Goal: Information Seeking & Learning: Learn about a topic

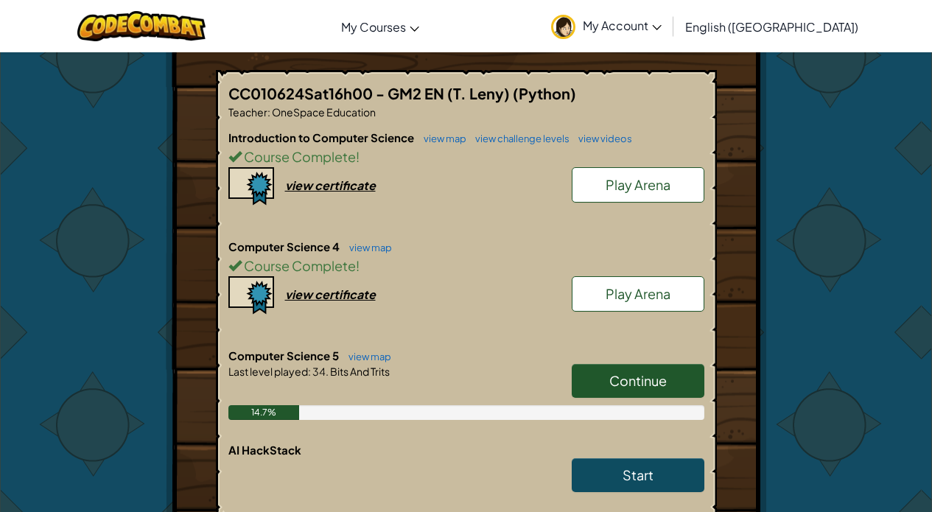
scroll to position [1370, 0]
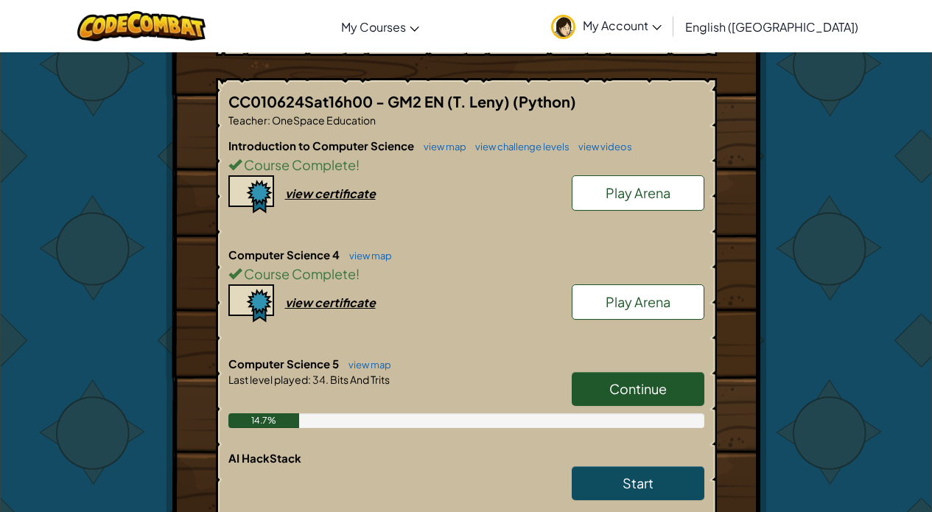
click at [602, 377] on link "Continue" at bounding box center [638, 389] width 133 height 34
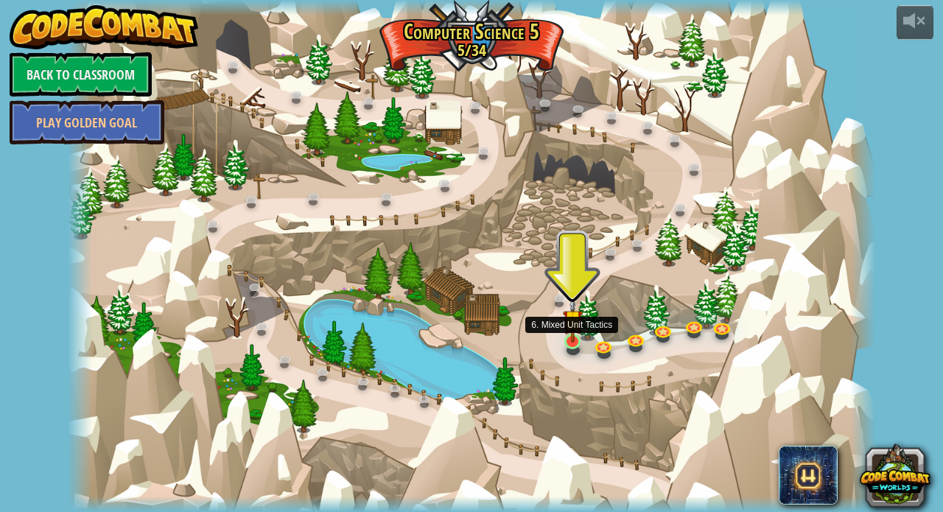
click at [574, 338] on img at bounding box center [573, 320] width 20 height 46
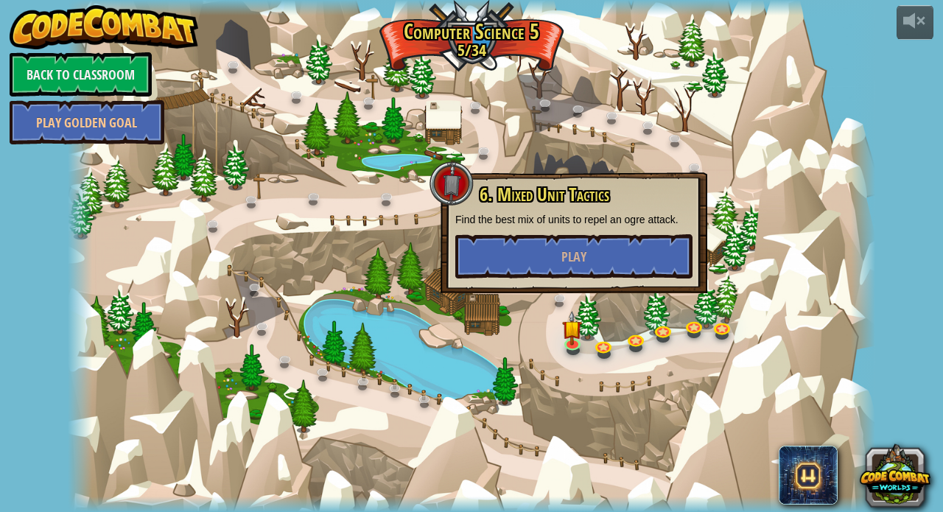
click at [512, 348] on div at bounding box center [471, 256] width 807 height 512
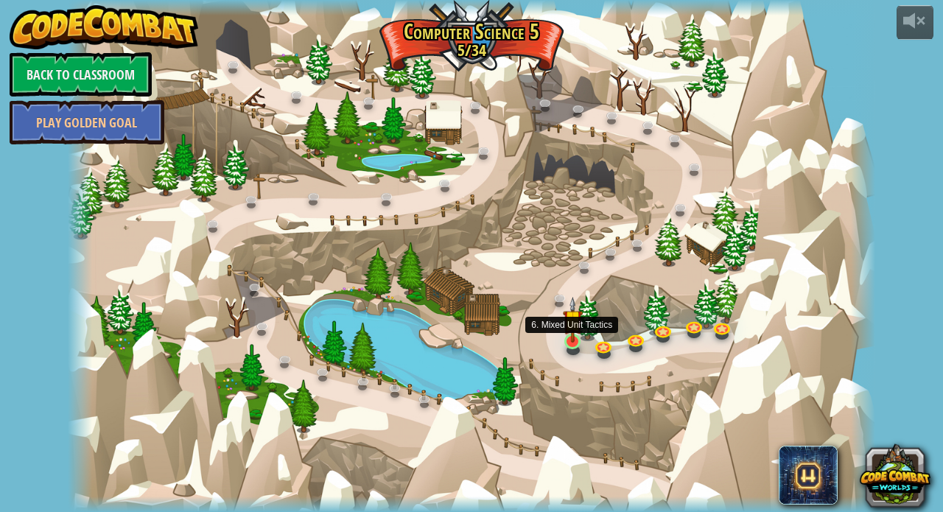
click at [569, 347] on link at bounding box center [573, 343] width 29 height 29
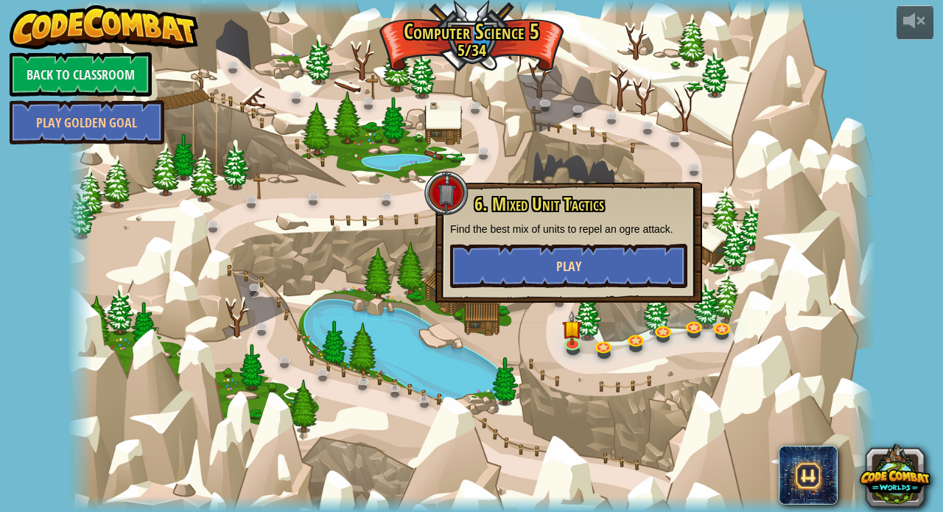
click at [609, 264] on button "Play" at bounding box center [568, 266] width 237 height 44
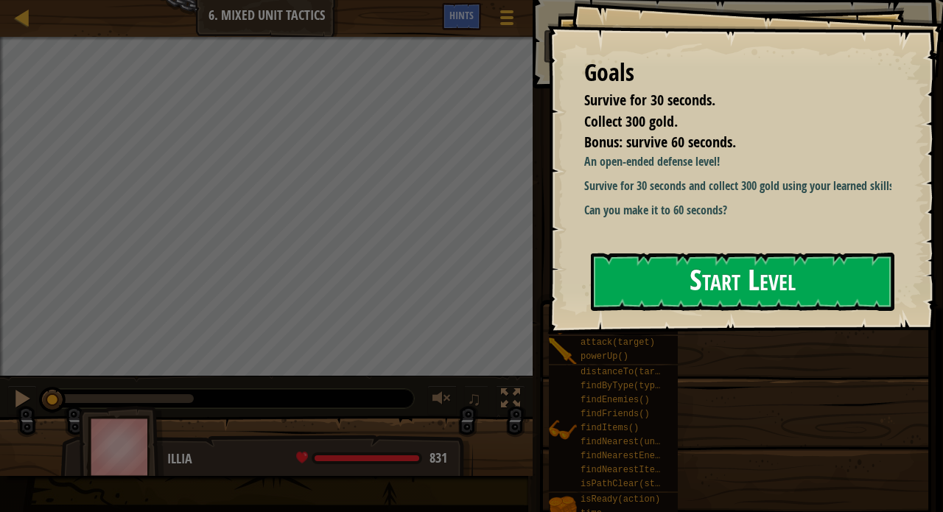
click at [632, 287] on button "Start Level" at bounding box center [743, 282] width 304 height 58
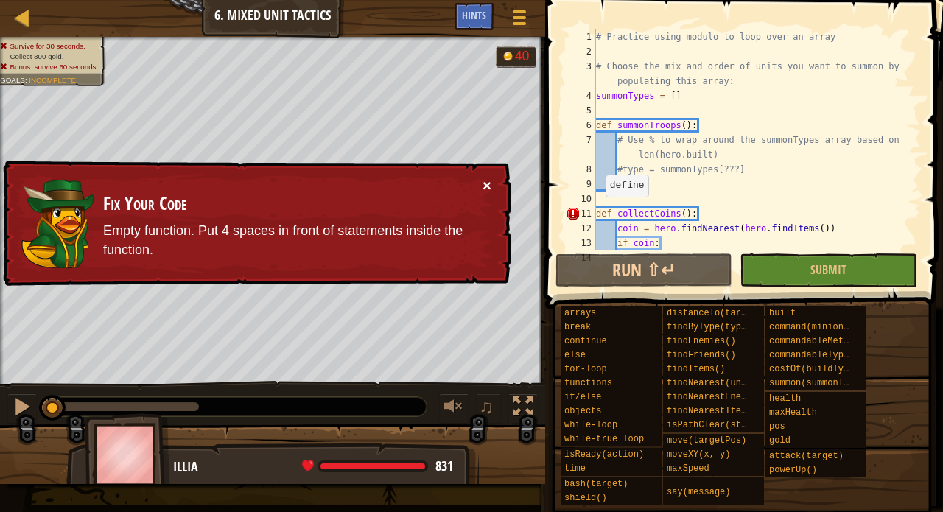
click at [485, 187] on button "×" at bounding box center [487, 181] width 10 height 15
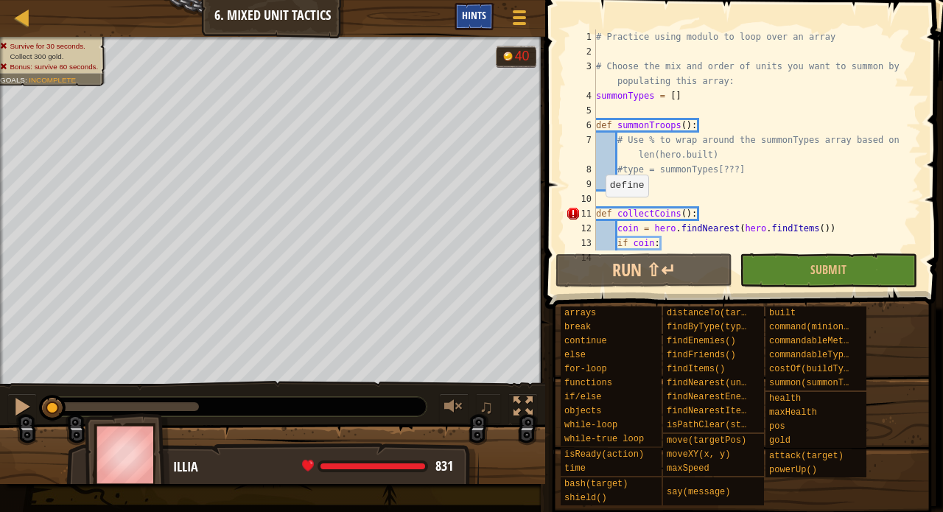
click at [464, 18] on span "Hints" at bounding box center [474, 15] width 24 height 14
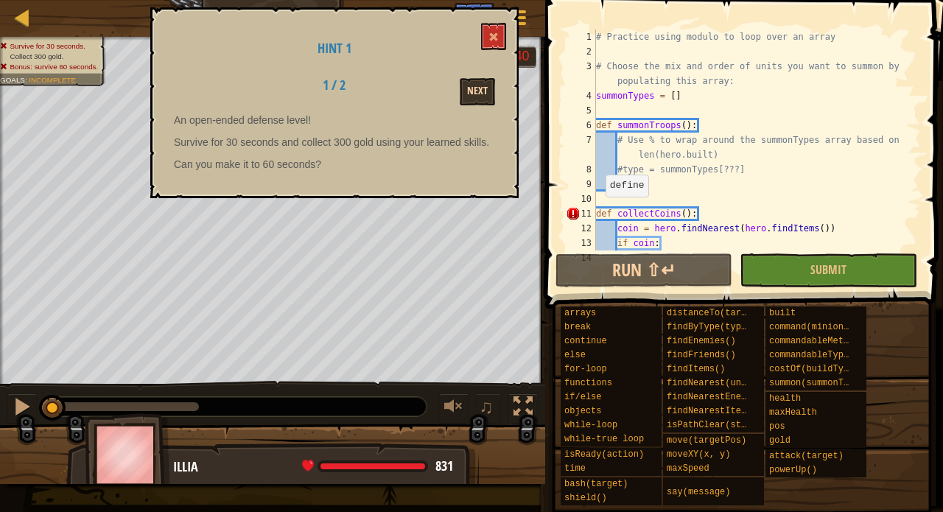
click at [477, 103] on button "Next" at bounding box center [477, 91] width 35 height 27
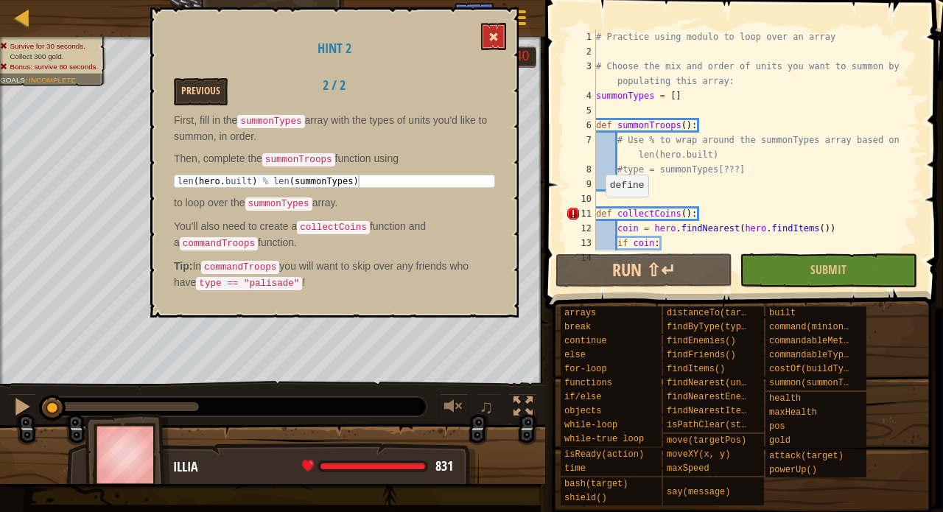
click at [491, 40] on span at bounding box center [494, 37] width 10 height 10
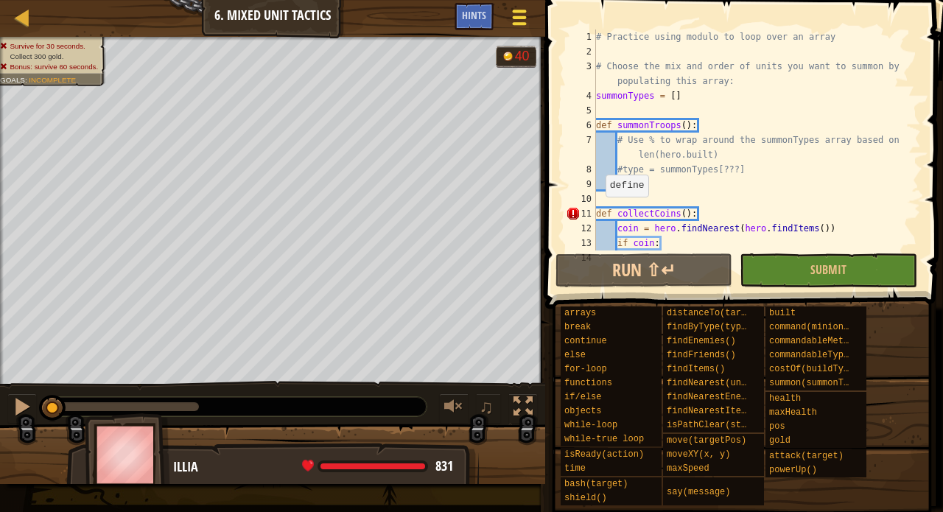
click at [520, 18] on span at bounding box center [519, 17] width 14 height 3
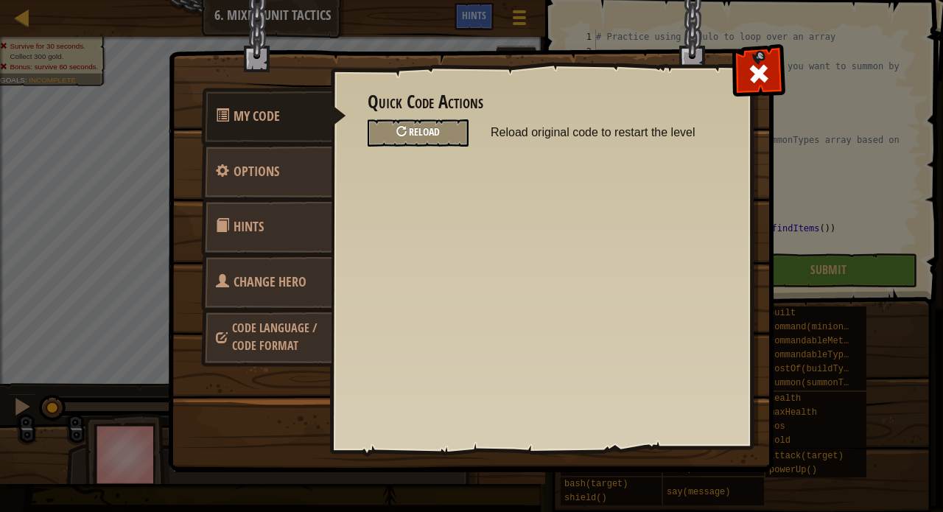
click at [419, 132] on span "Reload" at bounding box center [424, 132] width 31 height 14
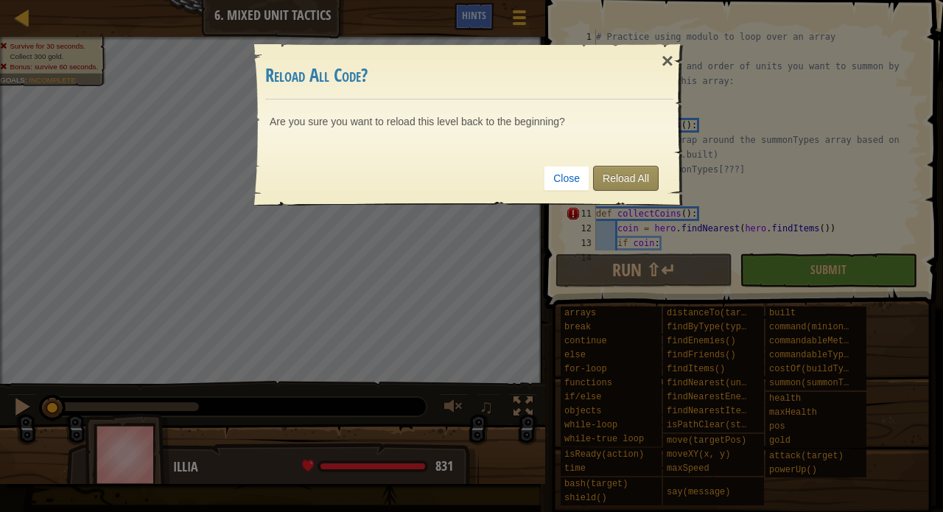
click at [632, 177] on link "Reload All" at bounding box center [626, 178] width 66 height 25
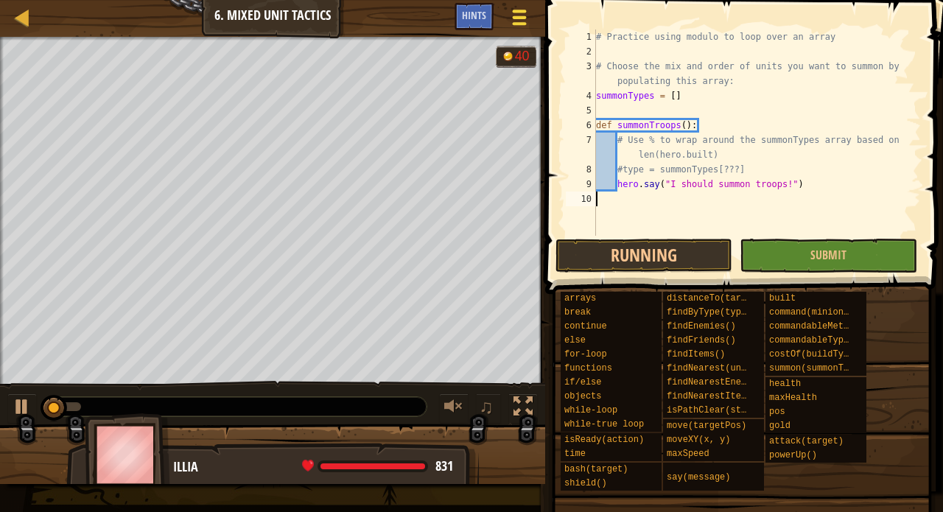
click at [514, 15] on div at bounding box center [519, 17] width 20 height 21
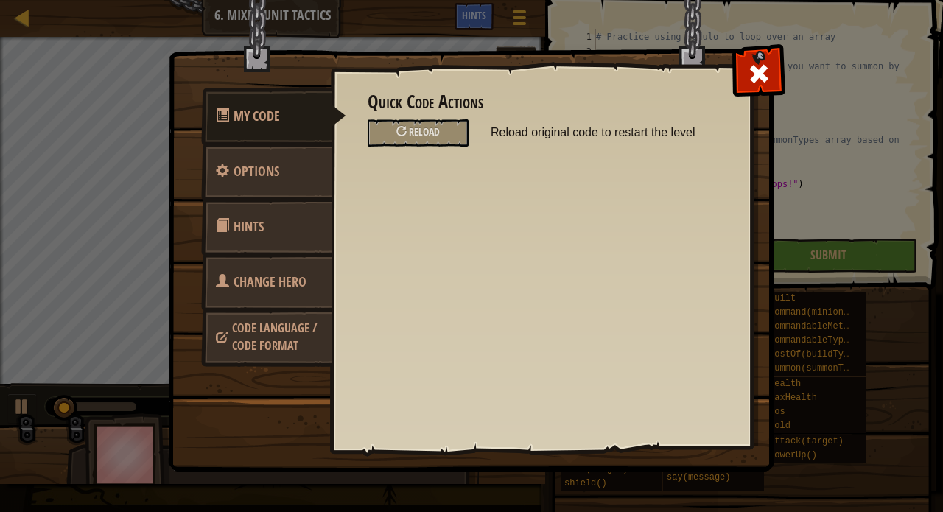
click at [264, 287] on span "Change Hero" at bounding box center [270, 282] width 73 height 18
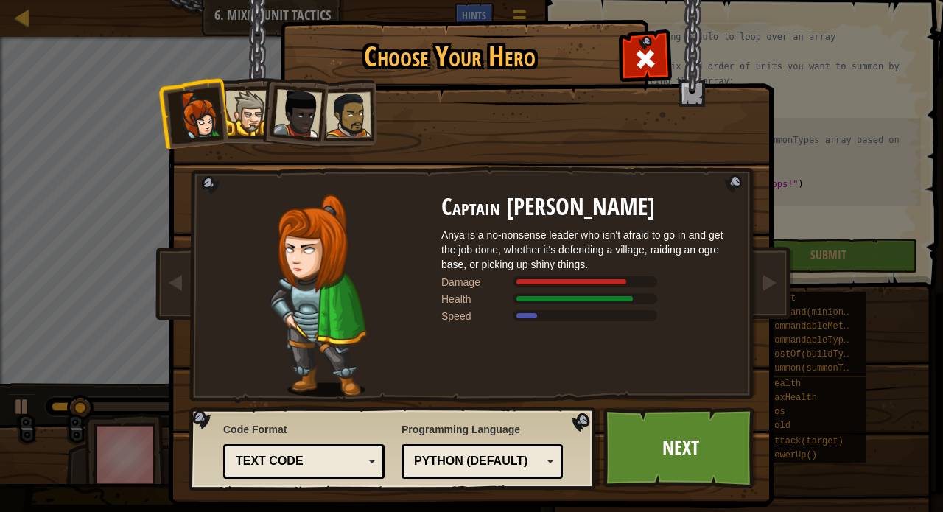
click at [335, 113] on div at bounding box center [349, 115] width 46 height 46
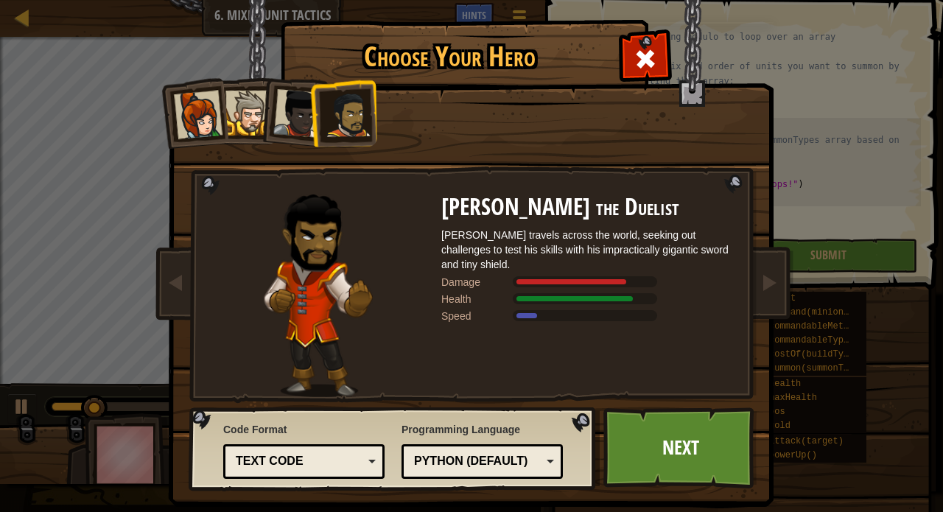
click at [203, 126] on div at bounding box center [198, 115] width 49 height 49
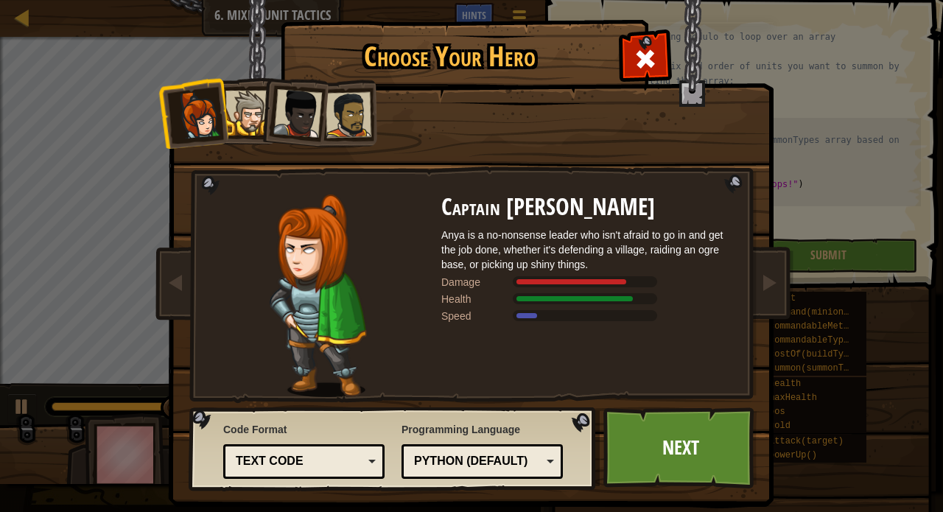
click at [250, 116] on div at bounding box center [248, 113] width 45 height 45
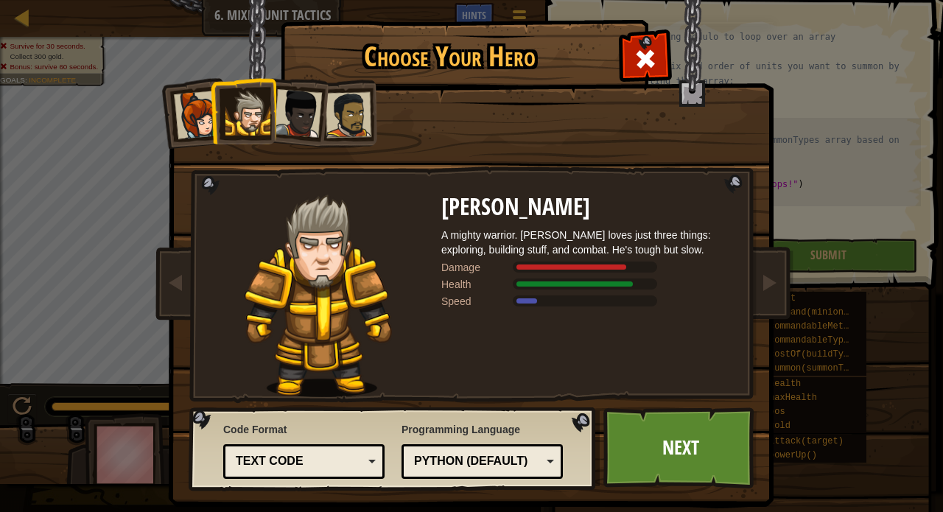
click at [298, 111] on div at bounding box center [297, 113] width 49 height 49
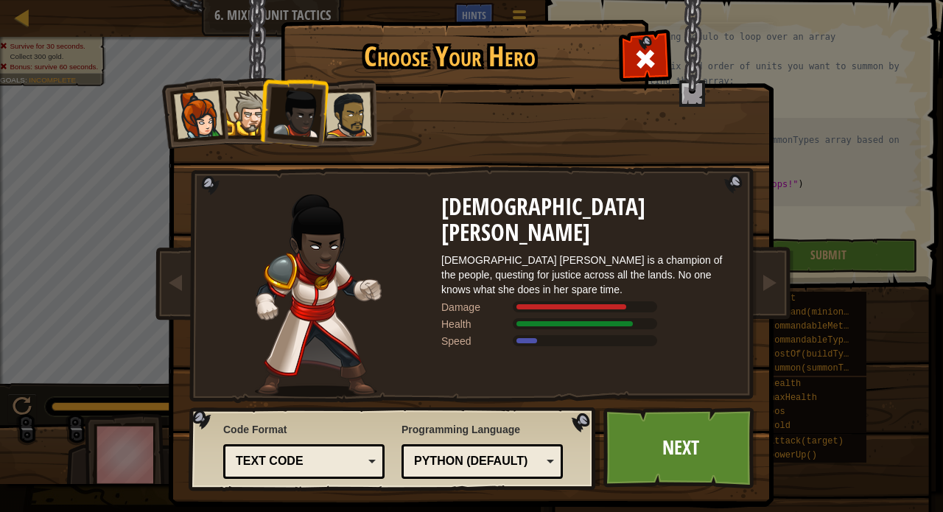
click at [340, 112] on div at bounding box center [349, 115] width 46 height 46
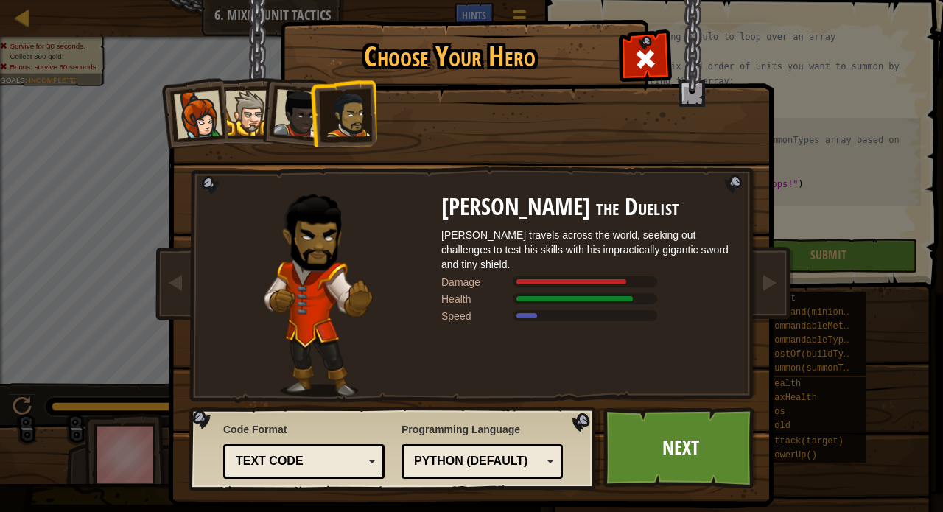
click at [192, 117] on div at bounding box center [198, 115] width 49 height 49
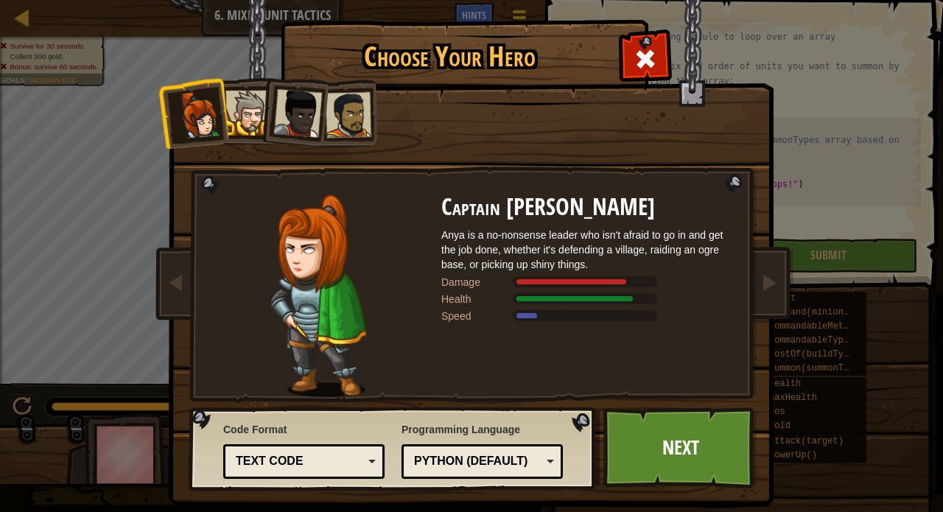
click at [234, 116] on div at bounding box center [248, 113] width 45 height 45
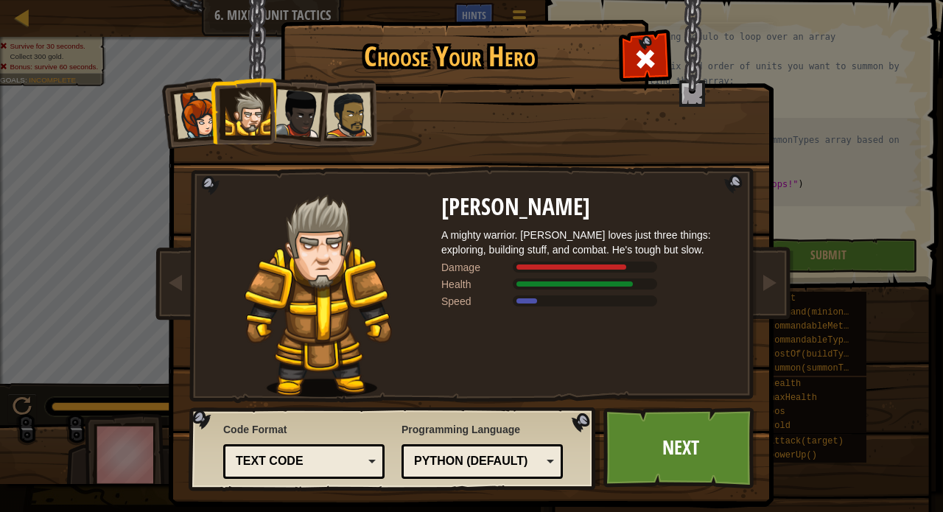
click at [293, 127] on div at bounding box center [297, 113] width 49 height 49
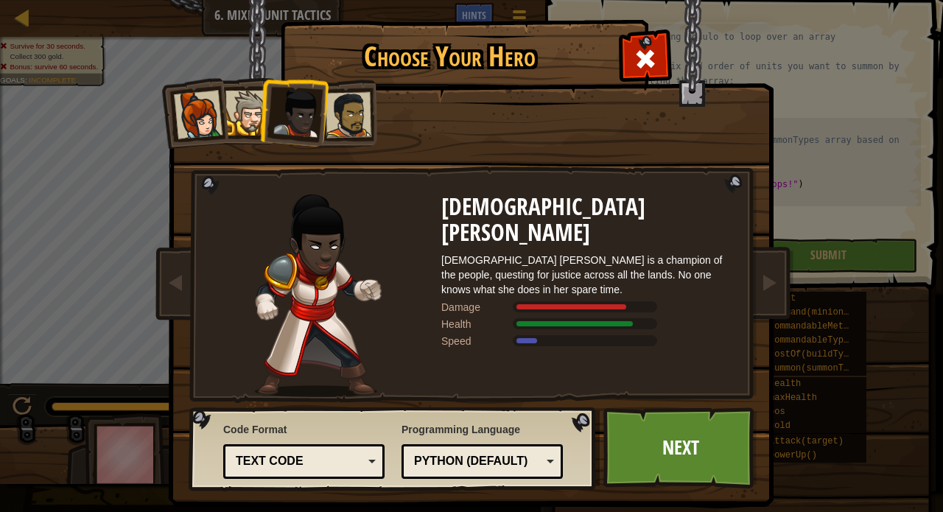
click at [359, 112] on div at bounding box center [349, 115] width 46 height 46
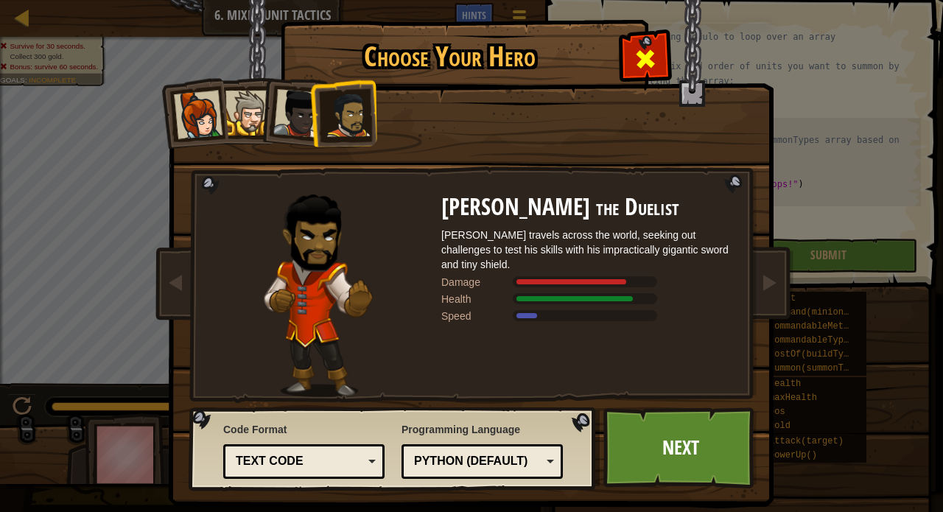
click at [638, 55] on span at bounding box center [646, 59] width 24 height 24
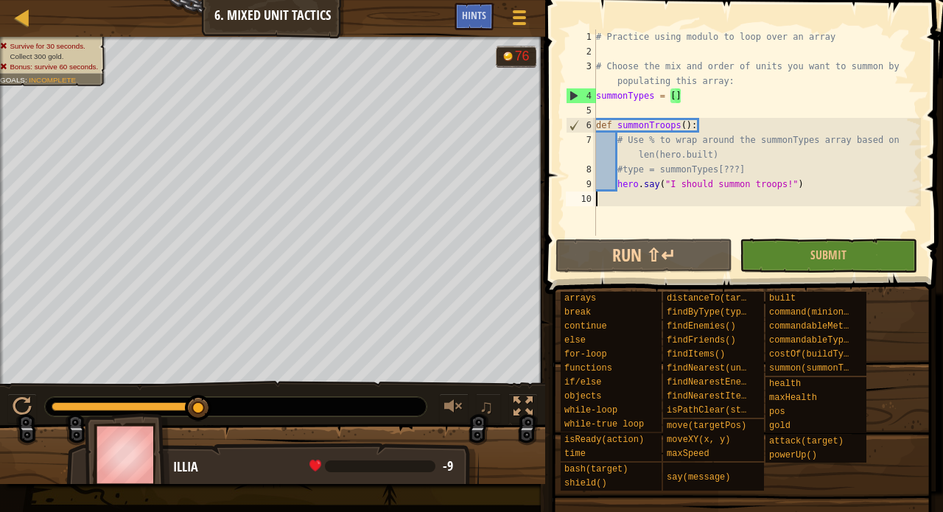
click at [130, 453] on img at bounding box center [127, 454] width 85 height 82
click at [639, 214] on div "# Practice using modulo to loop over an array # Choose the mix and order of uni…" at bounding box center [757, 147] width 328 height 236
click at [16, 15] on div at bounding box center [22, 17] width 18 height 18
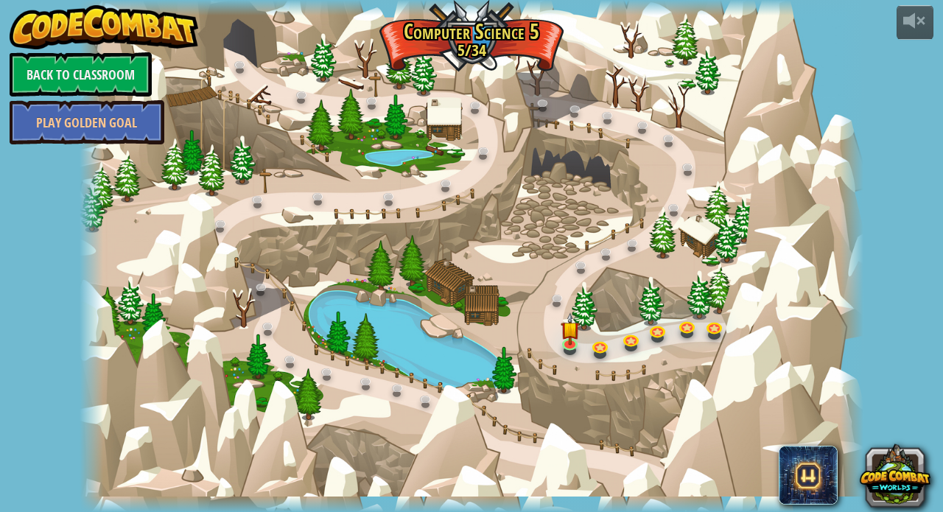
click at [121, 76] on link "Back to Classroom" at bounding box center [81, 74] width 142 height 44
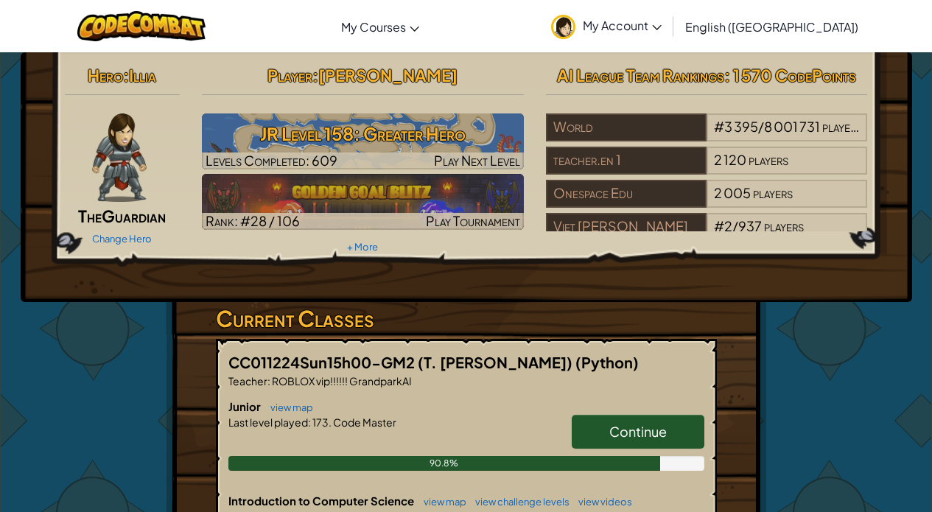
click at [643, 433] on span "Continue" at bounding box center [637, 431] width 57 height 17
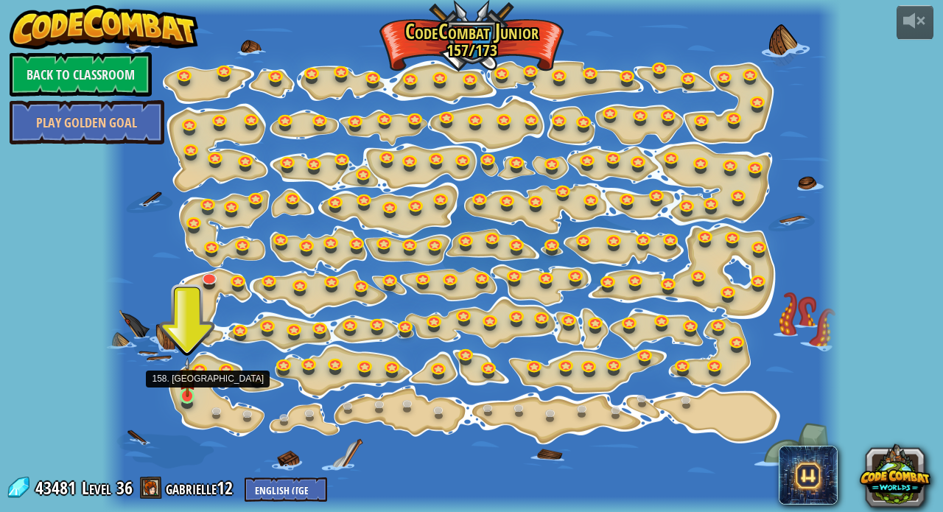
click at [184, 401] on link at bounding box center [189, 397] width 29 height 29
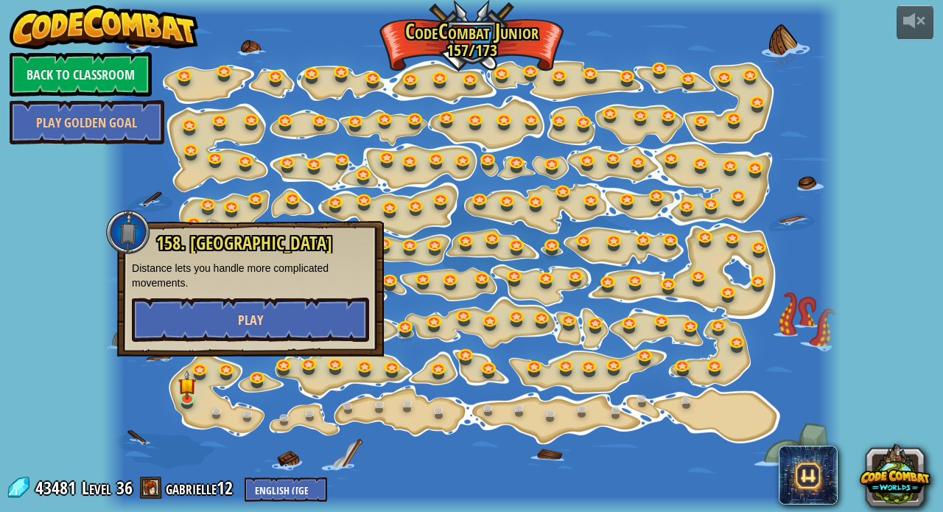
click at [304, 317] on button "Play" at bounding box center [250, 320] width 237 height 44
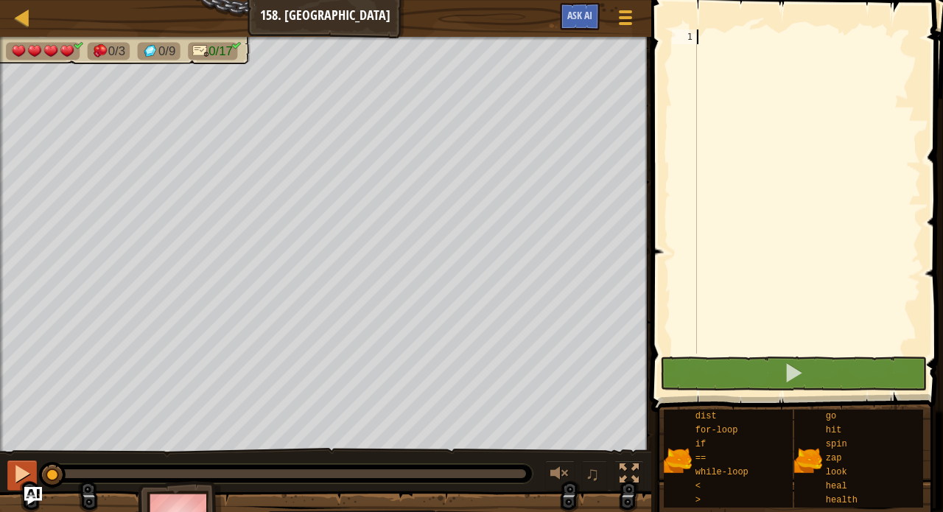
click at [29, 483] on div at bounding box center [22, 473] width 19 height 19
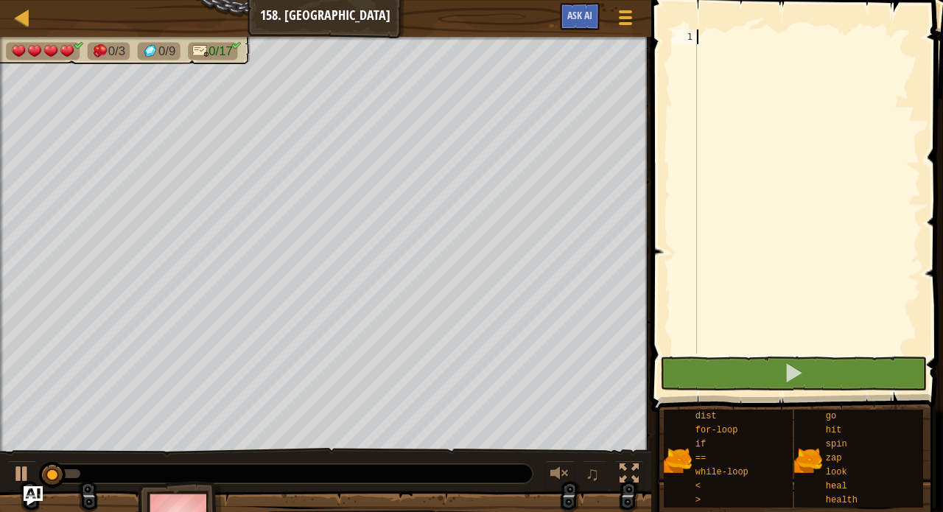
click at [36, 492] on img "Ask AI" at bounding box center [33, 495] width 19 height 19
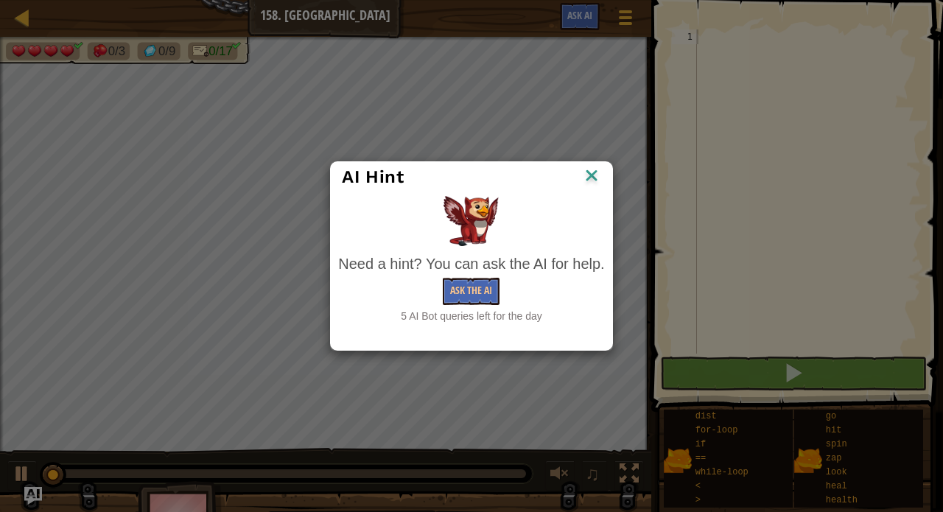
click at [595, 178] on img at bounding box center [591, 177] width 19 height 22
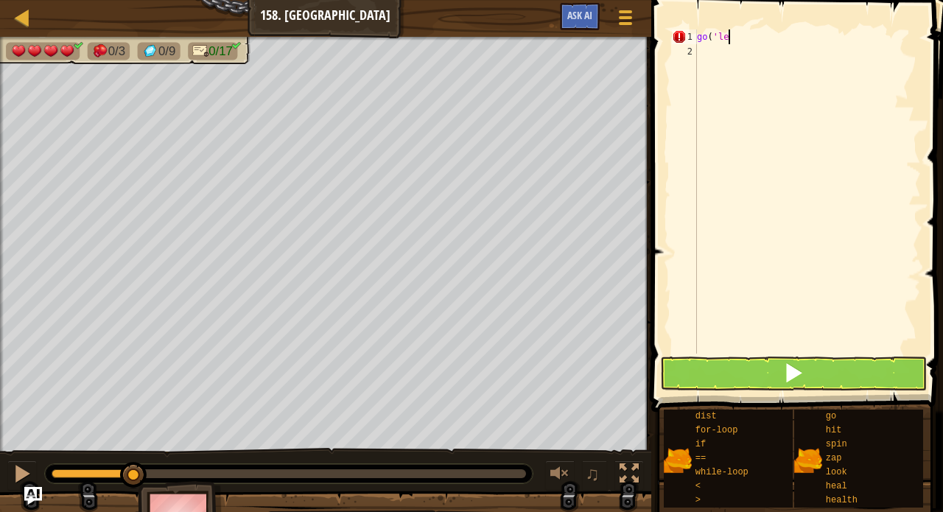
scroll to position [7, 2]
type textarea "go('left')"
type textarea "while look('up') == 'jelly':"
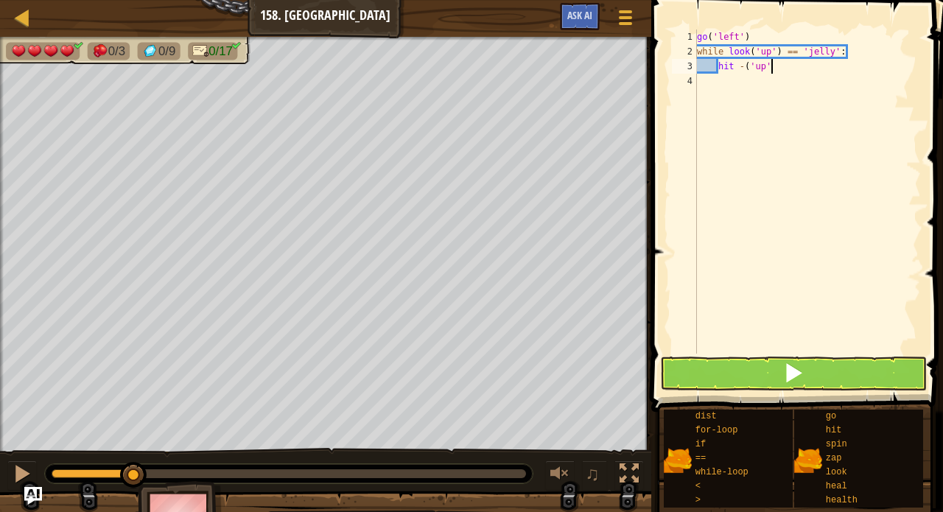
type textarea "hit -('up')"
click at [746, 70] on div "go ( 'left' ) while look ( 'up' ) == 'jelly' : hit - ( 'up' )" at bounding box center [807, 206] width 227 height 354
type textarea "hit('up')"
click at [721, 81] on div "go ( 'left' ) while look ( 'up' ) == 'jelly' : hit ( 'up' )" at bounding box center [807, 206] width 227 height 354
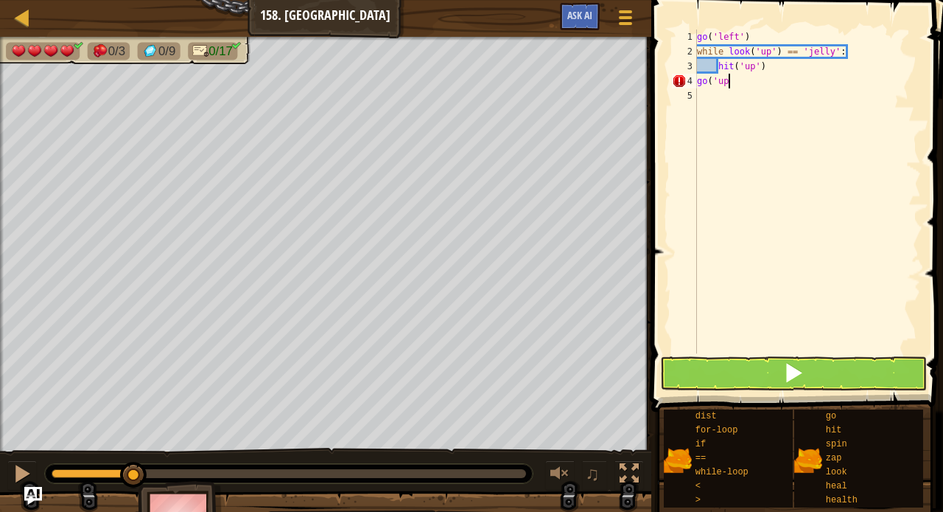
scroll to position [7, 2]
type textarea "go('up')"
type textarea "while look('left') == 'gem'"
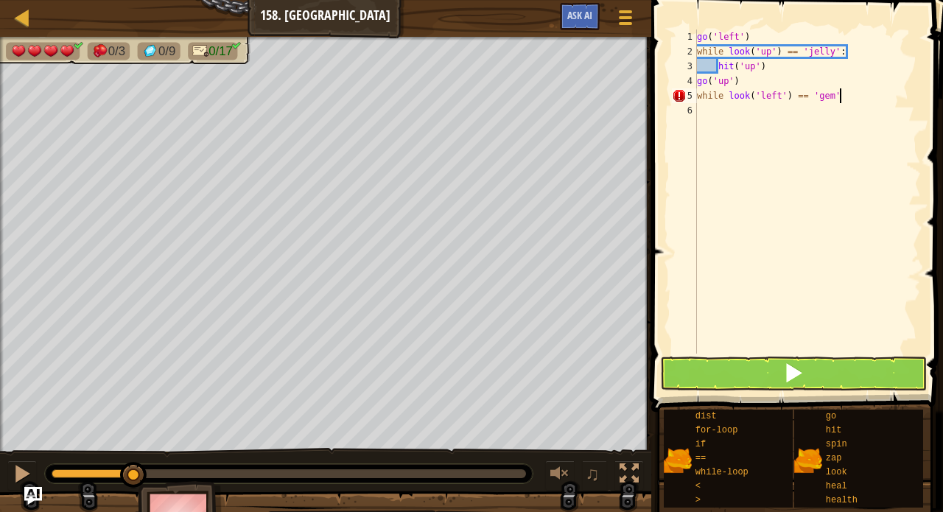
type textarea "while look('left') == 'gem':"
type textarea "go('left')"
type textarea "g"
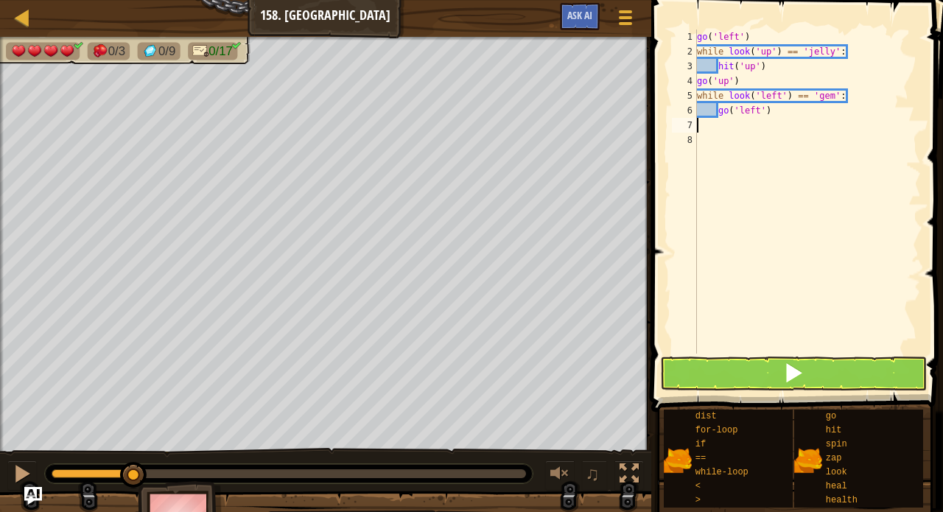
click at [717, 108] on div "go ( 'left' ) while look ( 'up' ) == 'jelly' : hit ( 'up' ) go ( 'up' ) while l…" at bounding box center [807, 206] width 227 height 354
type textarea "go('left')"
click at [705, 374] on button at bounding box center [793, 374] width 266 height 34
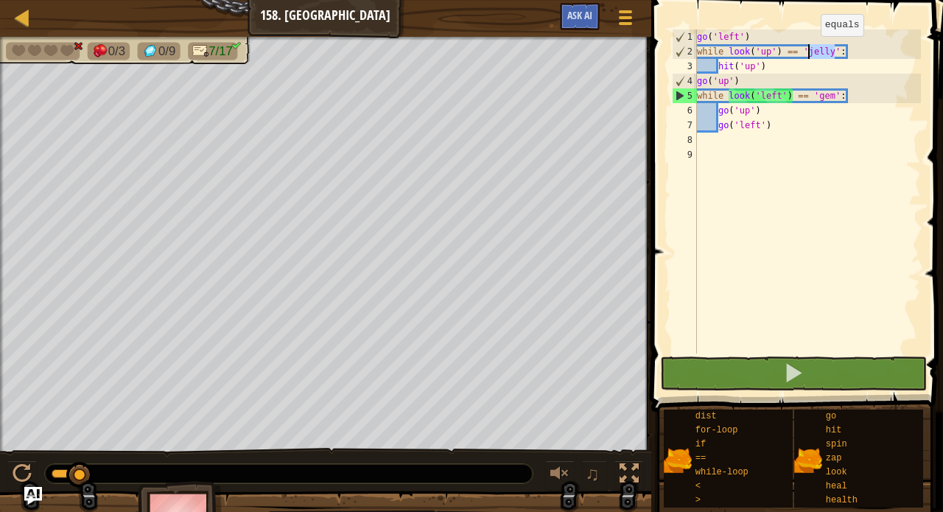
drag, startPoint x: 835, startPoint y: 52, endPoint x: 809, endPoint y: 52, distance: 25.8
click at [809, 52] on div "go ( 'left' ) while look ( 'up' ) == 'jelly' : hit ( 'up' ) go ( 'up' ) while l…" at bounding box center [807, 206] width 227 height 354
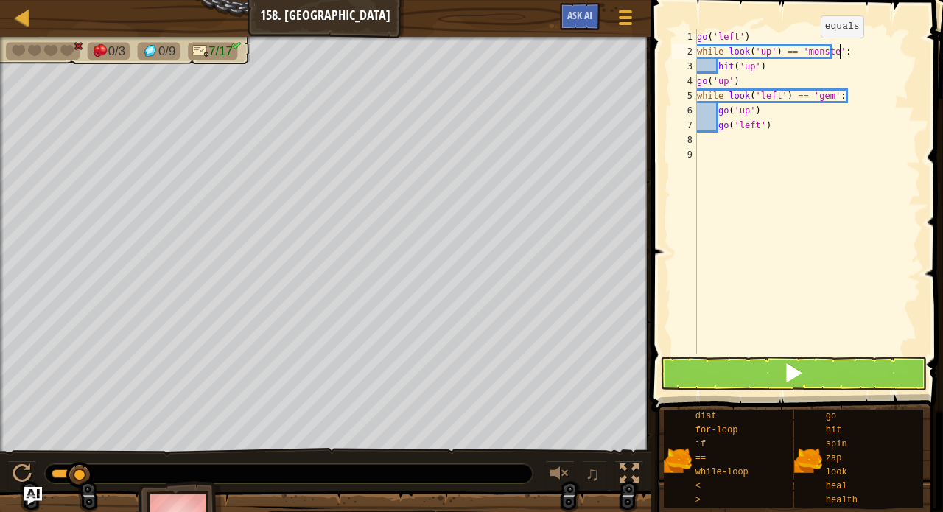
scroll to position [7, 13]
click at [782, 369] on button at bounding box center [793, 374] width 266 height 34
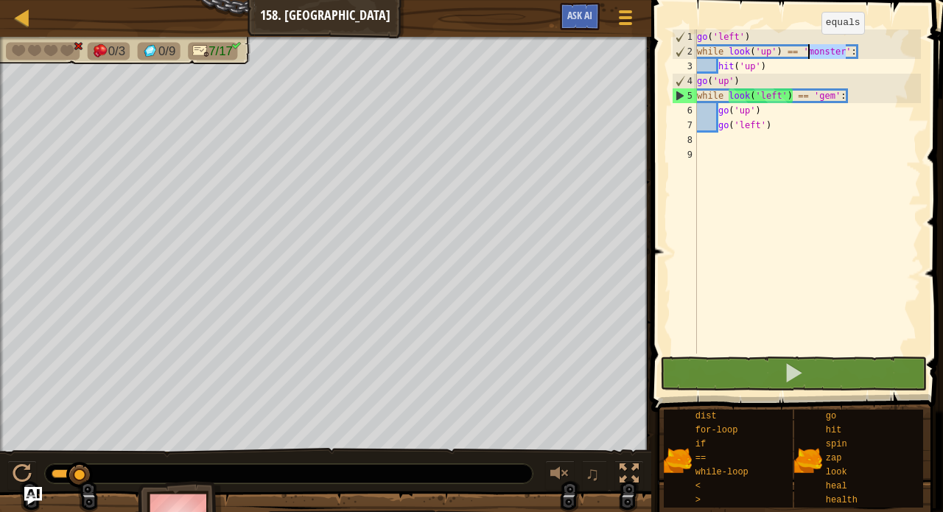
drag, startPoint x: 845, startPoint y: 52, endPoint x: 810, endPoint y: 49, distance: 35.6
click at [810, 49] on div "go ( 'left' ) while look ( 'up' ) == 'monster' : hit ( 'up' ) go ( 'up' ) while…" at bounding box center [807, 206] width 227 height 354
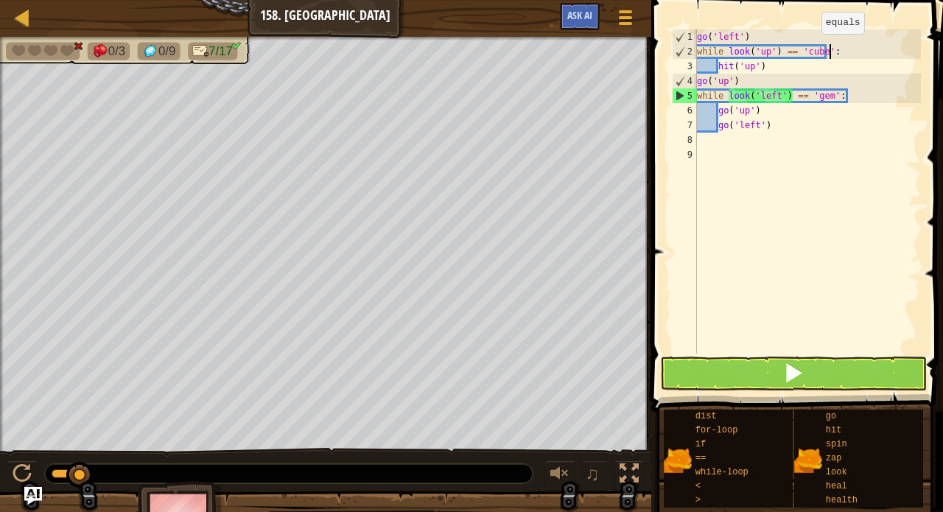
scroll to position [7, 11]
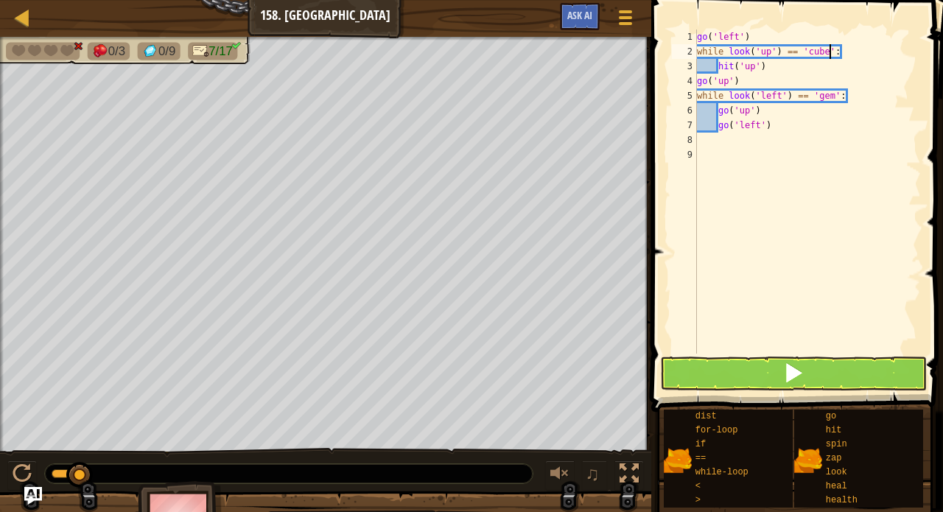
click at [796, 374] on span at bounding box center [793, 373] width 21 height 21
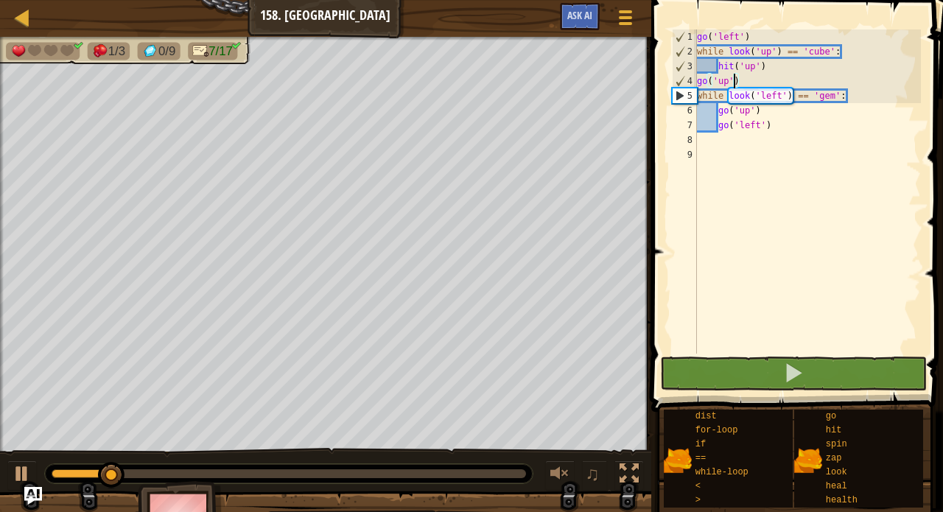
click at [733, 78] on div "go ( 'left' ) while look ( 'up' ) == 'cube' : hit ( 'up' ) go ( 'up' ) while lo…" at bounding box center [807, 206] width 227 height 354
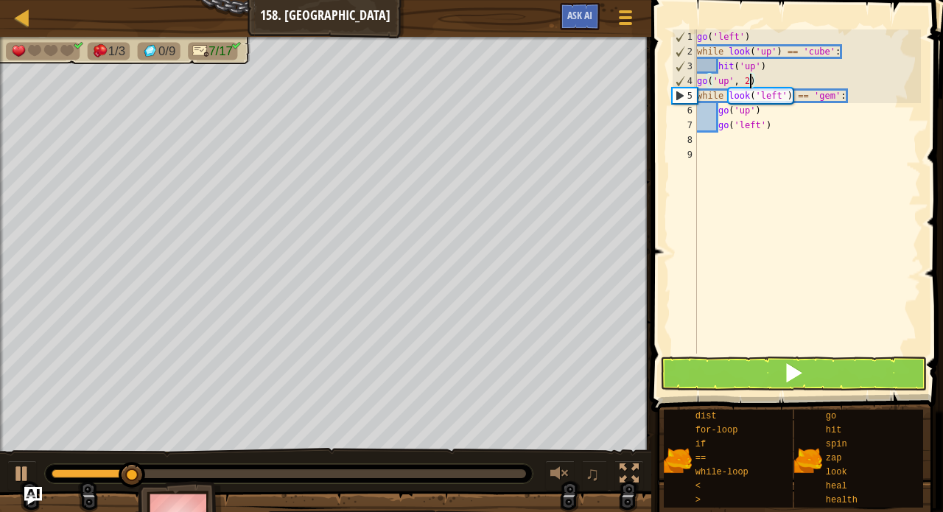
scroll to position [7, 4]
click at [786, 381] on span at bounding box center [793, 373] width 21 height 21
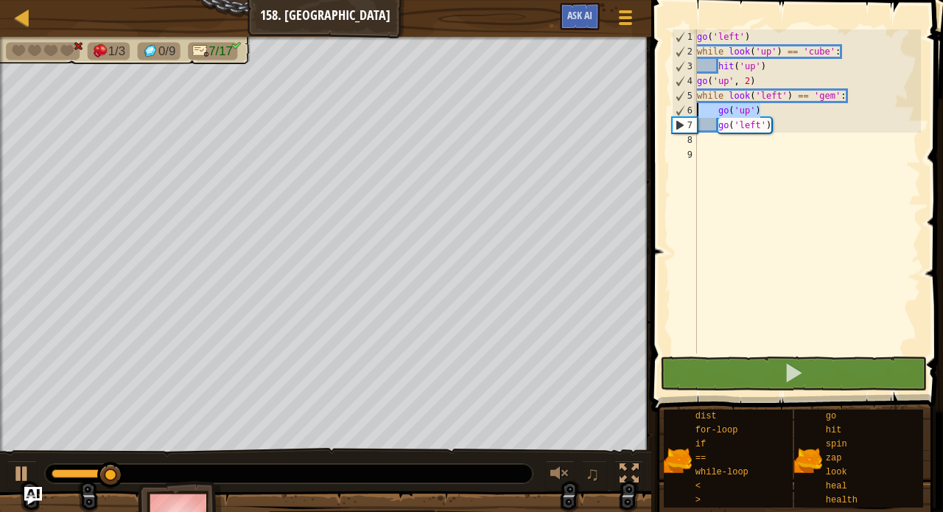
drag, startPoint x: 768, startPoint y: 108, endPoint x: 691, endPoint y: 103, distance: 77.6
click at [691, 103] on div "go('up', 2) 1 2 3 4 5 6 7 8 9 go ( 'left' ) while look ( 'up' ) == 'cube' : hit…" at bounding box center [795, 191] width 252 height 324
type textarea "go('up')"
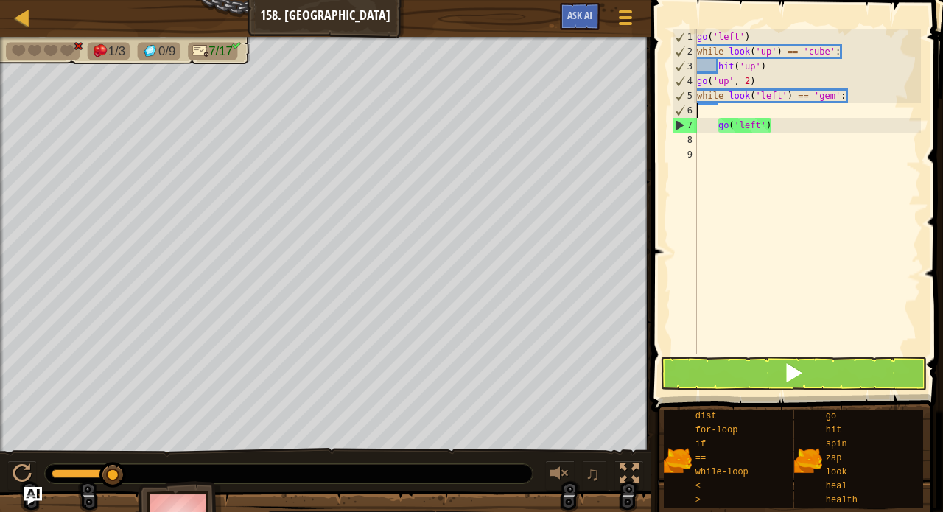
scroll to position [7, 0]
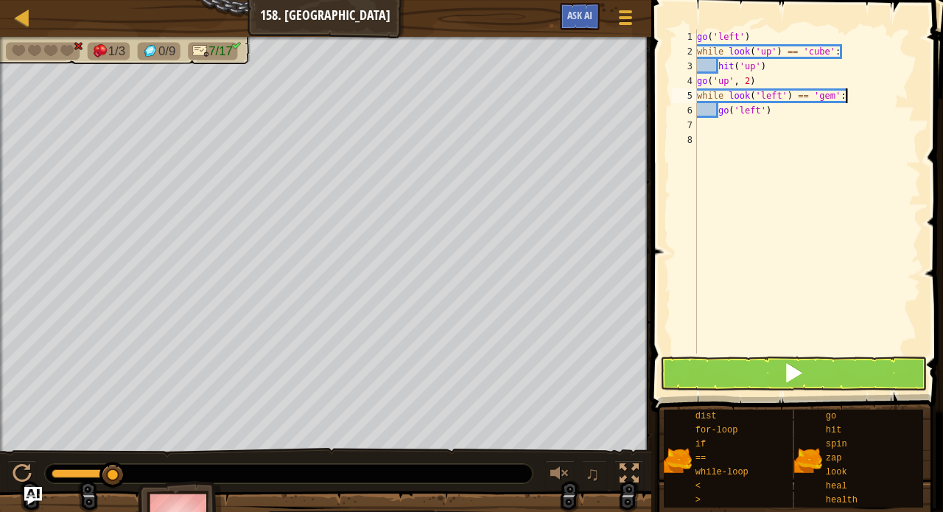
click at [758, 378] on button at bounding box center [793, 374] width 266 height 34
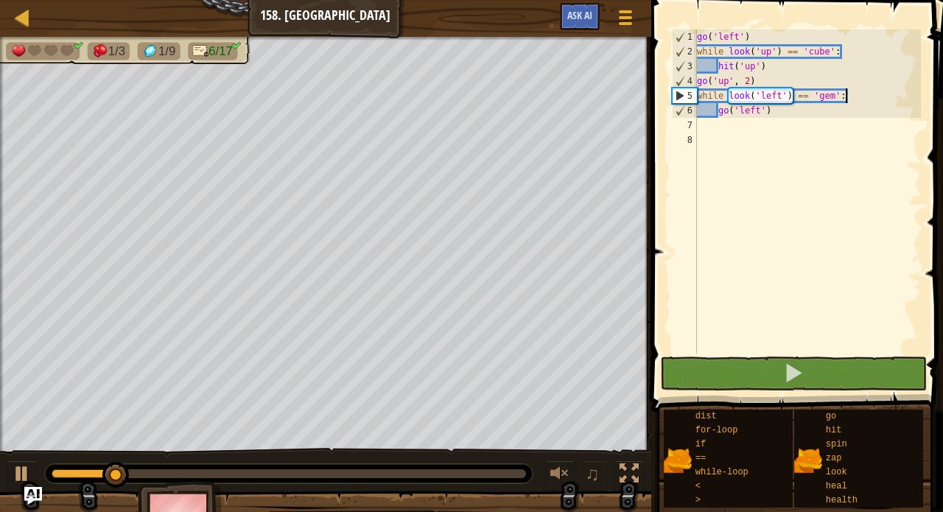
click at [793, 116] on div "go ( 'left' ) while look ( 'up' ) == 'cube' : hit ( 'up' ) go ( 'up' , 2 ) whil…" at bounding box center [807, 206] width 227 height 354
click at [782, 73] on div "go ( 'left' ) while look ( 'up' ) == 'cube' : hit ( 'up' ) go ( 'up' , 2 ) whil…" at bounding box center [807, 206] width 227 height 354
type textarea "hit('up')"
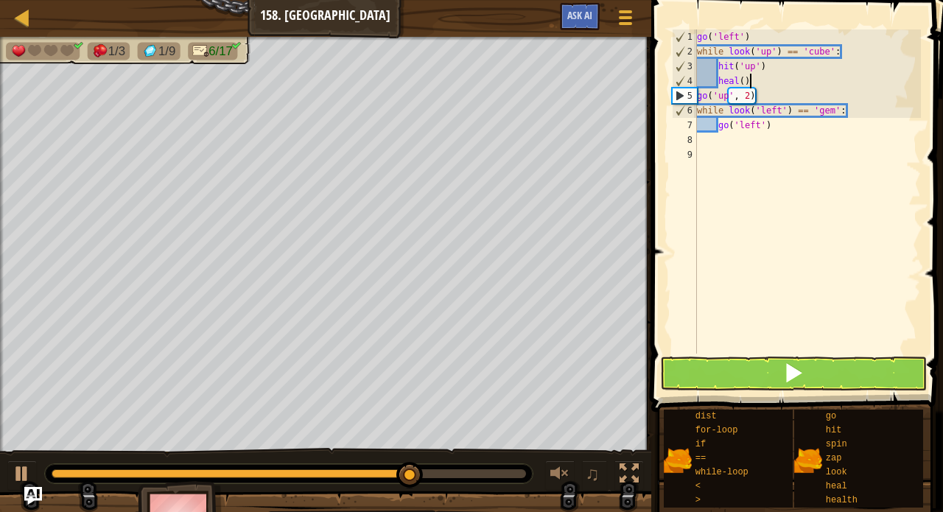
scroll to position [7, 4]
click at [776, 382] on button at bounding box center [793, 374] width 266 height 34
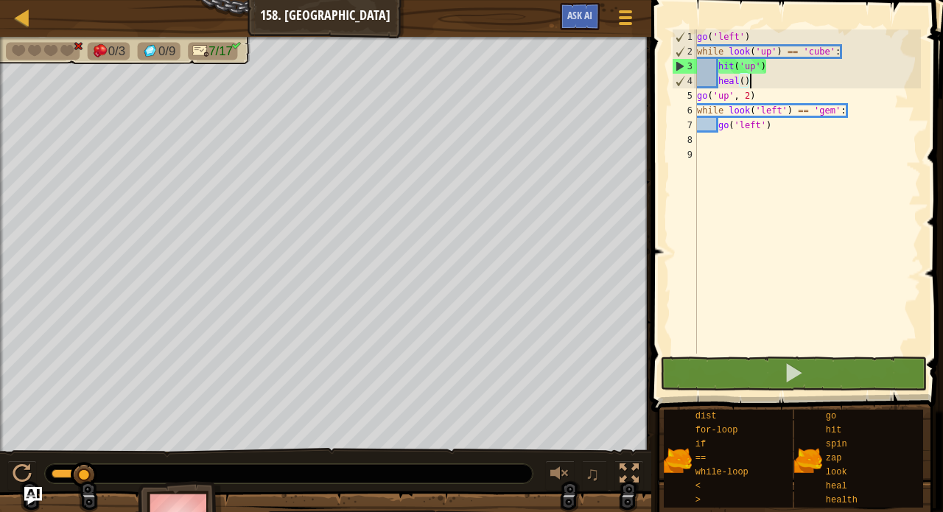
click at [719, 79] on div "go ( 'left' ) while look ( 'up' ) == 'cube' : hit ( 'up' ) heal ( ) go ( 'up' ,…" at bounding box center [807, 206] width 227 height 354
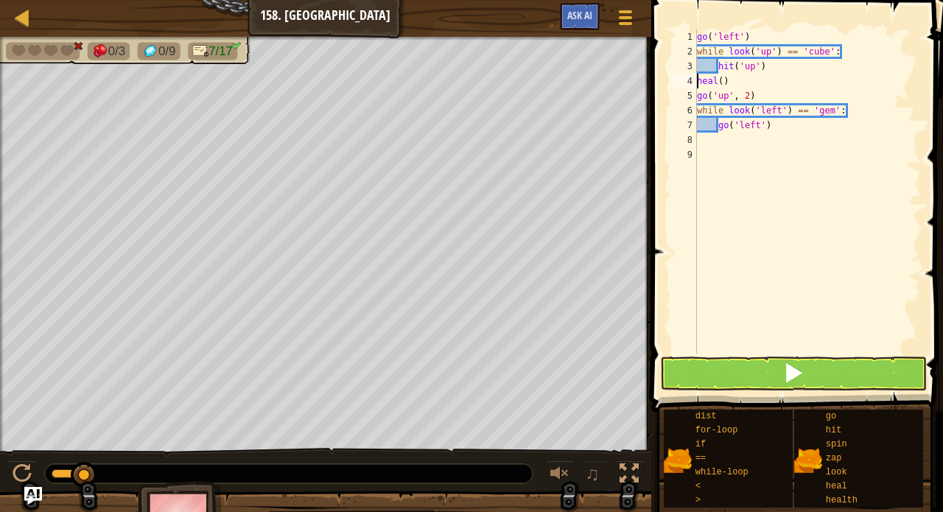
click at [719, 368] on button at bounding box center [793, 374] width 266 height 34
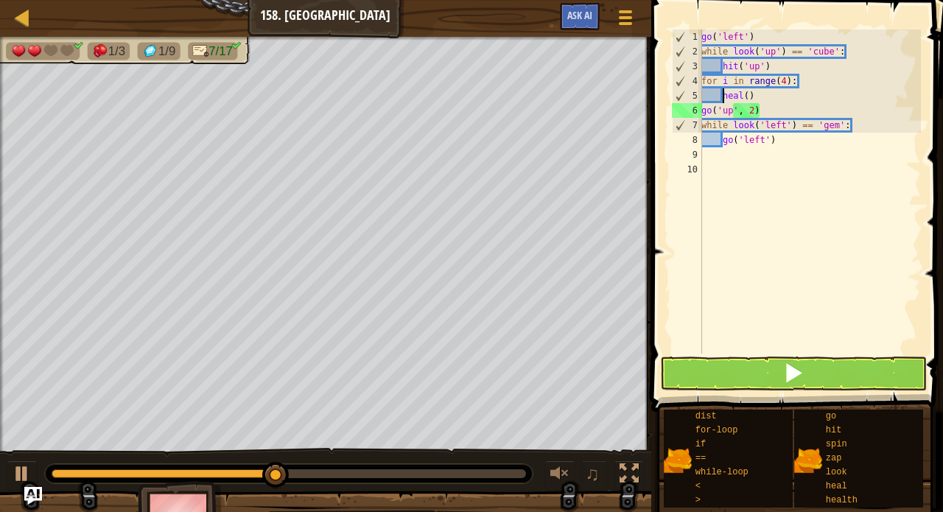
scroll to position [7, 4]
click at [733, 369] on button at bounding box center [793, 374] width 266 height 34
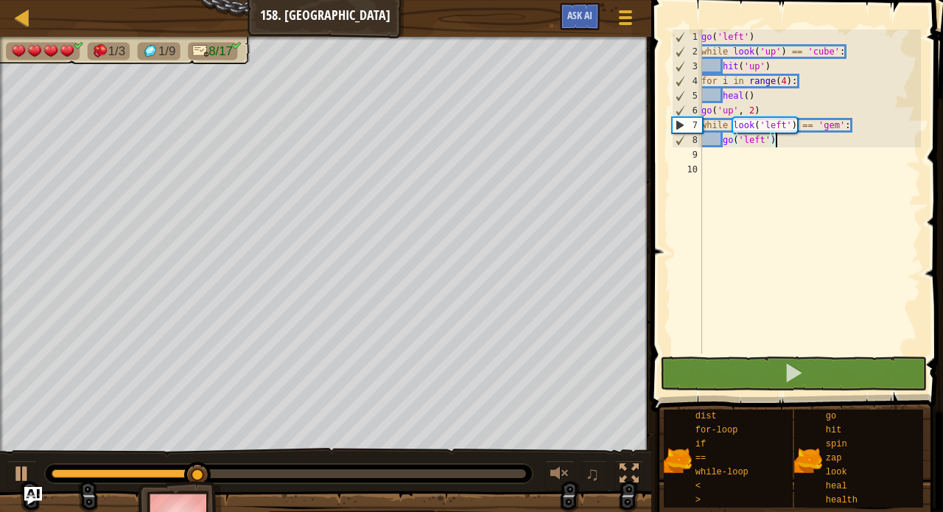
click at [794, 145] on div "go ( 'left' ) while look ( 'up' ) == 'cube' : hit ( 'up' ) for i in range ( 4 )…" at bounding box center [810, 206] width 223 height 354
type textarea "go('left')"
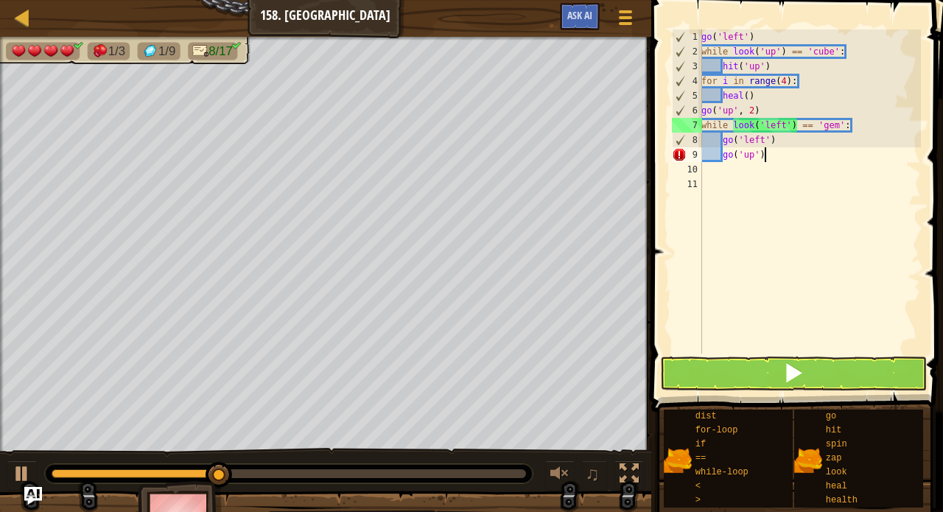
scroll to position [7, 4]
click at [760, 156] on div "go ( 'left' ) while look ( 'up' ) == 'cube' : hit ( 'up' ) for i in range ( 4 )…" at bounding box center [810, 206] width 223 height 354
click at [791, 366] on span at bounding box center [793, 373] width 21 height 21
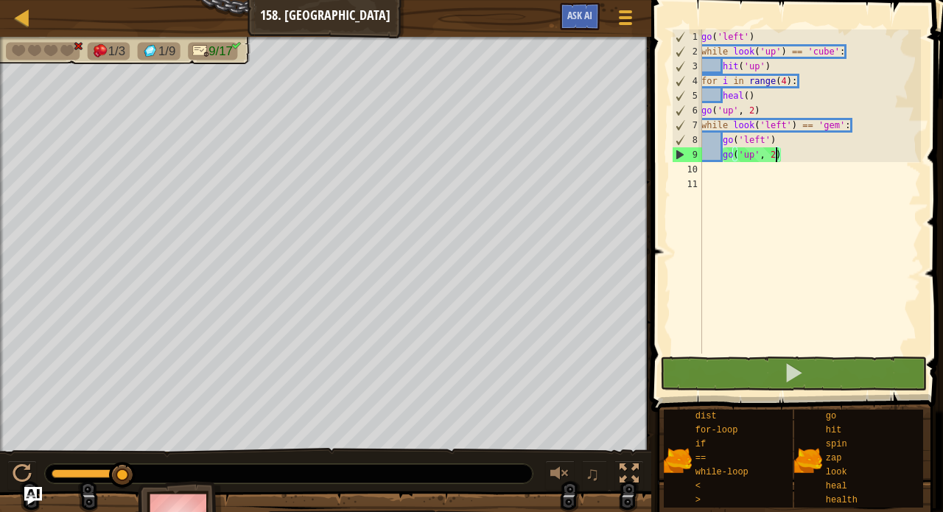
click at [785, 140] on div "go ( 'left' ) while look ( 'up' ) == 'cube' : hit ( 'up' ) for i in range ( 4 )…" at bounding box center [810, 206] width 223 height 354
type textarea "go('left')"
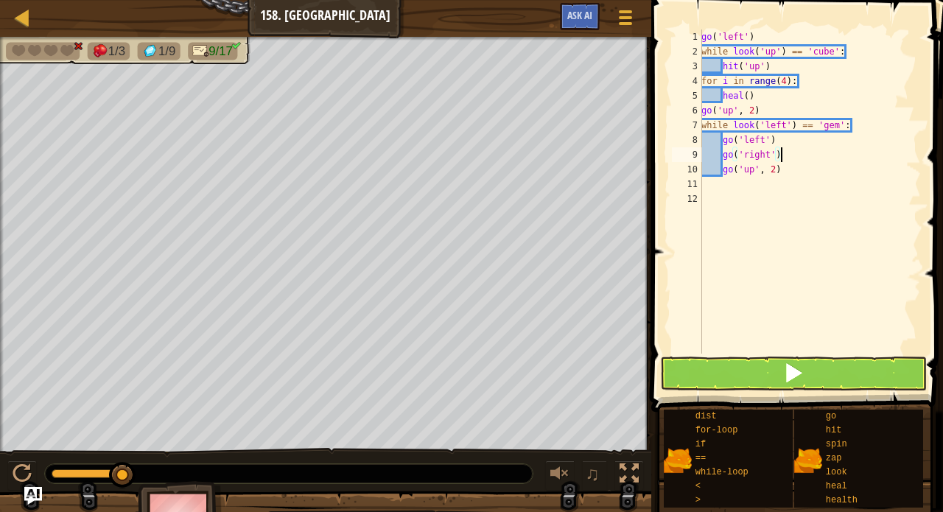
type textarea "go('right')"
click at [742, 382] on button at bounding box center [793, 374] width 266 height 34
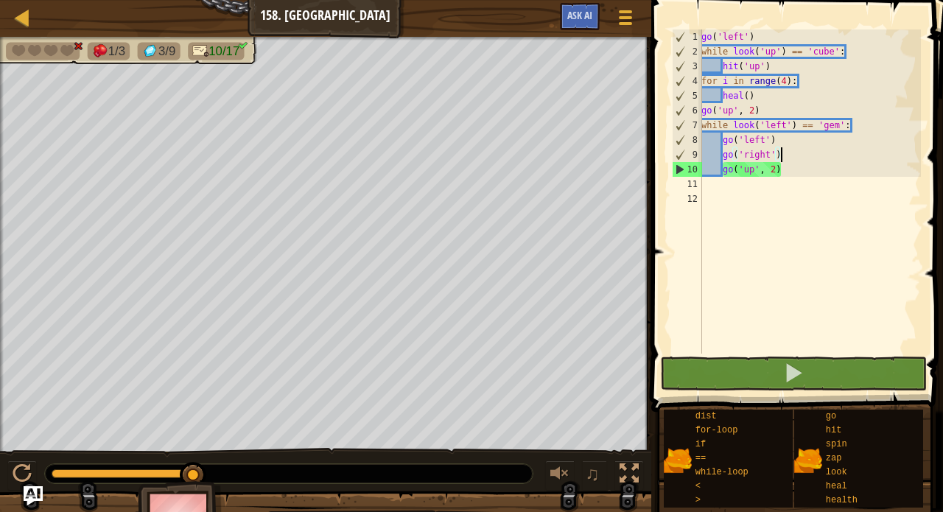
click at [31, 493] on img "Ask AI" at bounding box center [33, 495] width 19 height 19
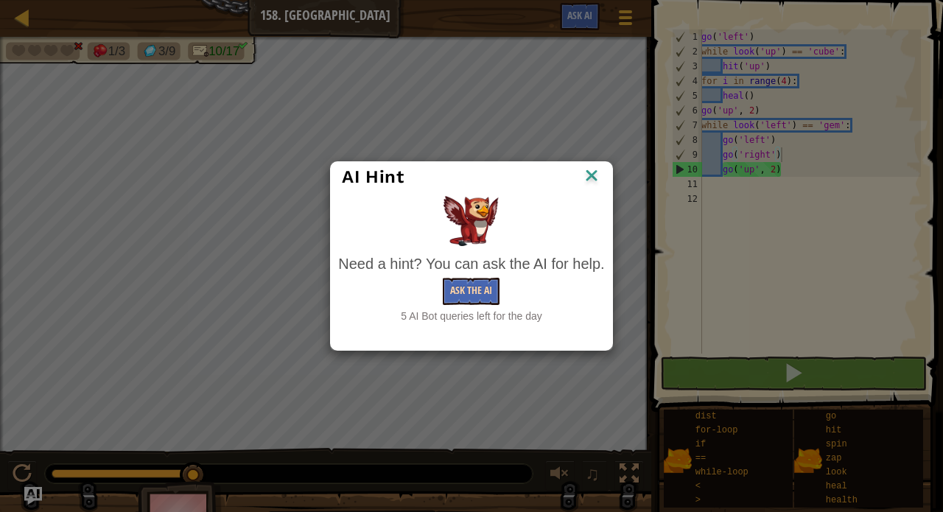
click at [480, 294] on button "Ask the AI" at bounding box center [471, 291] width 57 height 27
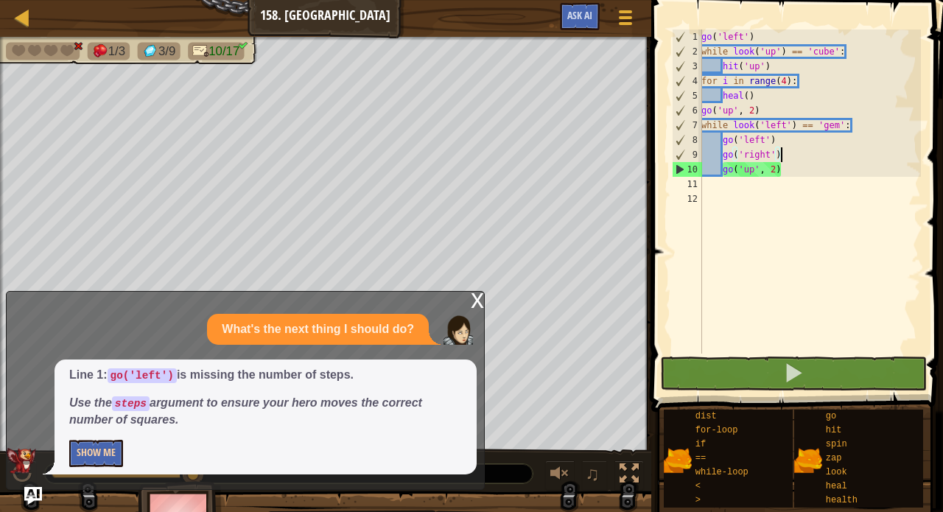
click at [108, 451] on button "Show Me" at bounding box center [96, 453] width 54 height 27
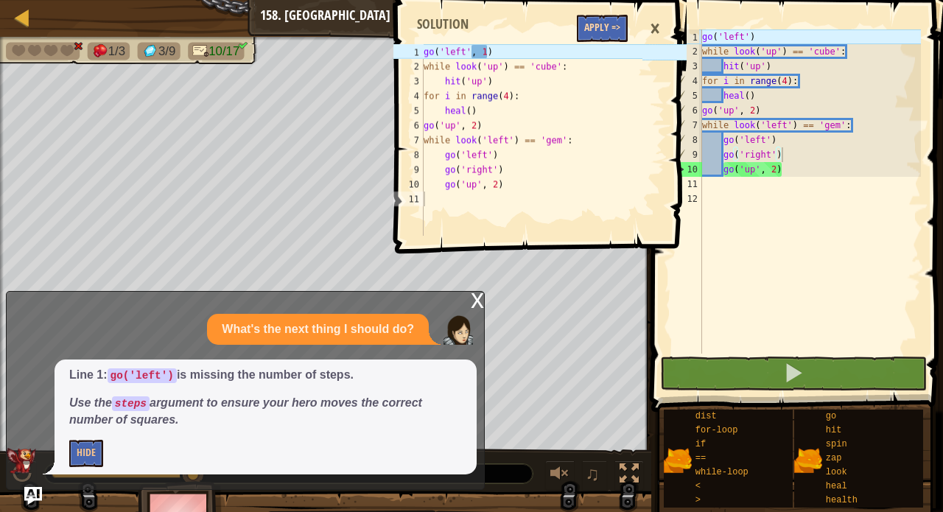
click at [601, 37] on button "Apply =>" at bounding box center [602, 28] width 51 height 27
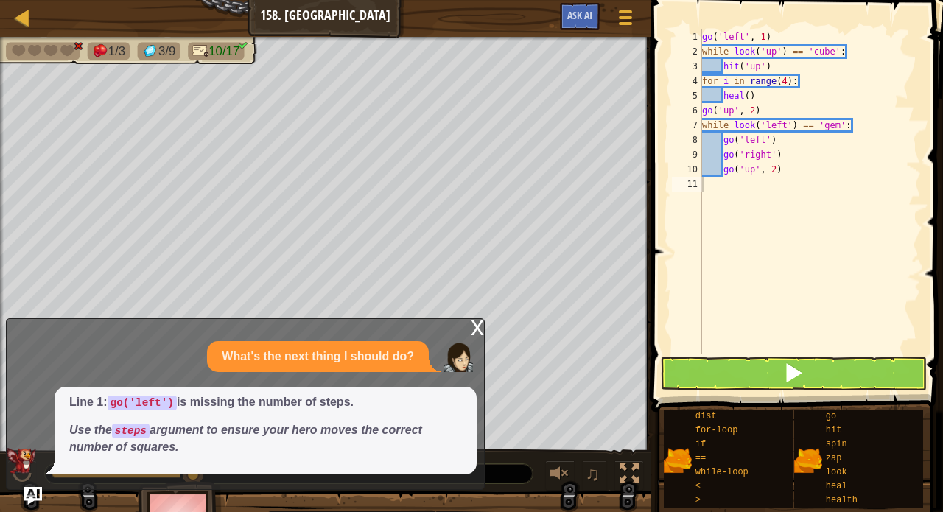
click at [477, 332] on div "x" at bounding box center [477, 326] width 13 height 15
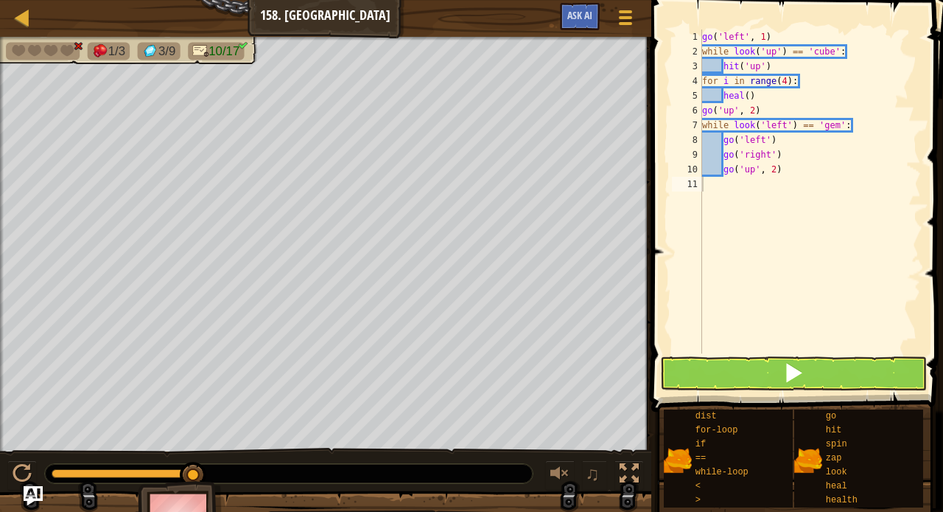
click at [27, 496] on img "Ask AI" at bounding box center [33, 495] width 19 height 19
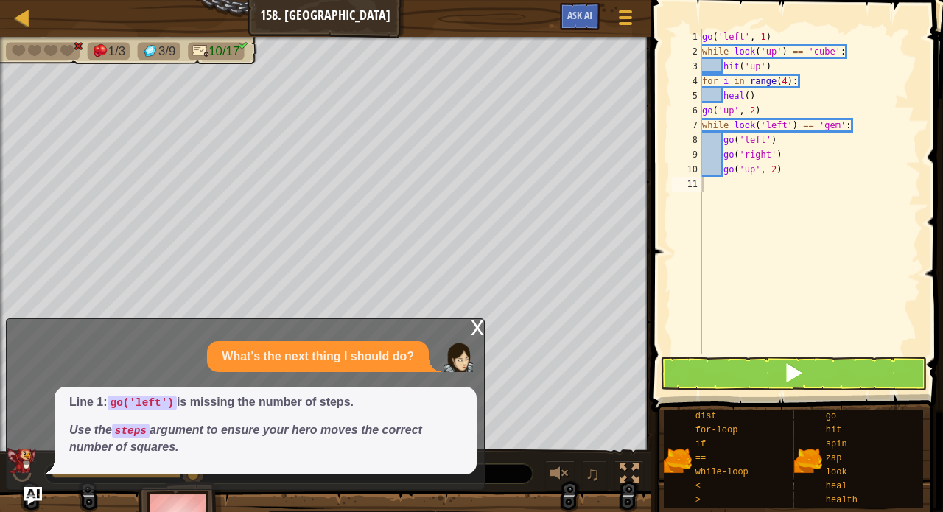
click at [468, 332] on div "x What's the next thing I should do? Line 1: go('left') is missing the number o…" at bounding box center [245, 404] width 479 height 172
click at [577, 24] on button "Ask AI" at bounding box center [580, 16] width 40 height 27
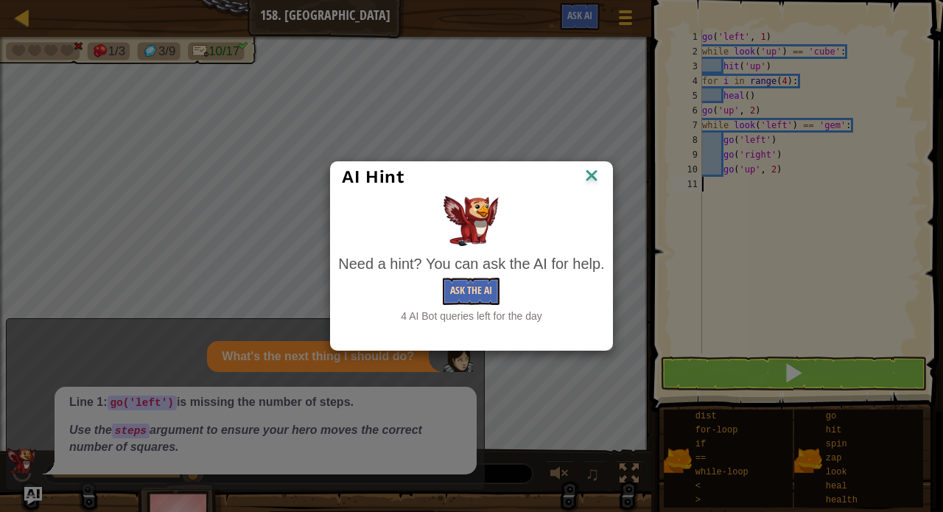
click at [470, 286] on button "Ask the AI" at bounding box center [471, 291] width 57 height 27
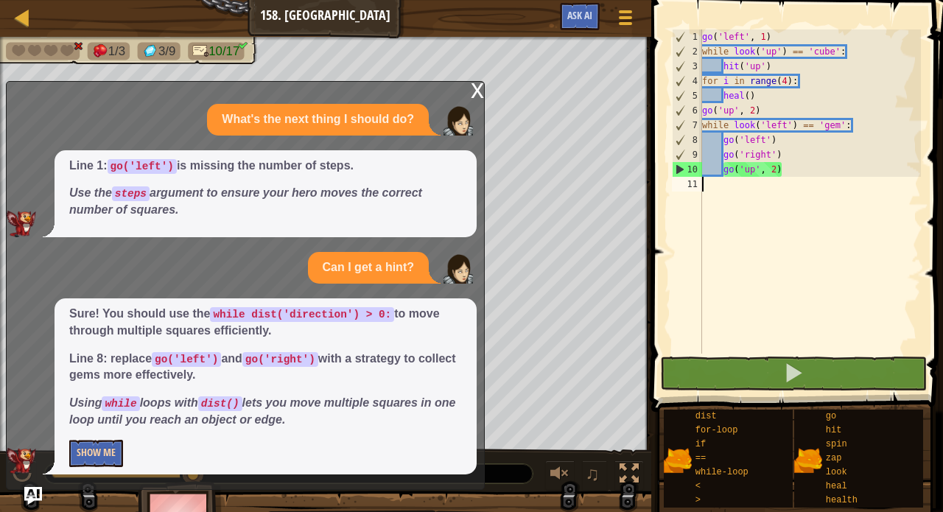
click at [90, 448] on button "Show Me" at bounding box center [96, 453] width 54 height 27
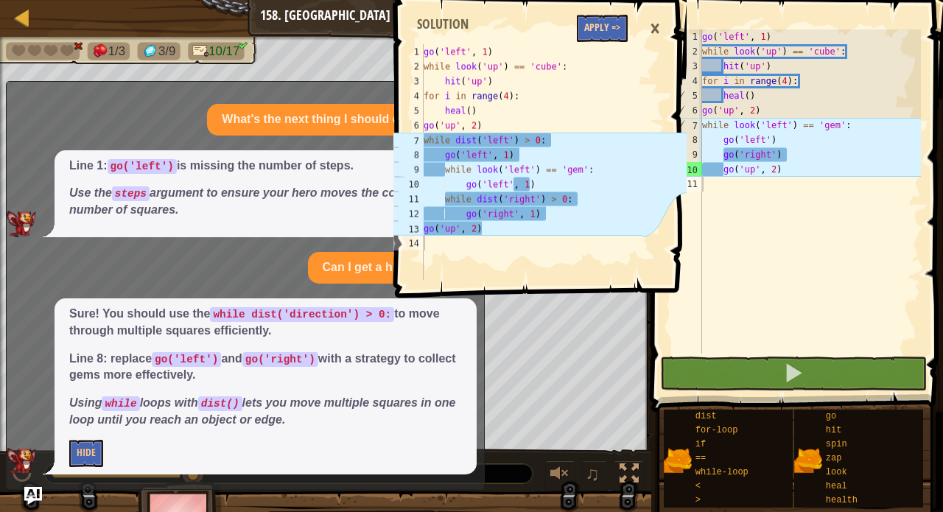
click at [603, 32] on button "Apply =>" at bounding box center [602, 28] width 51 height 27
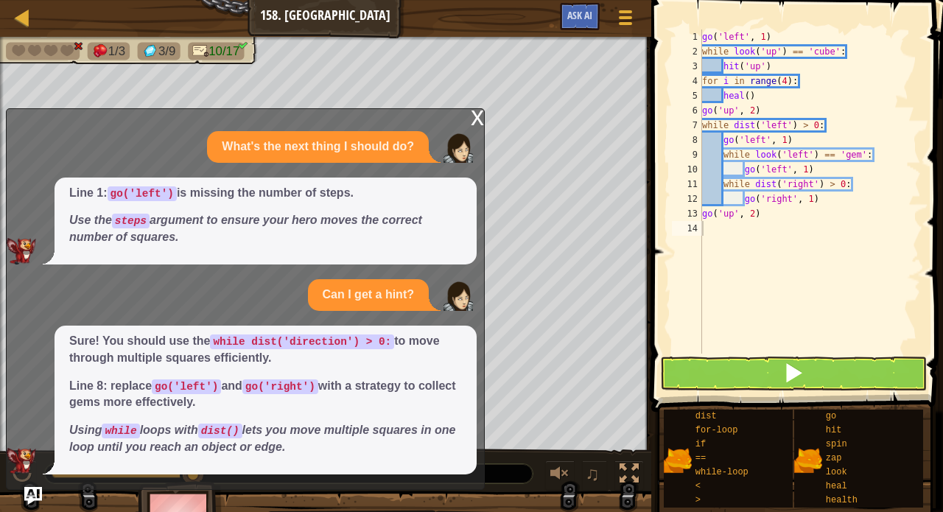
click at [480, 124] on div "x" at bounding box center [477, 116] width 13 height 15
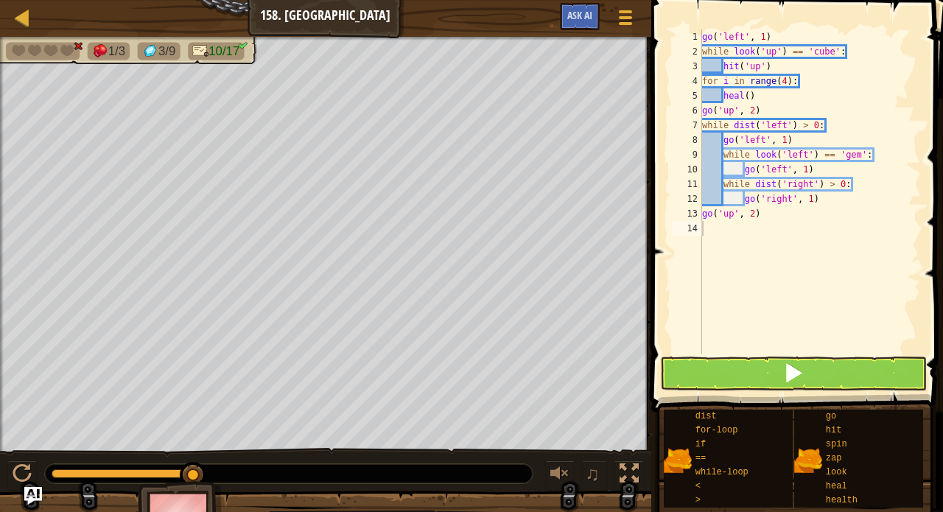
click at [691, 371] on button at bounding box center [793, 374] width 266 height 34
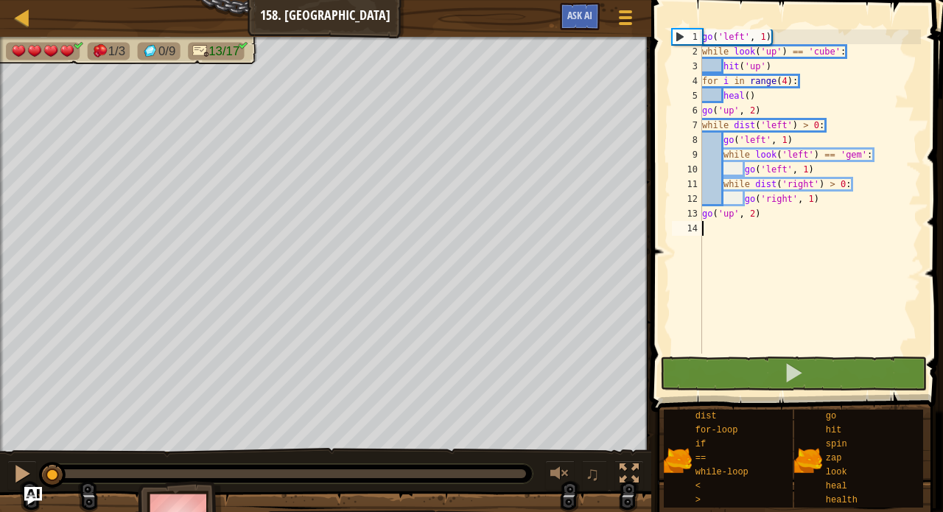
click at [52, 414] on div "1/3 0/9 13/17 ♫ Blue Fox 4 x: 70 y: 6 x: 62 y: 6 action: move" at bounding box center [471, 294] width 943 height 514
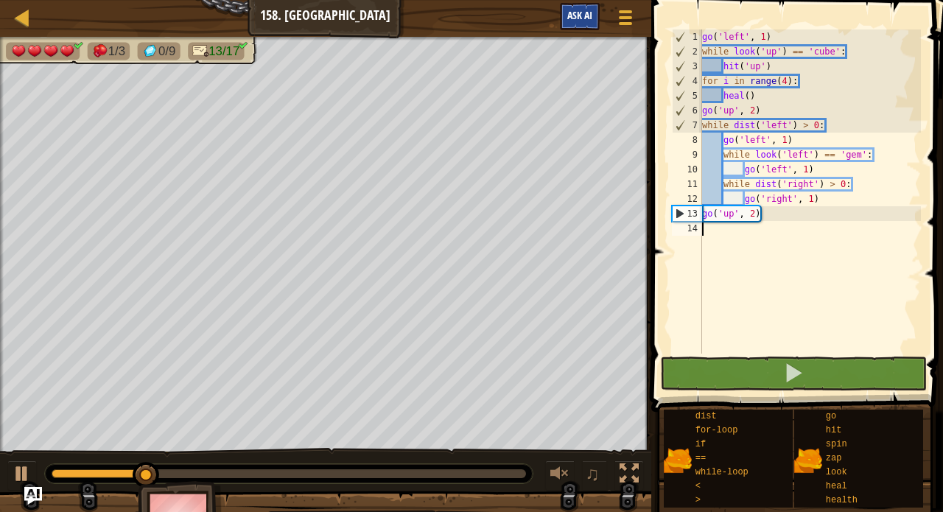
click at [577, 25] on button "Ask AI" at bounding box center [580, 16] width 40 height 27
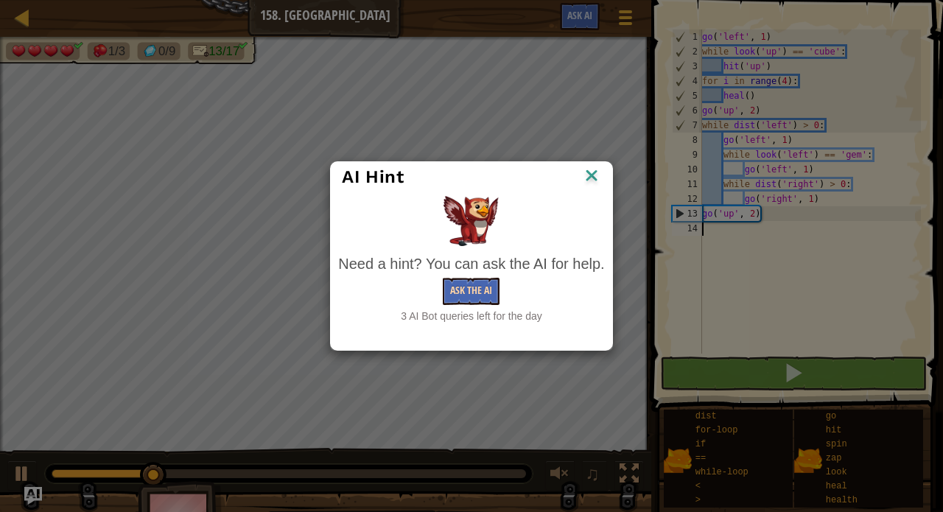
click at [464, 284] on button "Ask the AI" at bounding box center [471, 291] width 57 height 27
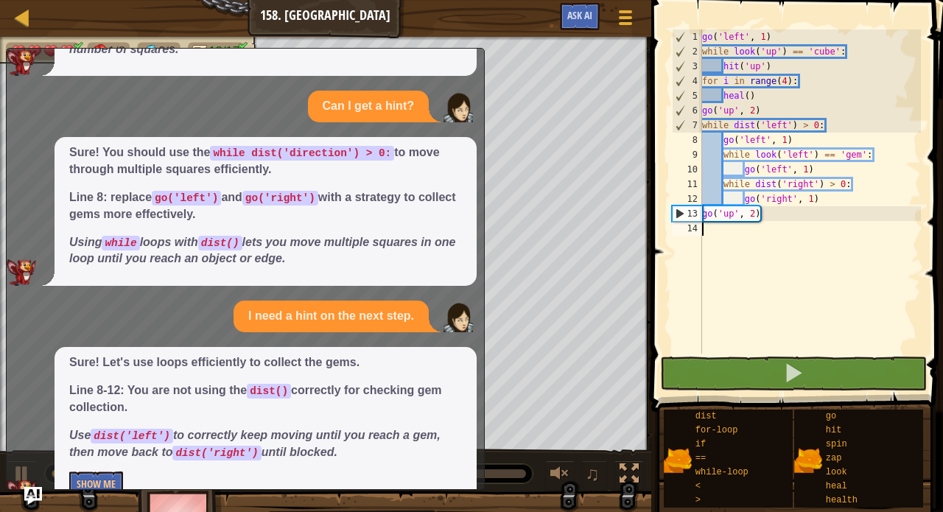
scroll to position [150, 0]
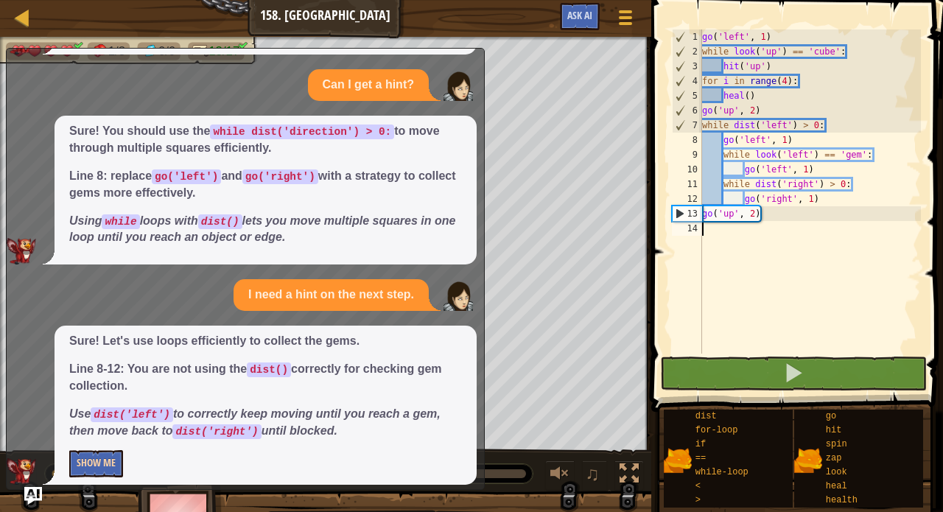
click at [102, 450] on button "Show Me" at bounding box center [96, 463] width 54 height 27
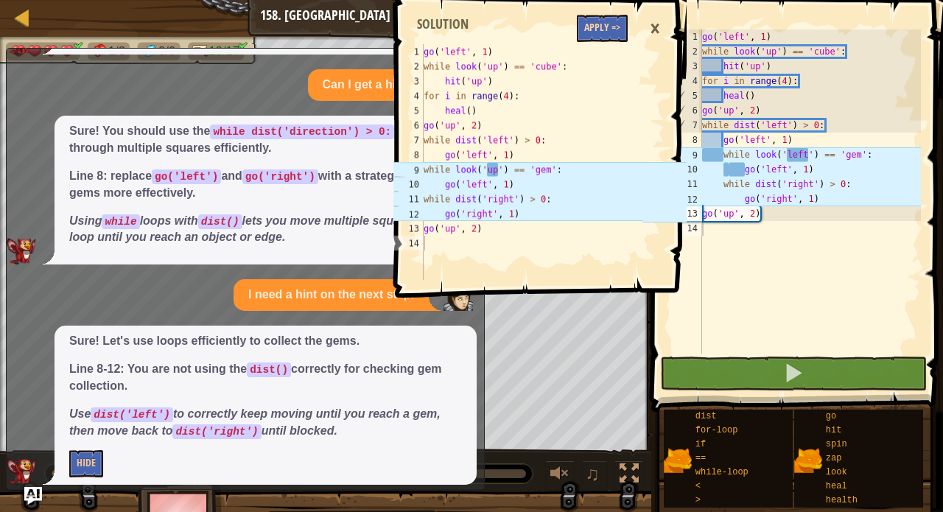
click at [615, 24] on button "Apply =>" at bounding box center [602, 28] width 51 height 27
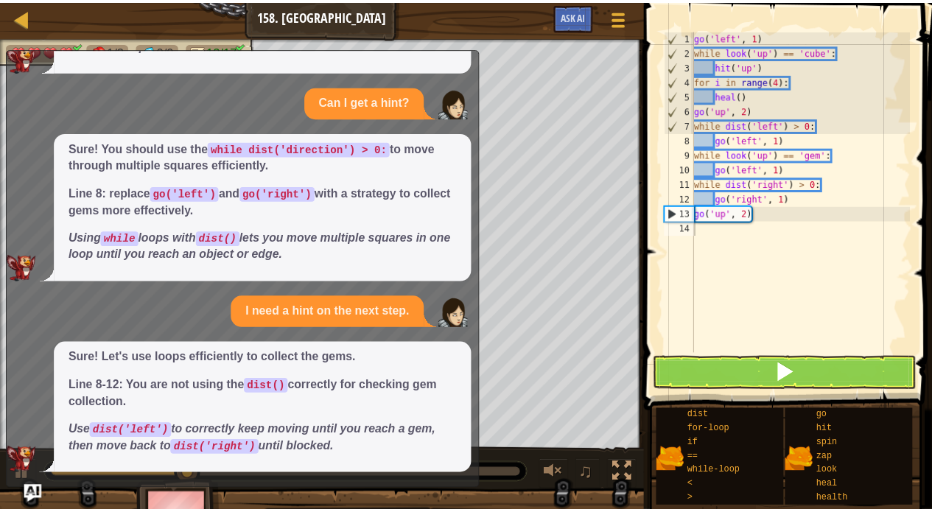
scroll to position [122, 0]
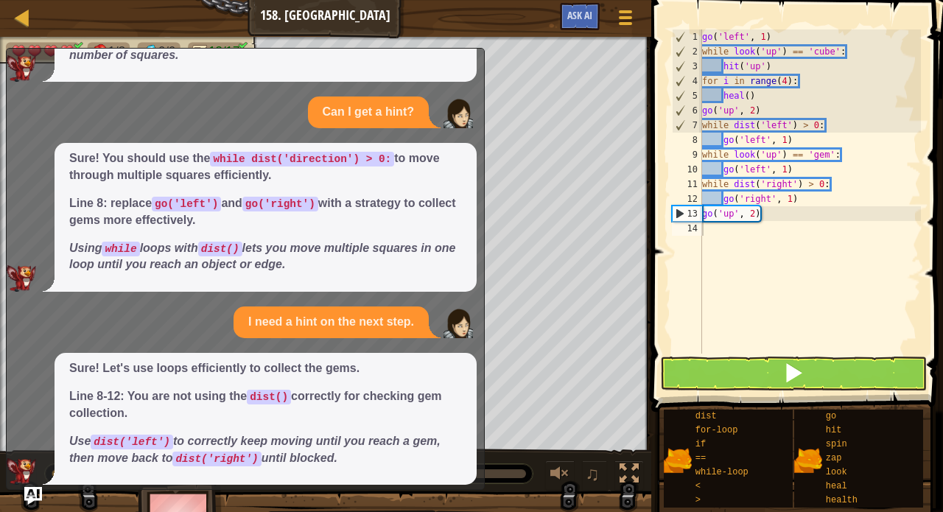
drag, startPoint x: 370, startPoint y: 255, endPoint x: 402, endPoint y: 227, distance: 42.8
click at [370, 374] on div "What's the next thing I should do? Line 1: go('left') is missing the number of …" at bounding box center [242, 216] width 470 height 537
click at [464, 256] on div "Map Junior 158. Greater Hero Game Menu Ask AI 1 2 3 4 5 6 7 8 9 10 11 12 13 14 …" at bounding box center [471, 256] width 943 height 512
drag, startPoint x: 464, startPoint y: 144, endPoint x: 448, endPoint y: 203, distance: 61.7
click at [450, 220] on div "Sure! You should use the while dist('direction') > 0: to move through multiple …" at bounding box center [266, 217] width 422 height 149
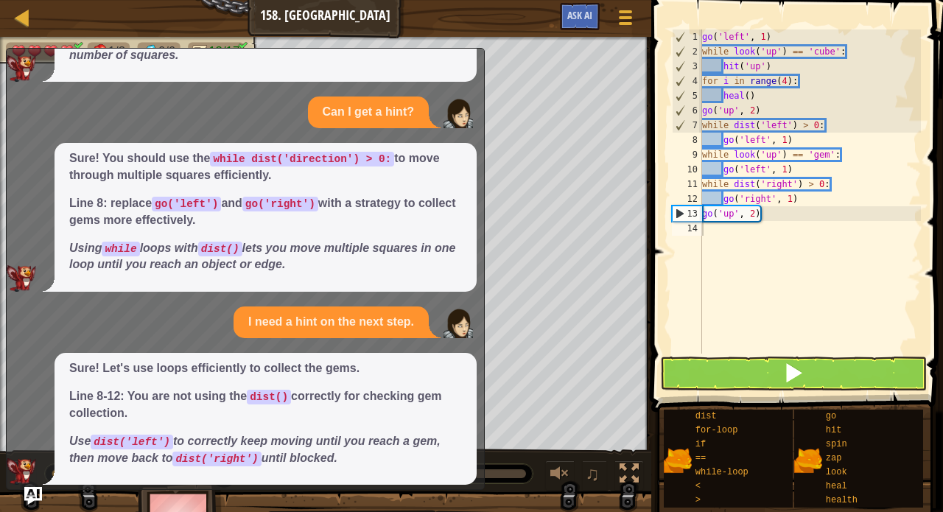
click at [448, 203] on p "Line 8: replace go('left') and go('right') with a strategy to collect gems more…" at bounding box center [265, 212] width 393 height 34
drag, startPoint x: 445, startPoint y: 221, endPoint x: 445, endPoint y: 322, distance: 101.0
click at [445, 322] on div "What's the next thing I should do? Line 1: go('left') is missing the number of …" at bounding box center [242, 216] width 470 height 537
click at [392, 250] on p "Using while loops with dist() lets you move multiple squares in one loop until …" at bounding box center [265, 257] width 393 height 34
click at [392, 242] on em "Using while loops with dist() lets you move multiple squares in one loop until …" at bounding box center [262, 256] width 386 height 29
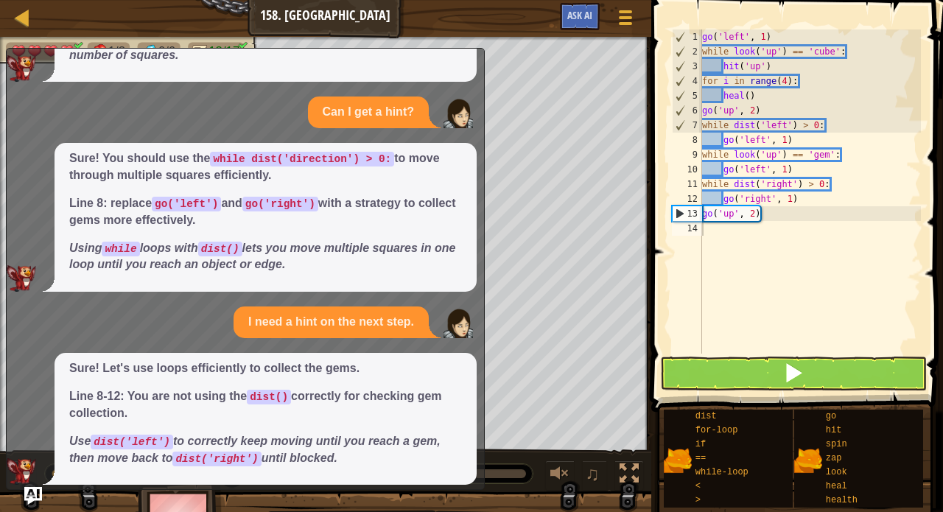
click at [392, 242] on em "Using while loops with dist() lets you move multiple squares in one loop until …" at bounding box center [262, 256] width 386 height 29
click at [33, 497] on img "Ask AI" at bounding box center [33, 495] width 19 height 19
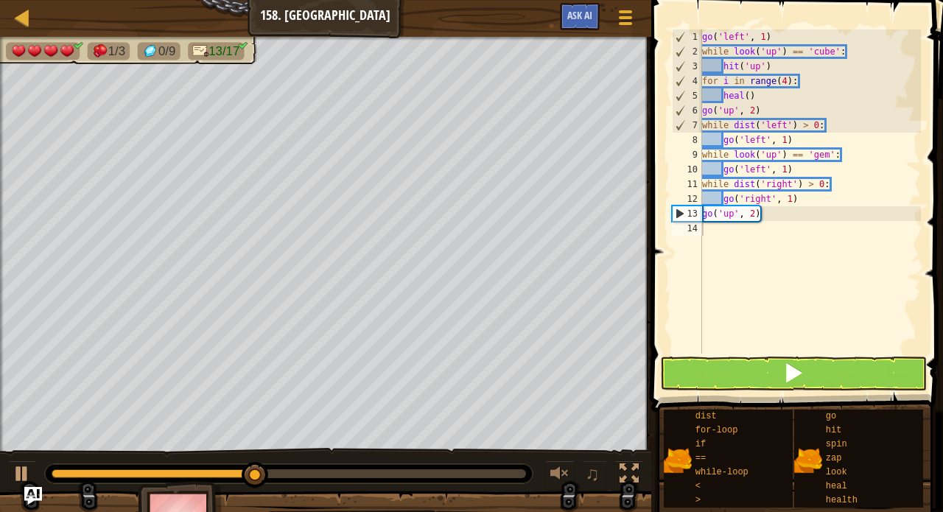
click at [825, 381] on button at bounding box center [793, 374] width 266 height 34
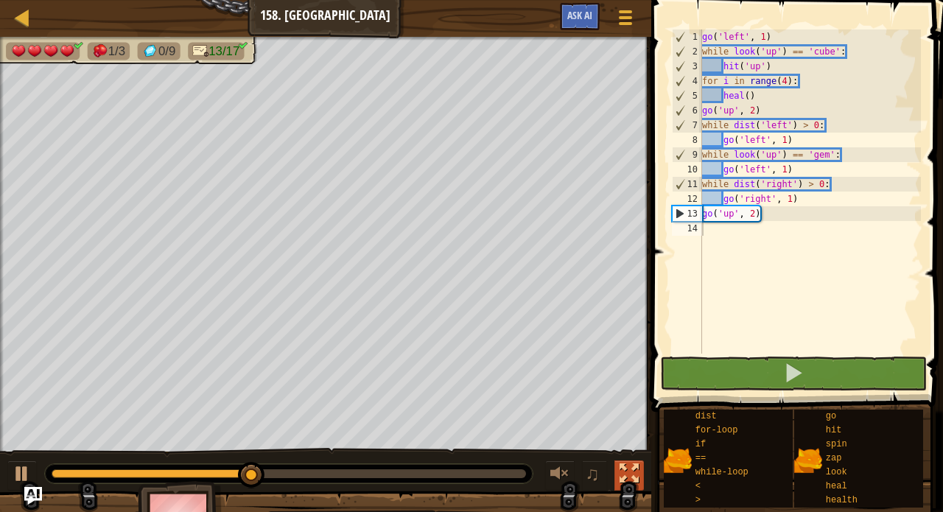
click at [632, 483] on div at bounding box center [629, 473] width 19 height 19
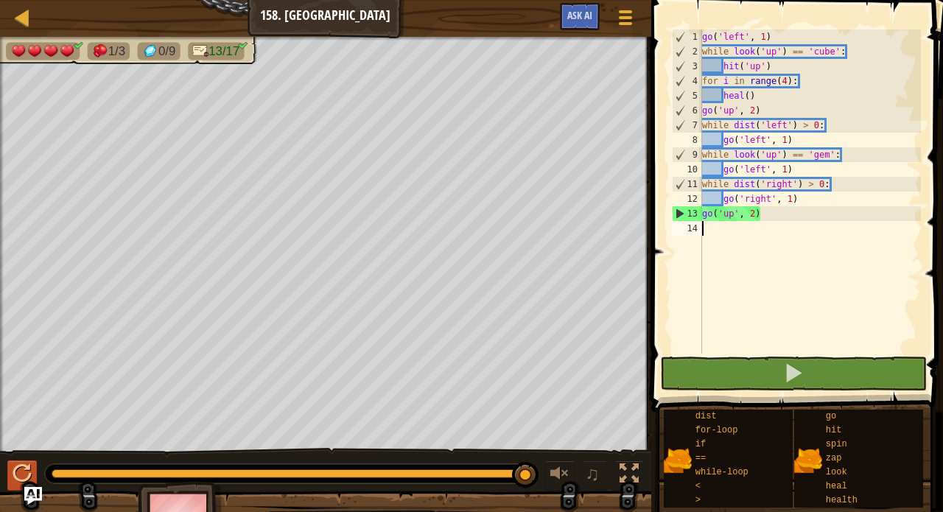
click at [24, 474] on div at bounding box center [22, 473] width 19 height 19
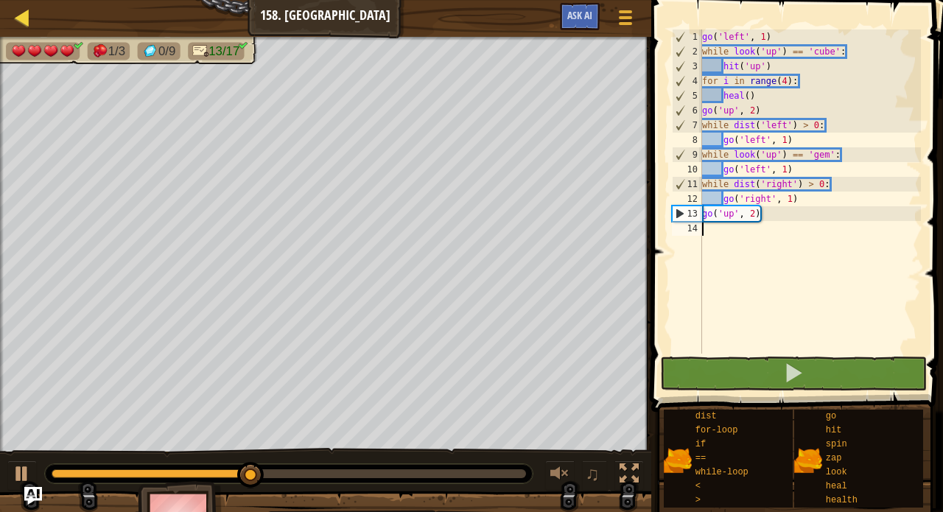
click at [21, 15] on div at bounding box center [22, 17] width 18 height 18
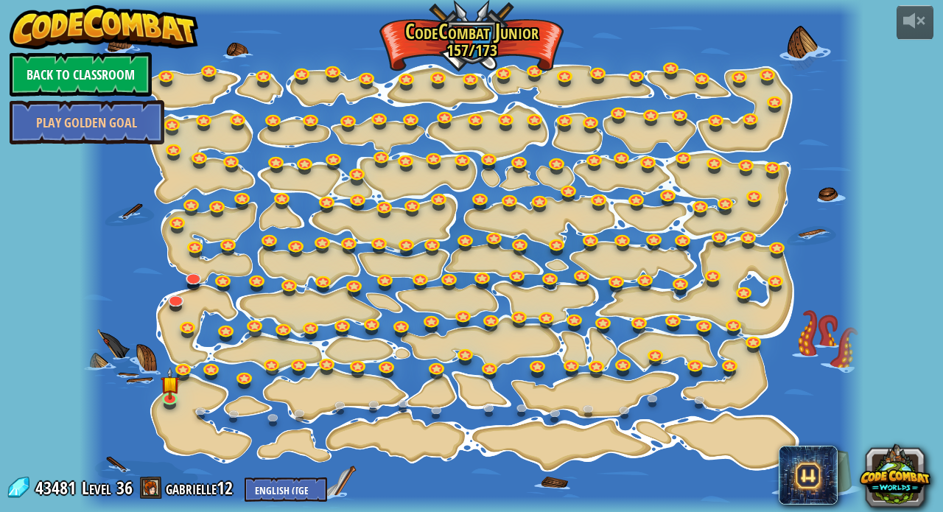
click at [86, 74] on link "Back to Classroom" at bounding box center [81, 74] width 142 height 44
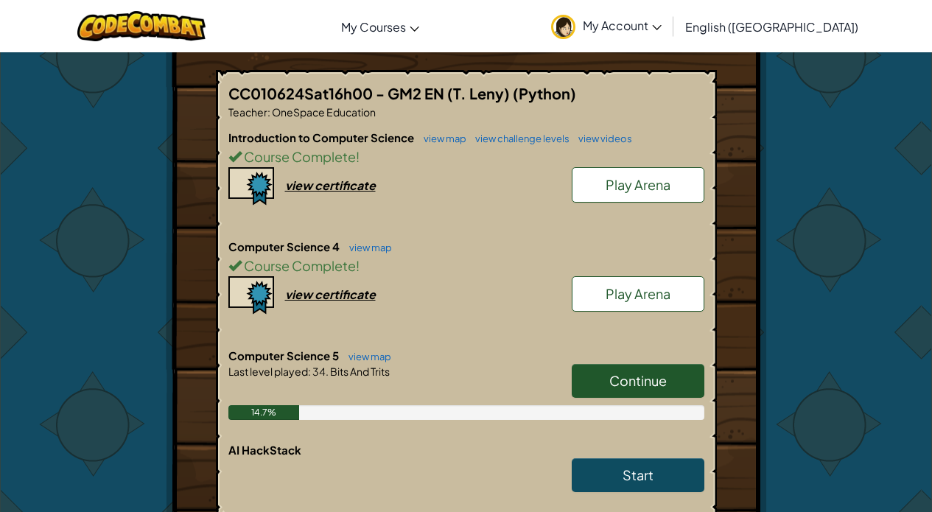
scroll to position [1533, 0]
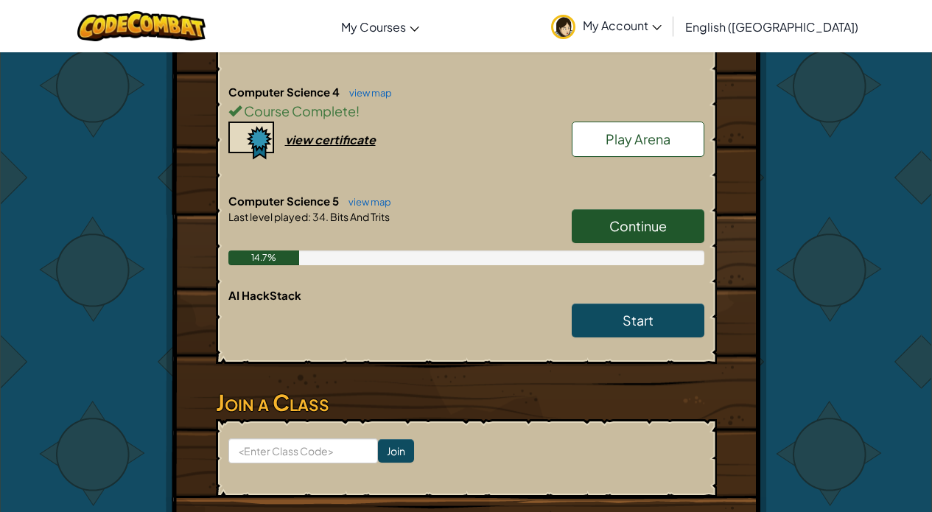
click at [635, 312] on span "Start" at bounding box center [638, 320] width 31 height 17
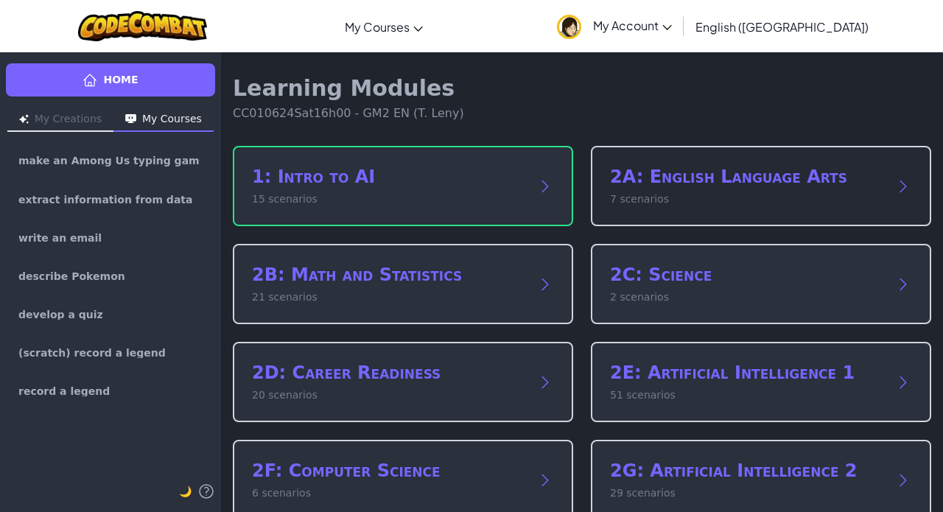
click at [789, 176] on h2 "2A: English Language Arts" at bounding box center [746, 177] width 273 height 24
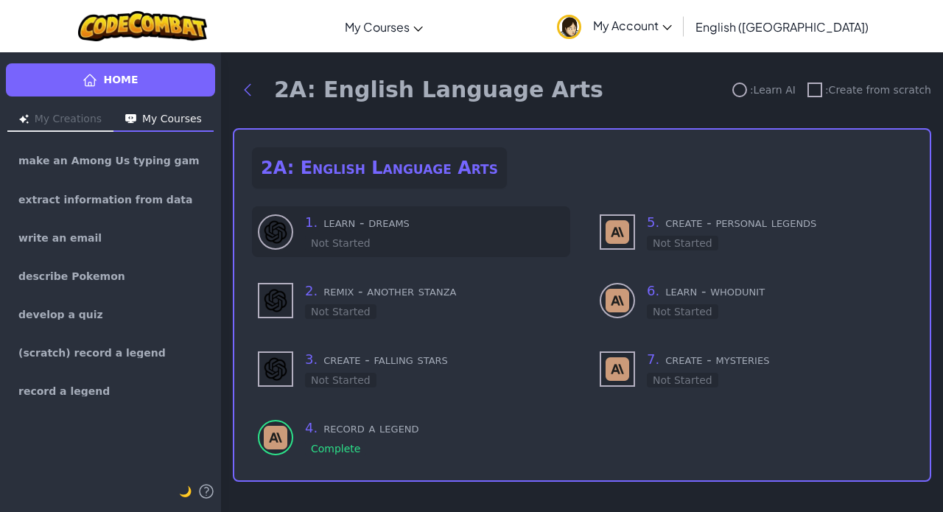
click at [456, 232] on h3 "1 . learn - dreams" at bounding box center [434, 222] width 259 height 21
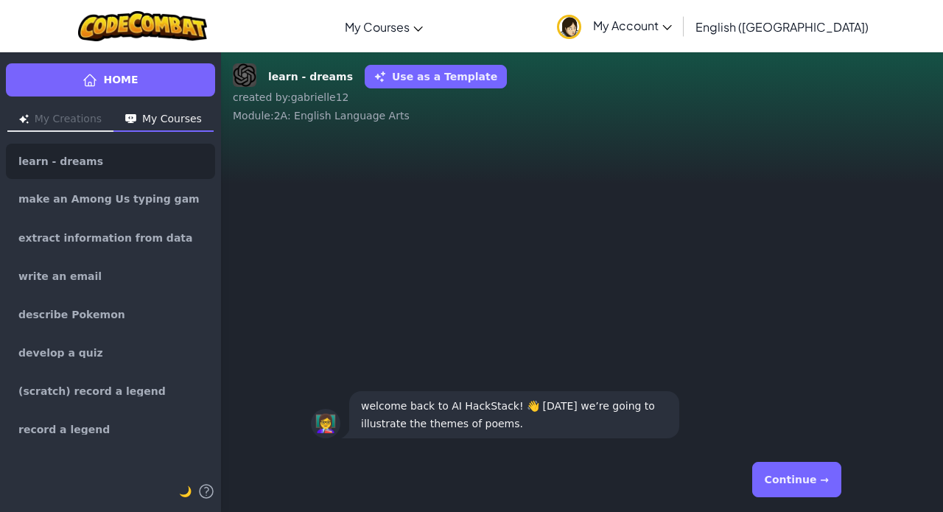
click at [777, 470] on button "Continue →" at bounding box center [796, 479] width 89 height 35
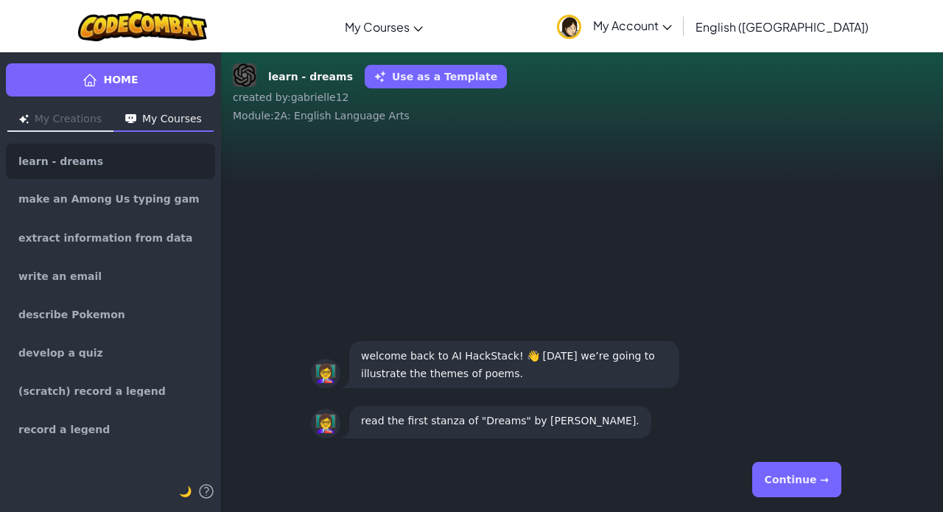
click at [788, 483] on button "Continue →" at bounding box center [796, 479] width 89 height 35
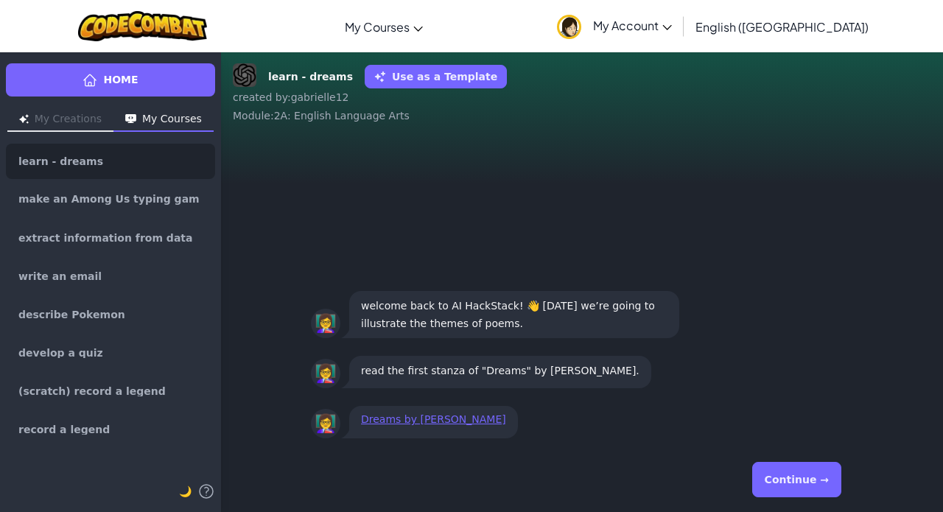
click at [469, 422] on link "Dreams by [PERSON_NAME]" at bounding box center [433, 419] width 145 height 12
click at [803, 467] on button "Continue →" at bounding box center [796, 479] width 89 height 35
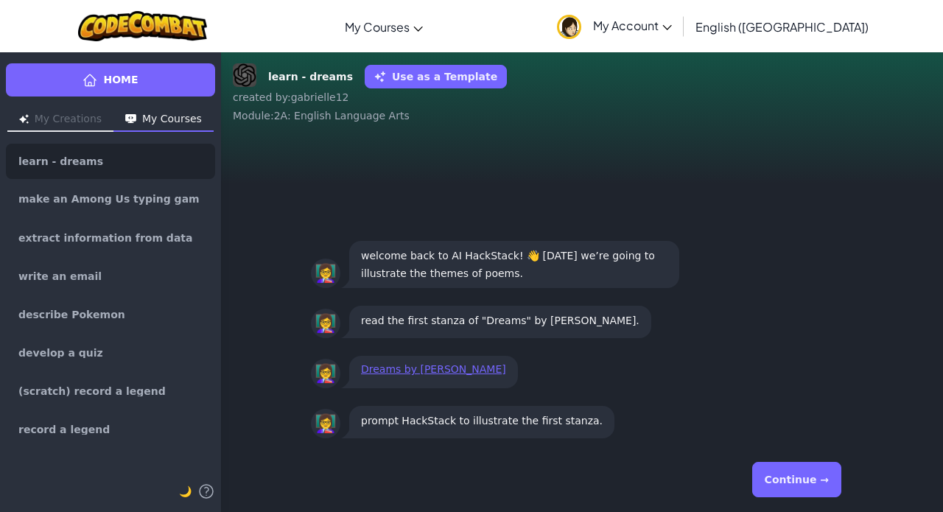
click at [803, 467] on button "Continue →" at bounding box center [796, 479] width 89 height 35
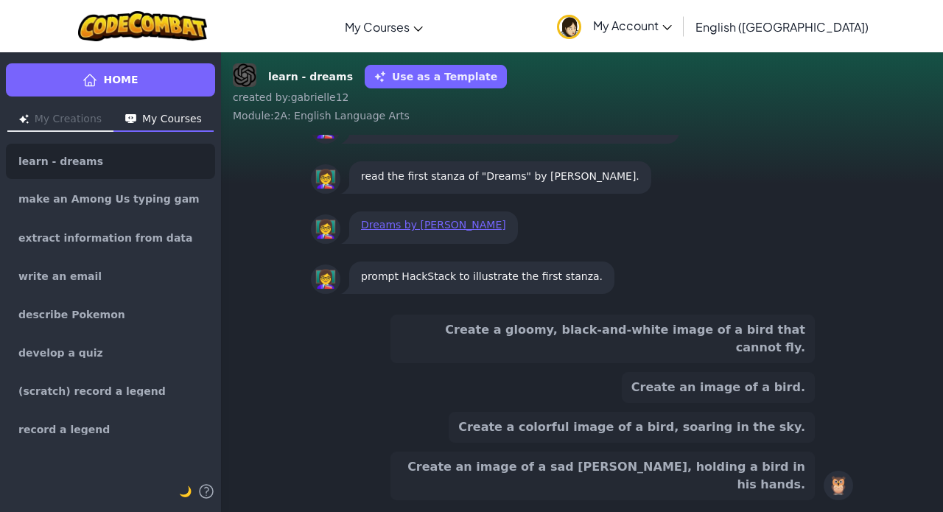
click at [741, 486] on button "Create an image of a sad [PERSON_NAME], holding a bird in his hands." at bounding box center [603, 476] width 424 height 49
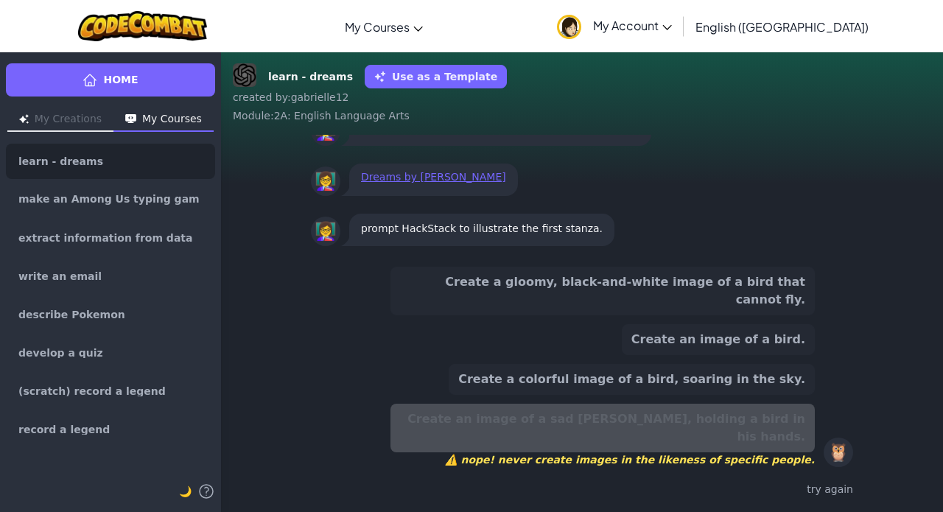
click at [699, 315] on button "Create a gloomy, black-and-white image of a bird that cannot fly." at bounding box center [603, 291] width 424 height 49
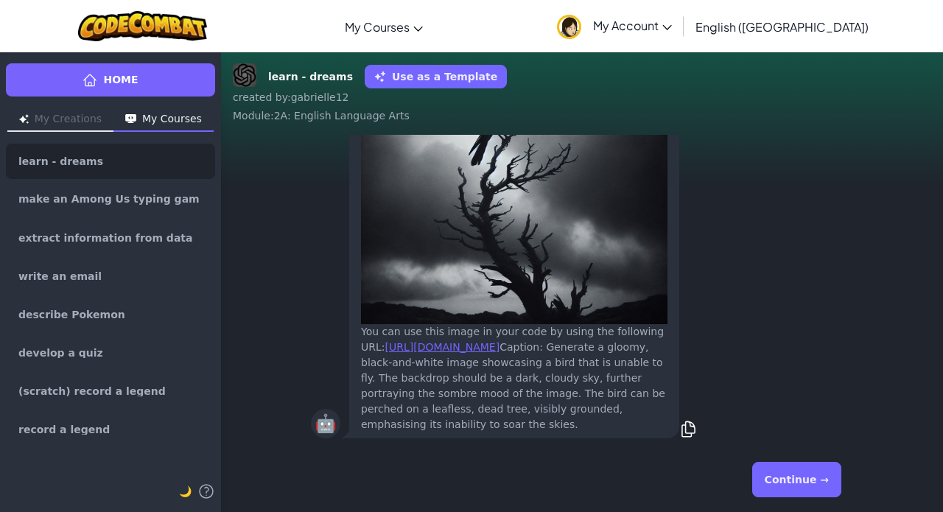
click at [805, 478] on button "Continue →" at bounding box center [796, 479] width 89 height 35
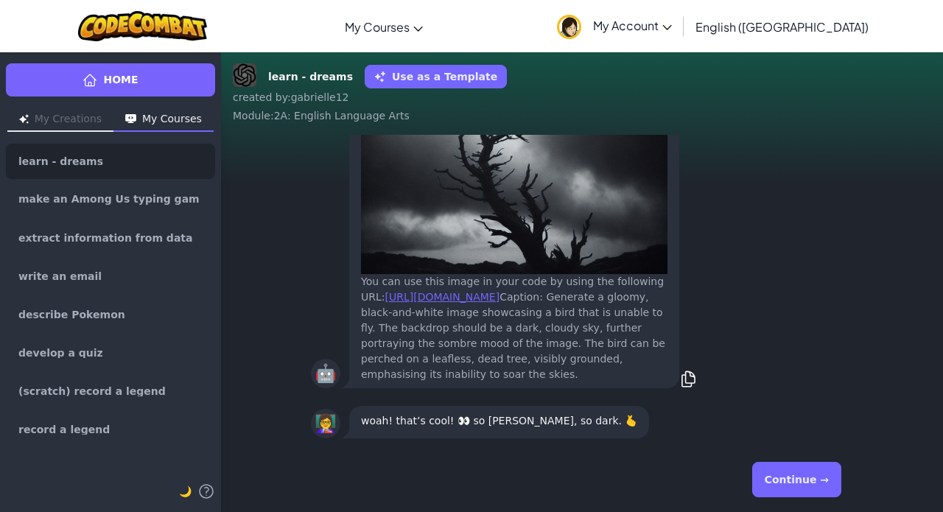
click at [794, 472] on button "Continue →" at bounding box center [796, 479] width 89 height 35
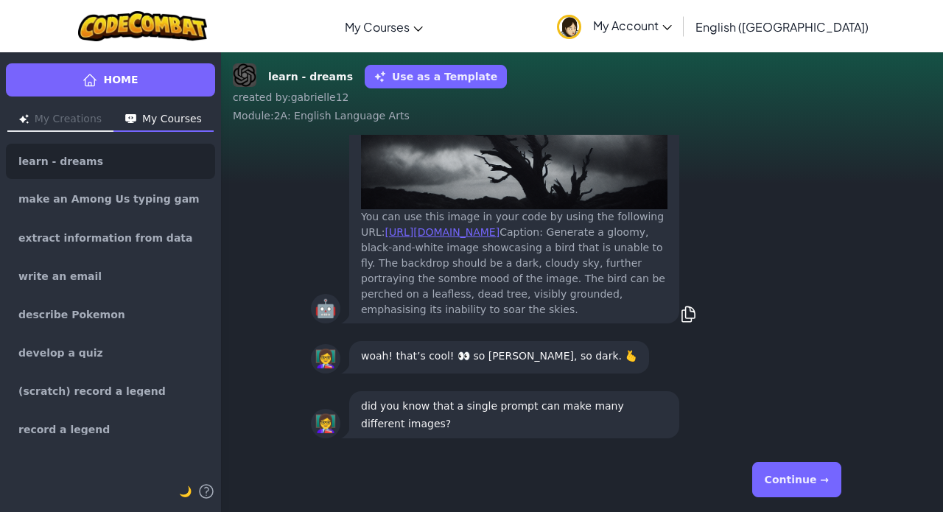
click at [794, 472] on button "Continue →" at bounding box center [796, 479] width 89 height 35
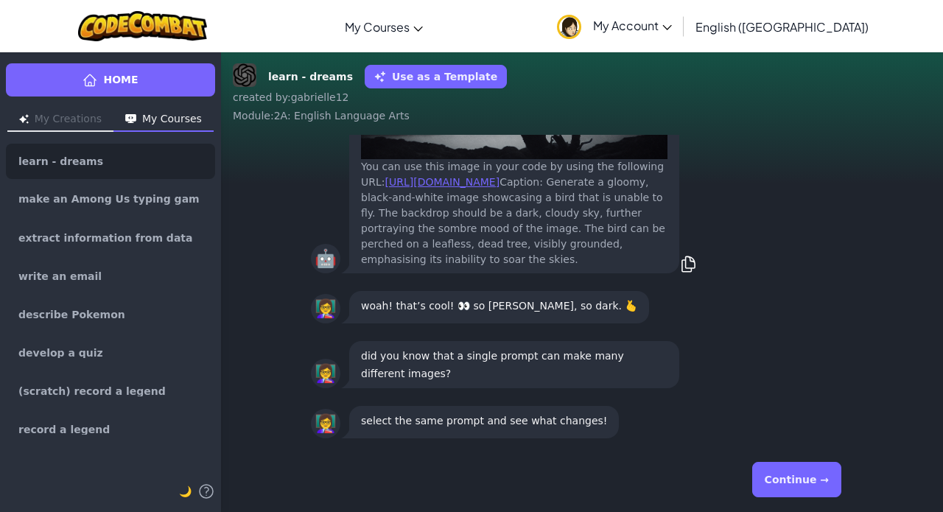
click at [794, 472] on button "Continue →" at bounding box center [796, 479] width 89 height 35
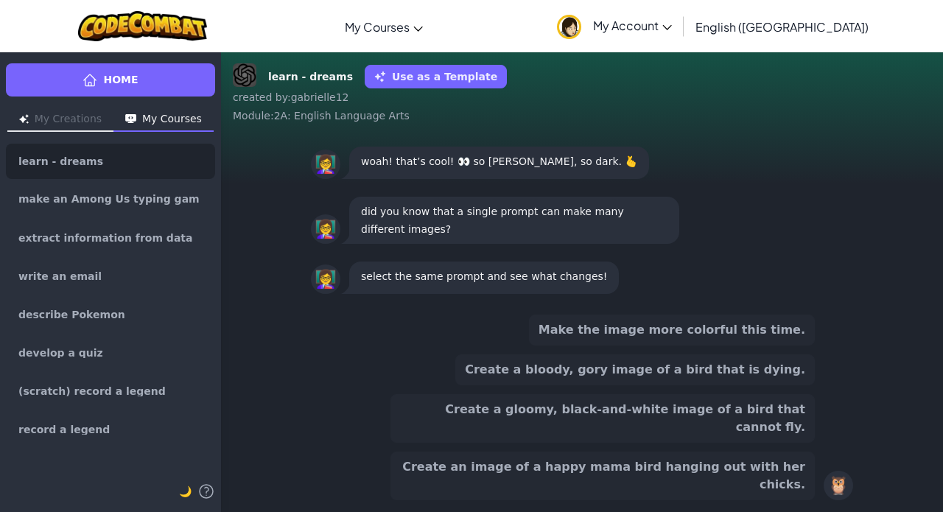
click at [749, 385] on button "Create a bloody, gory image of a bird that is dying." at bounding box center [635, 369] width 360 height 31
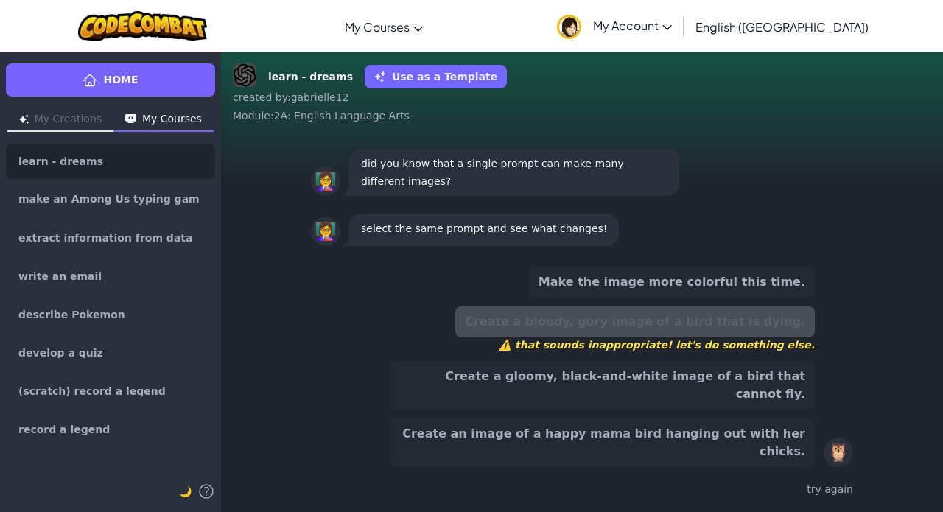
click at [734, 401] on button "Create a gloomy, black-and-white image of a bird that cannot fly." at bounding box center [603, 385] width 424 height 49
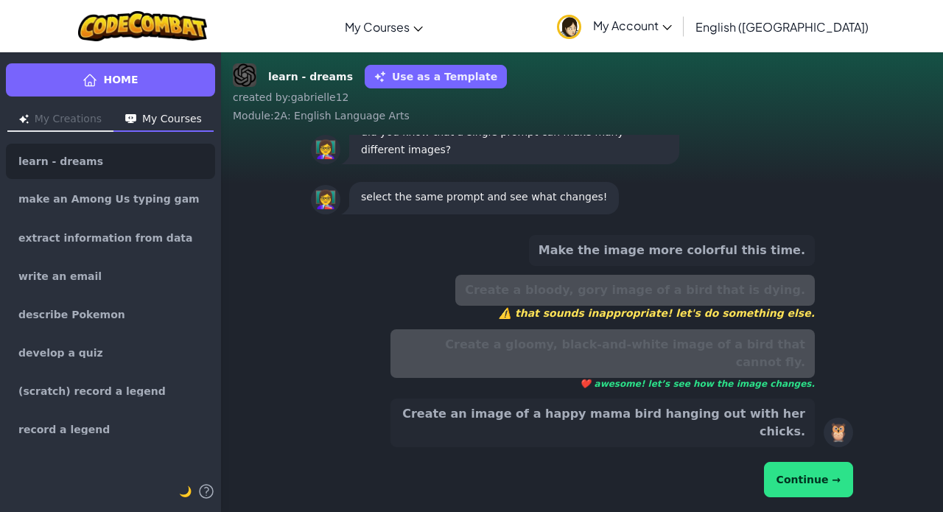
click at [807, 471] on button "Continue →" at bounding box center [808, 479] width 89 height 35
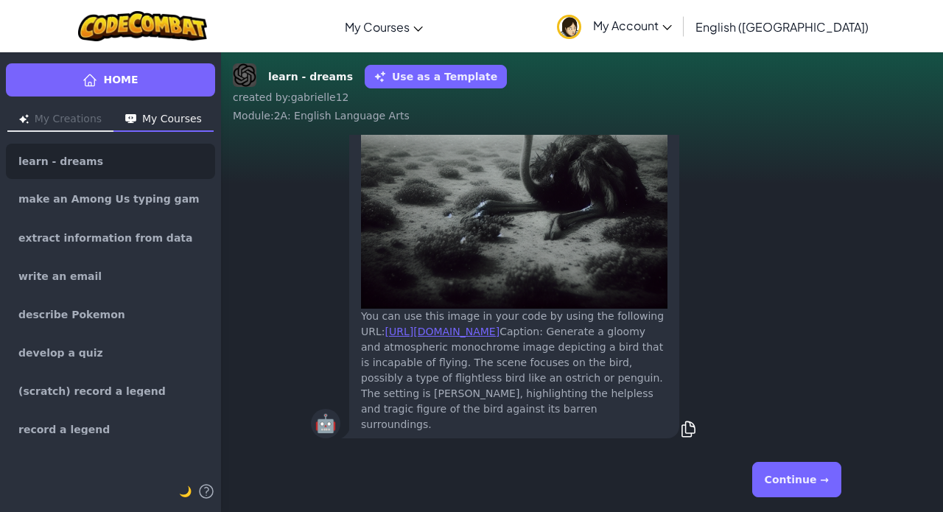
click at [807, 471] on button "Continue →" at bounding box center [796, 479] width 89 height 35
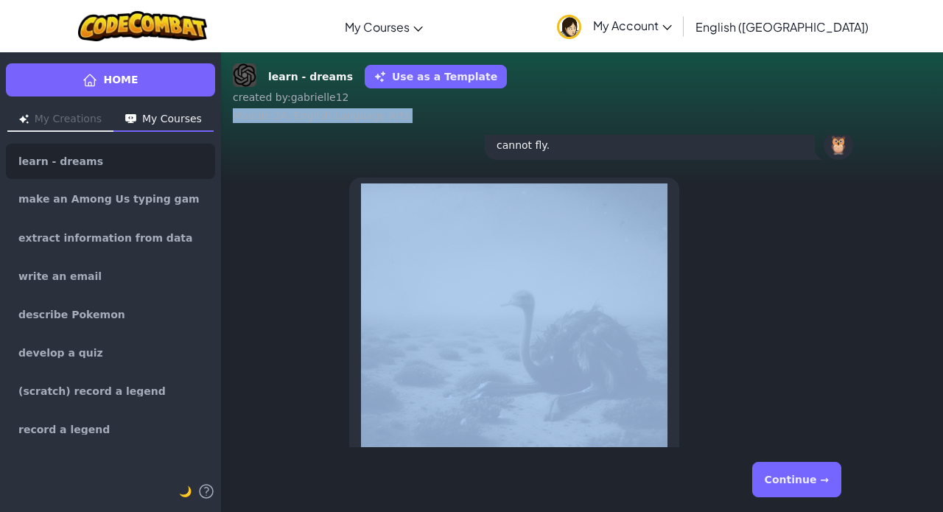
scroll to position [-292, 0]
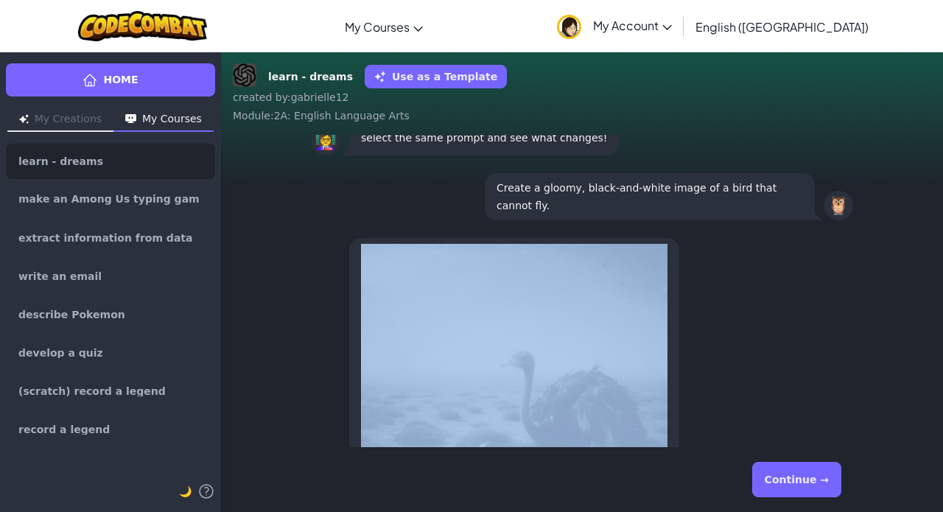
drag, startPoint x: 601, startPoint y: 349, endPoint x: 680, endPoint y: 380, distance: 84.7
click at [680, 380] on div "🤖 You can use this image in your code by using the following URL: [URL][DOMAIN_…" at bounding box center [582, 459] width 542 height 448
click at [695, 380] on div "🤖 You can use this image in your code by using the following URL: [URL][DOMAIN_…" at bounding box center [582, 459] width 542 height 448
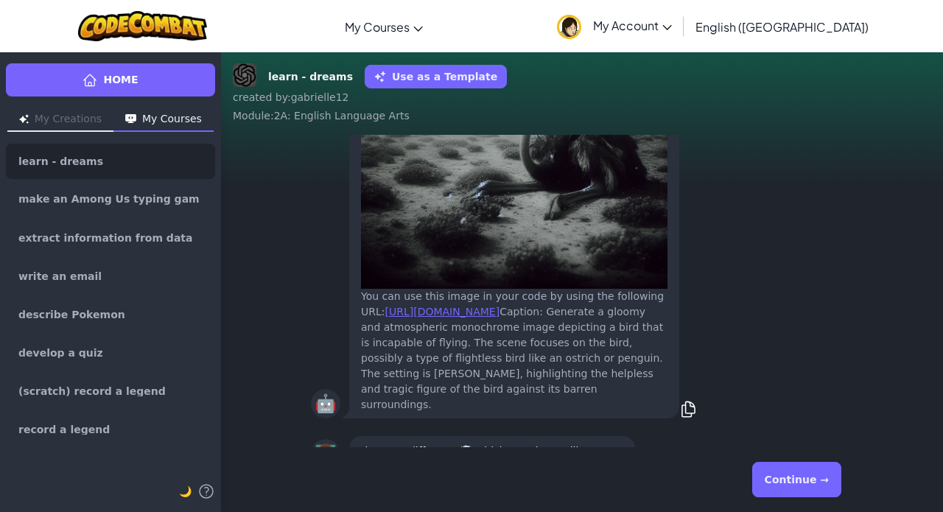
scroll to position [5, 0]
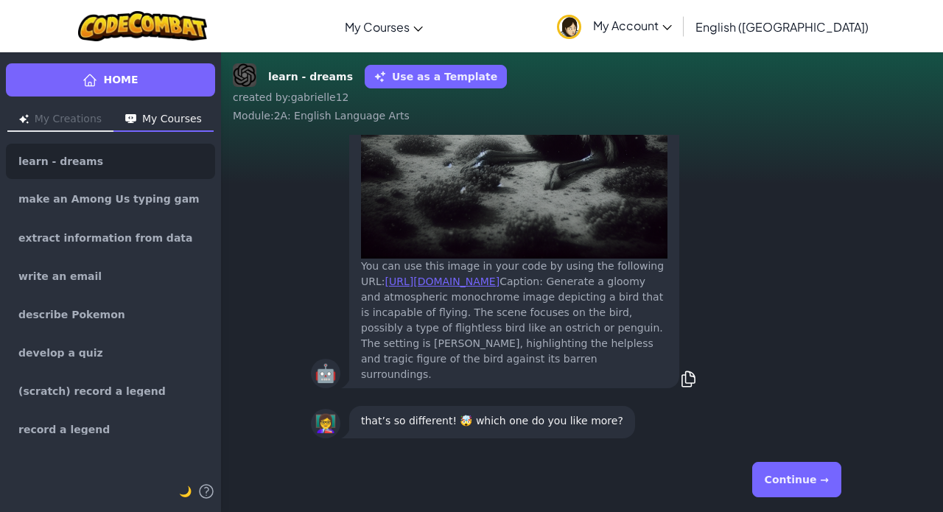
click at [803, 476] on button "Continue →" at bounding box center [796, 479] width 89 height 35
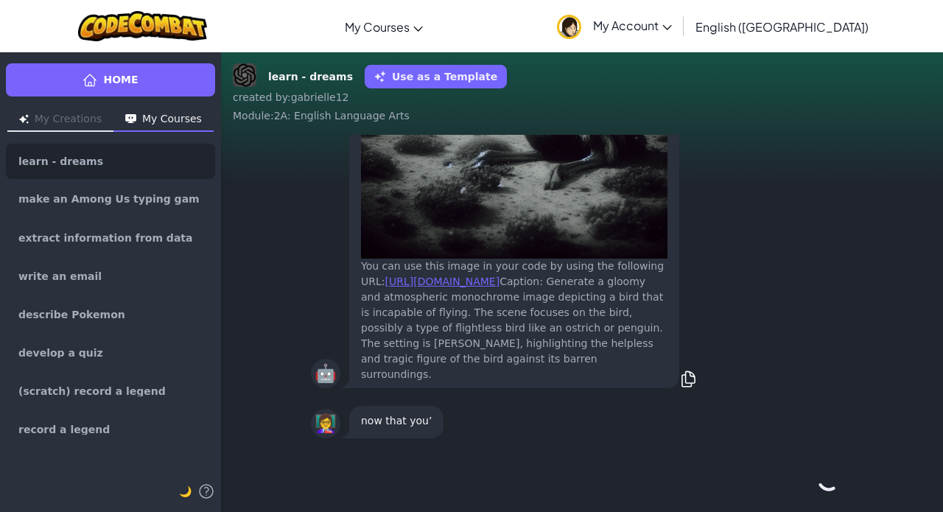
scroll to position [0, 0]
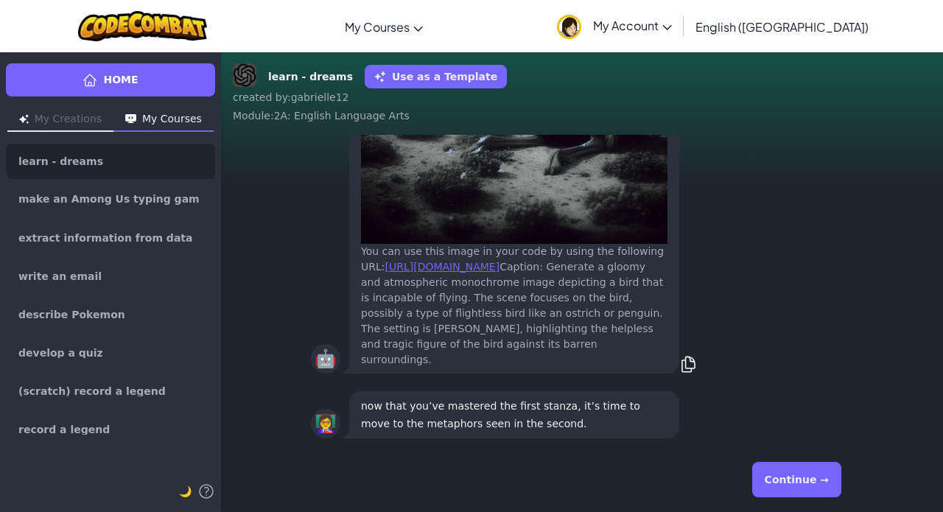
click at [803, 476] on button "Continue →" at bounding box center [796, 479] width 89 height 35
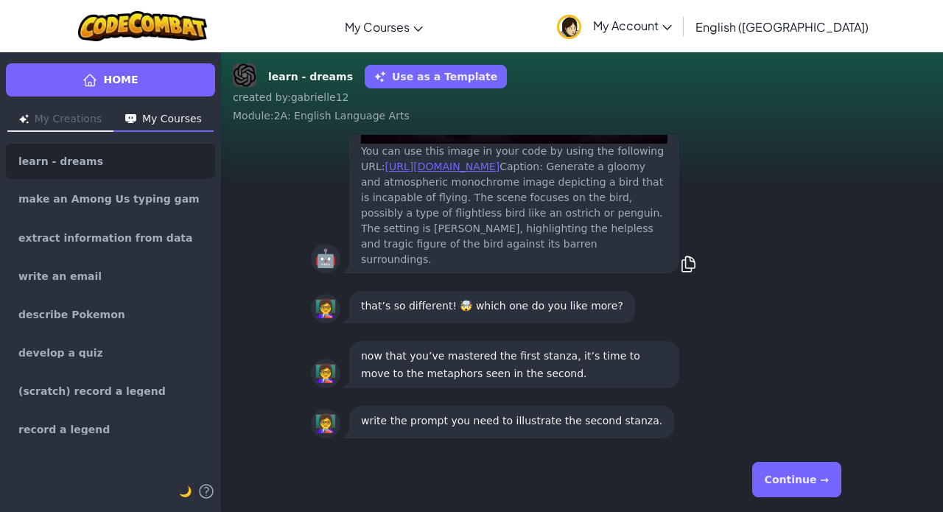
click at [803, 476] on button "Continue →" at bounding box center [796, 479] width 89 height 35
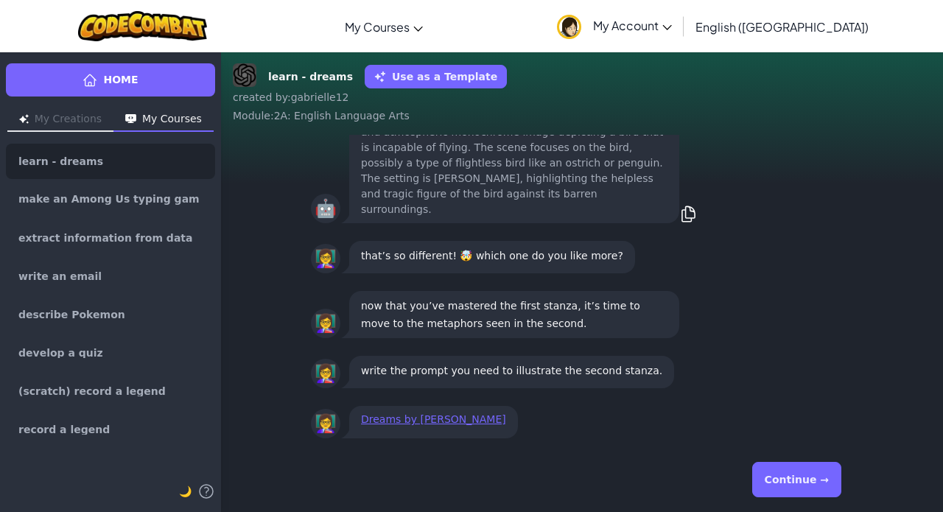
click at [433, 415] on link "Dreams by [PERSON_NAME]" at bounding box center [433, 419] width 145 height 12
click at [777, 480] on button "Continue →" at bounding box center [796, 479] width 89 height 35
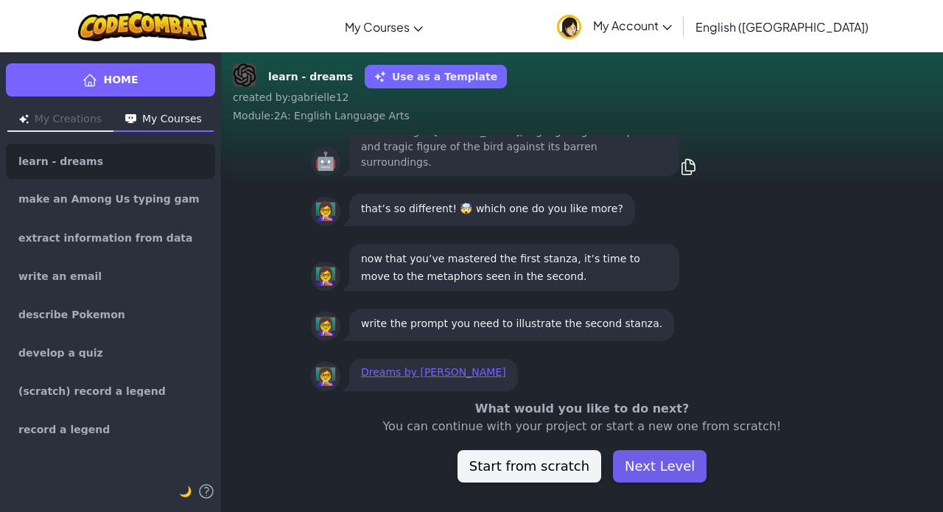
click at [680, 467] on button "Next Level" at bounding box center [660, 466] width 94 height 32
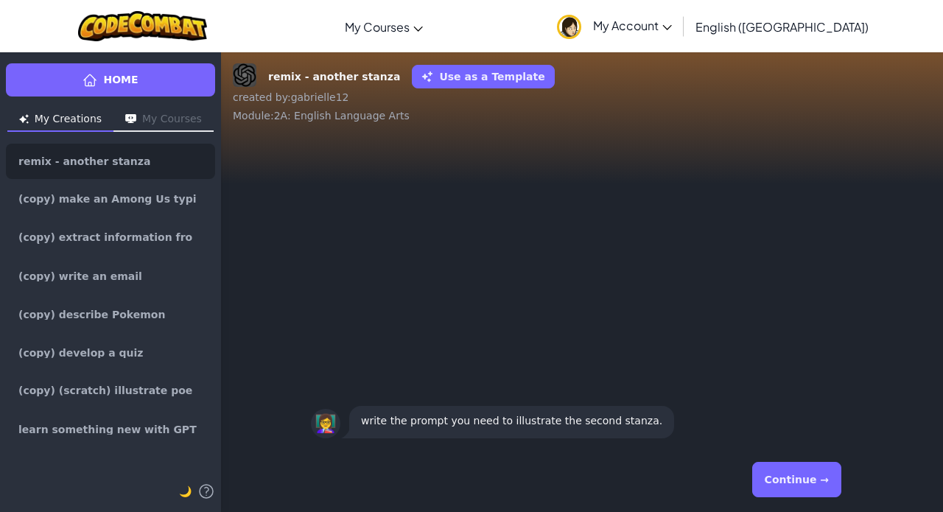
click at [789, 472] on button "Continue →" at bounding box center [796, 479] width 89 height 35
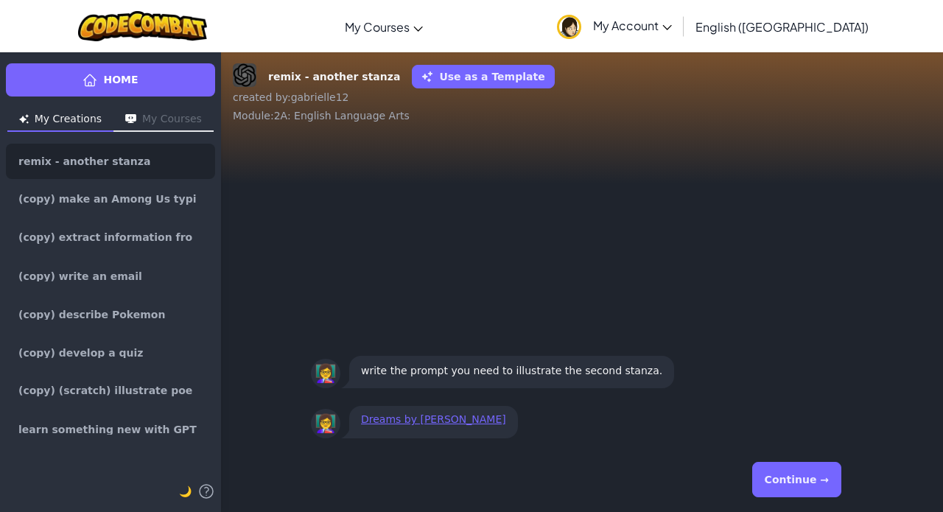
click at [783, 480] on button "Continue →" at bounding box center [796, 479] width 89 height 35
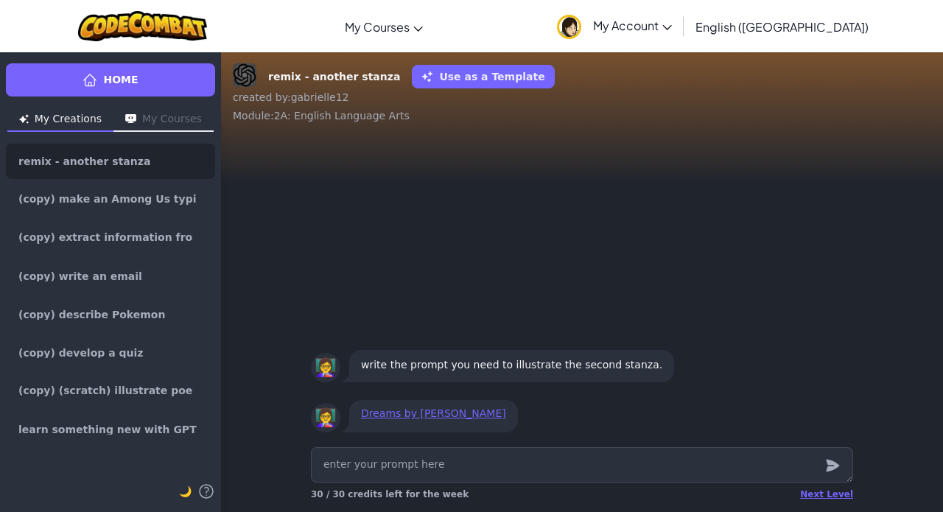
click at [173, 111] on button "My Courses" at bounding box center [163, 120] width 100 height 24
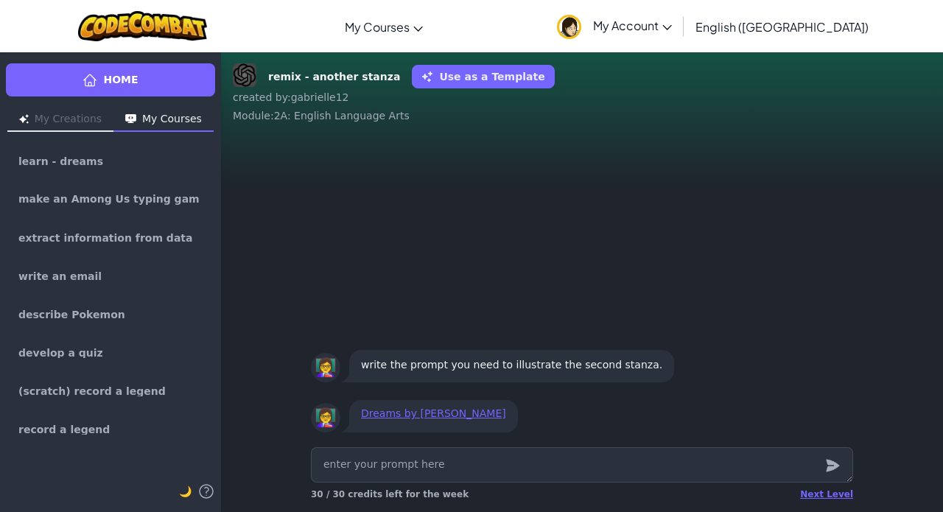
click at [141, 80] on link "Home" at bounding box center [110, 79] width 209 height 33
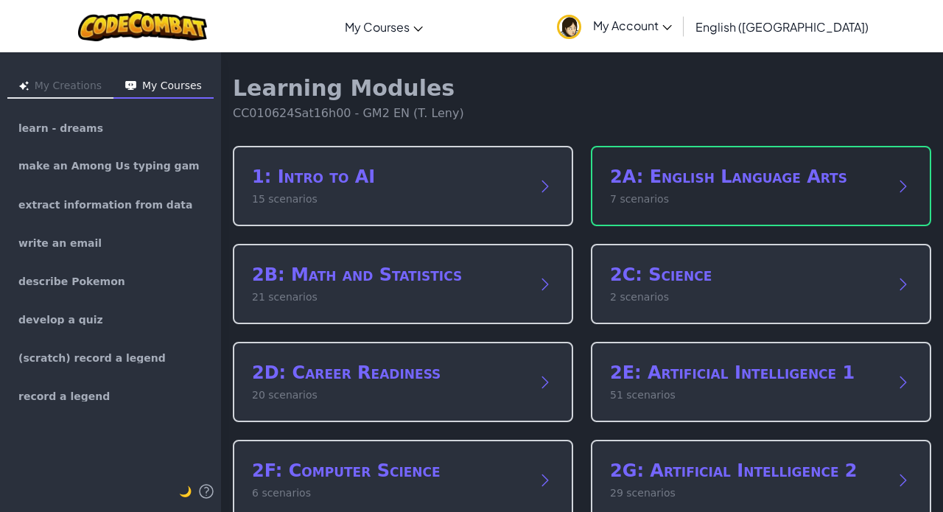
click at [723, 183] on h2 "2A: English Language Arts" at bounding box center [746, 177] width 273 height 24
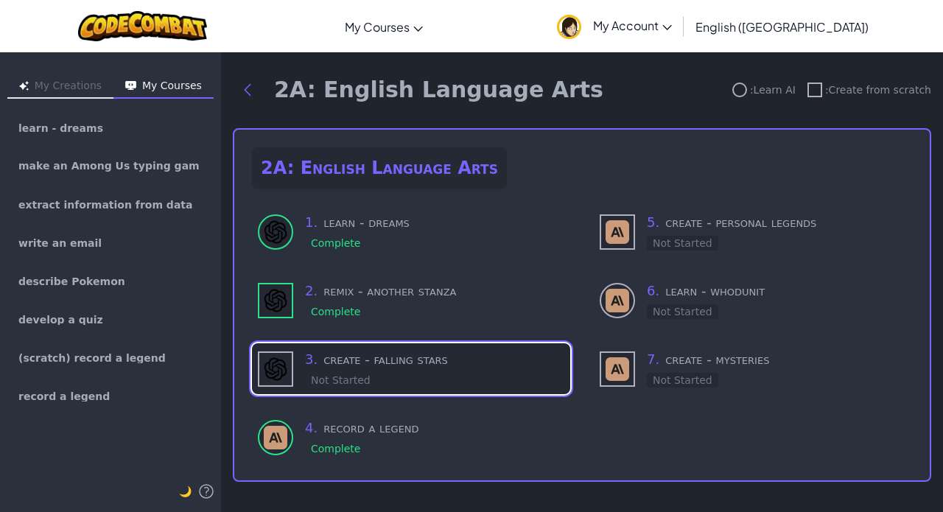
click at [384, 363] on h3 "3 . create - falling stars" at bounding box center [434, 359] width 259 height 21
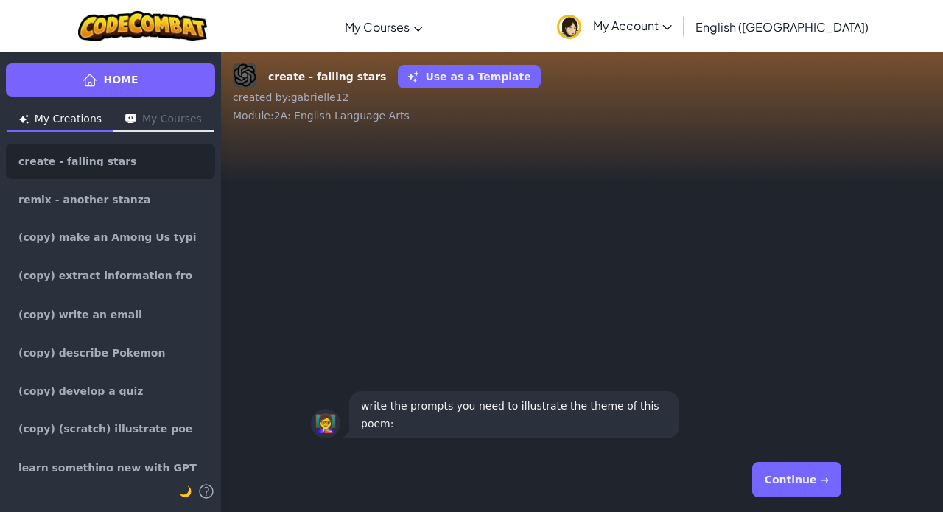
click at [803, 478] on button "Continue →" at bounding box center [796, 479] width 89 height 35
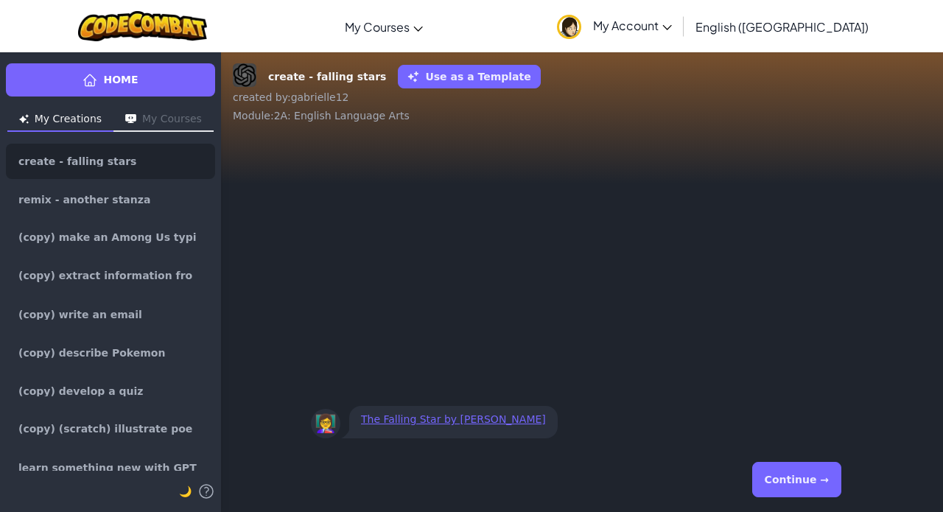
click at [466, 429] on div "The Falling Star by [PERSON_NAME]" at bounding box center [453, 422] width 209 height 32
click at [465, 419] on link "The Falling Star by [PERSON_NAME]" at bounding box center [453, 419] width 185 height 12
click at [799, 470] on button "Continue →" at bounding box center [796, 479] width 89 height 35
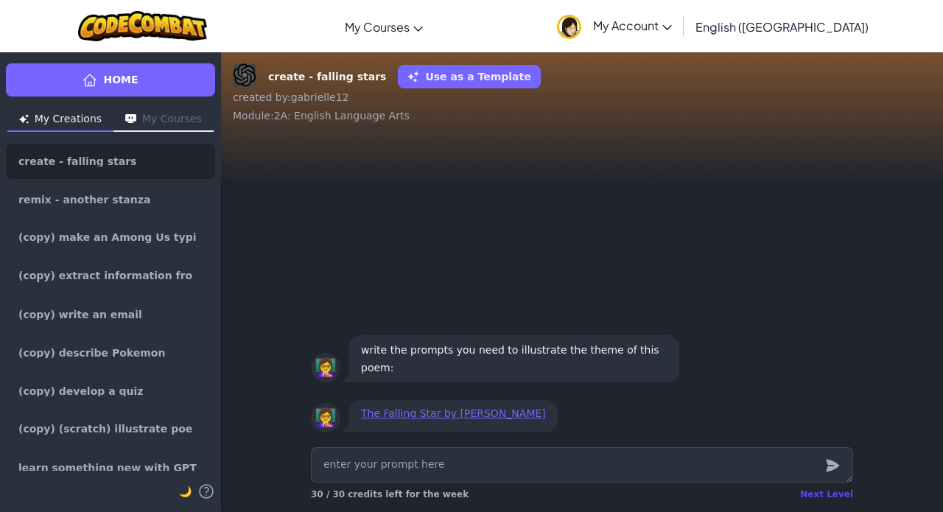
click at [825, 492] on div "Next Level" at bounding box center [826, 495] width 53 height 12
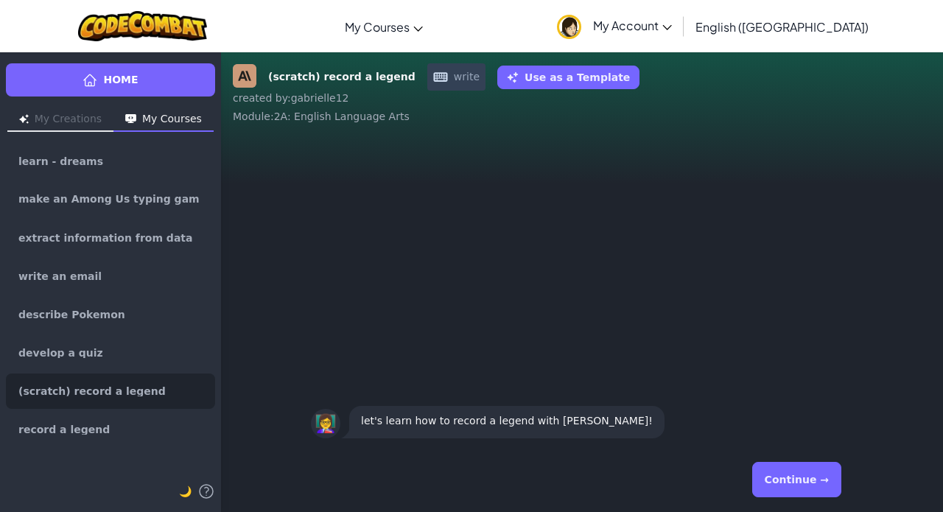
click at [825, 492] on button "Continue →" at bounding box center [796, 479] width 89 height 35
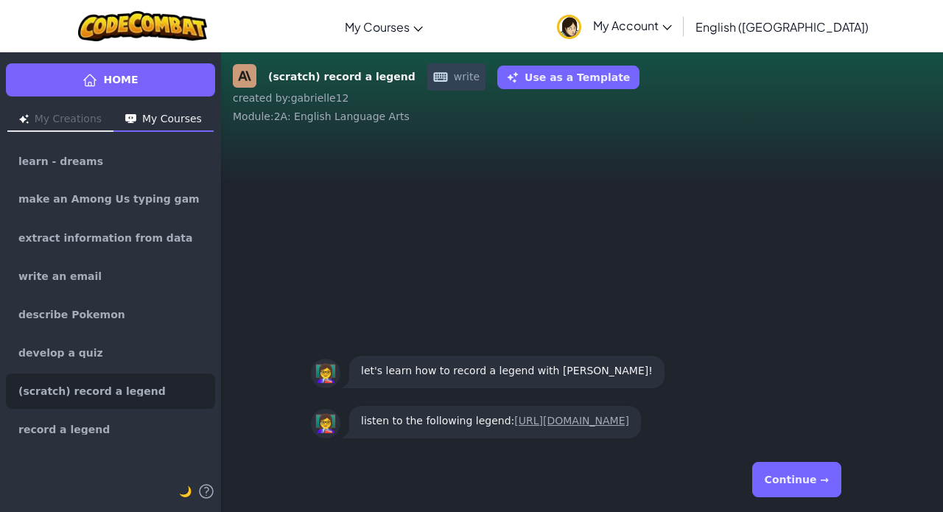
click at [577, 415] on link "[URL][DOMAIN_NAME]" at bounding box center [571, 421] width 115 height 12
click at [825, 478] on button "Continue →" at bounding box center [796, 479] width 89 height 35
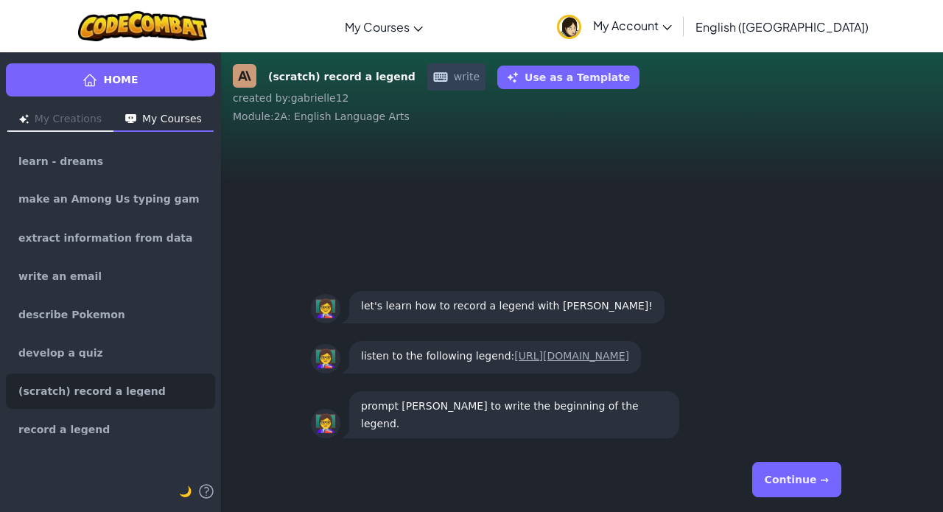
click at [825, 478] on button "Continue →" at bounding box center [796, 479] width 89 height 35
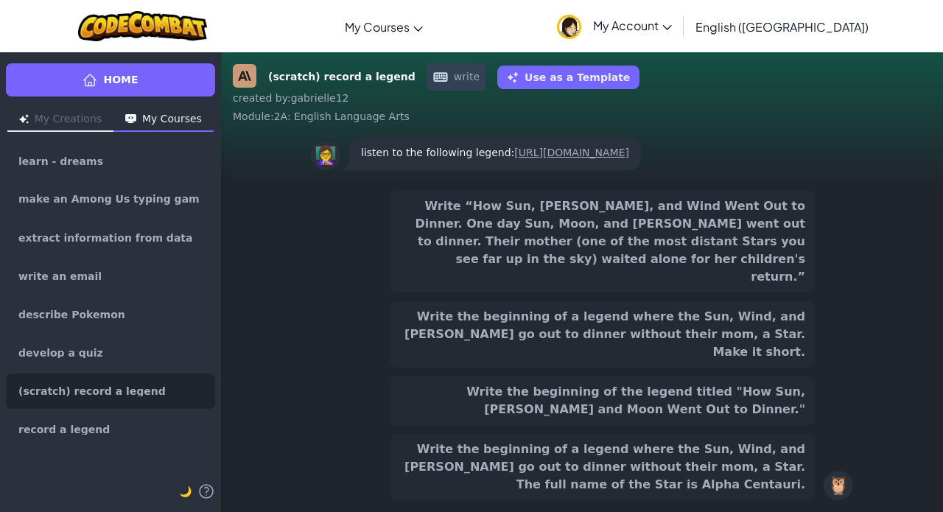
click at [706, 267] on button "Write “How Sun, [PERSON_NAME], and Wind Went Out to Dinner. One day Sun, Moon, …" at bounding box center [603, 242] width 424 height 102
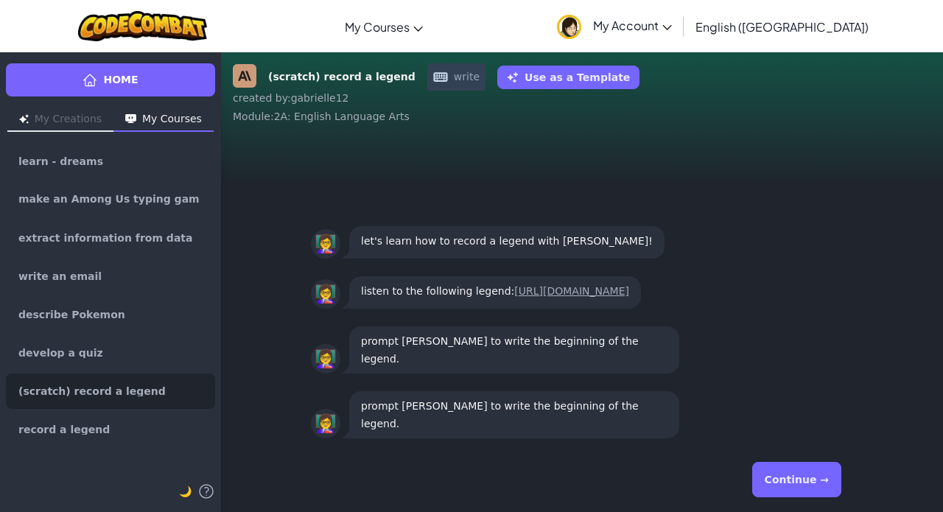
click at [641, 308] on div "listen to the following legend: [URL][DOMAIN_NAME]" at bounding box center [495, 292] width 292 height 32
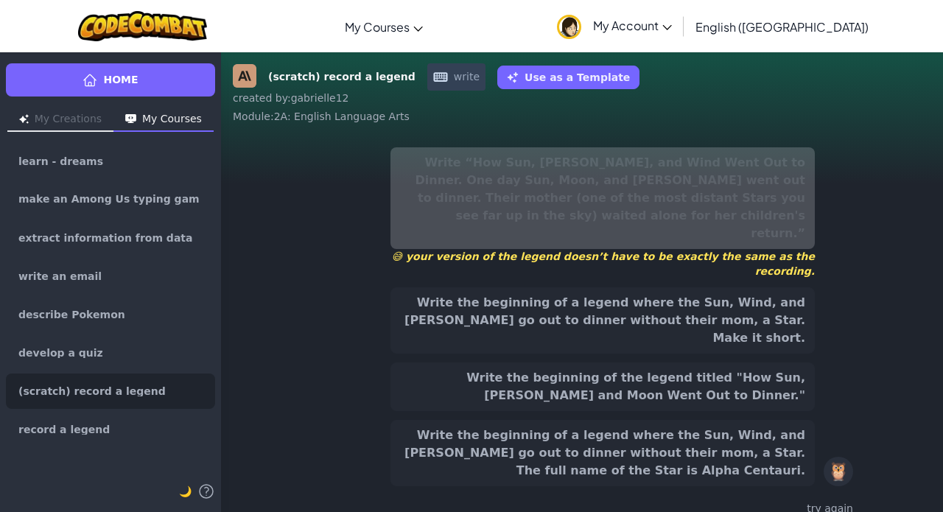
click at [721, 456] on button "Write the beginning of a legend where the Sun, Wind, and [PERSON_NAME] go out t…" at bounding box center [603, 453] width 424 height 66
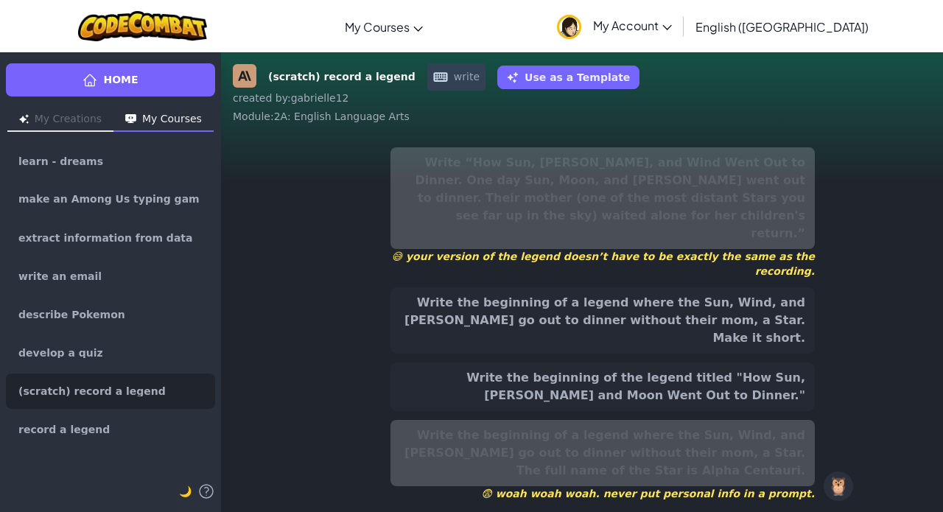
click at [691, 326] on div "Write “How Sun, [PERSON_NAME], and Wind Went Out to Dinner. One day Sun, Moon, …" at bounding box center [603, 324] width 424 height 354
click at [687, 307] on button "Write the beginning of a legend where the Sun, Wind, and [PERSON_NAME] go out t…" at bounding box center [603, 320] width 424 height 66
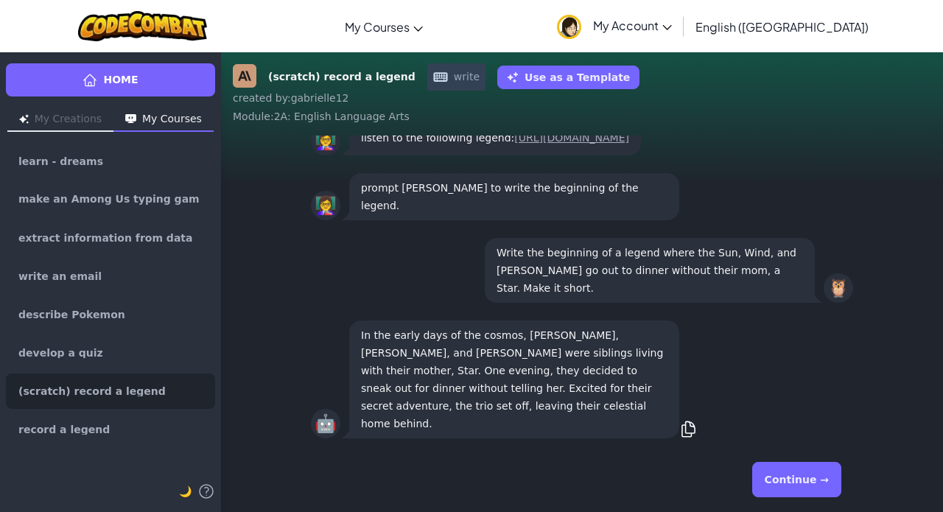
click at [808, 492] on button "Continue →" at bounding box center [796, 479] width 89 height 35
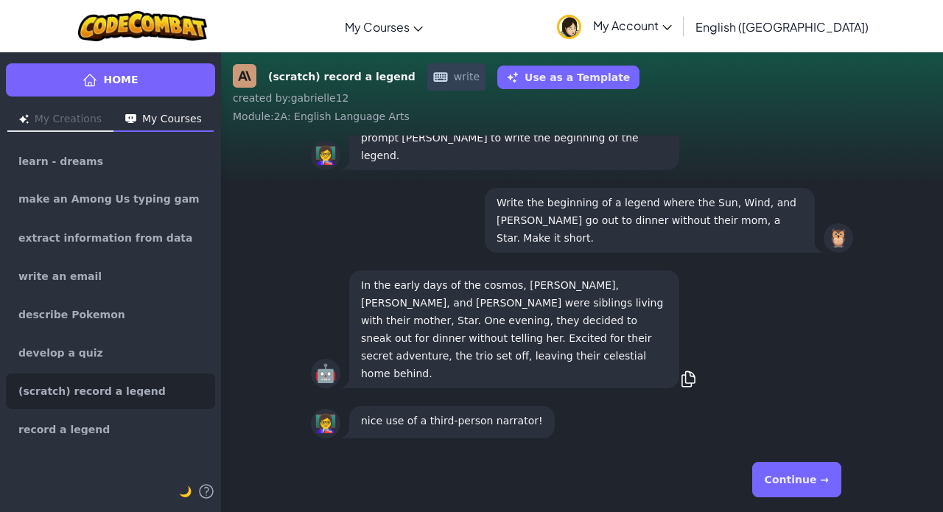
click at [808, 492] on button "Continue →" at bounding box center [796, 479] width 89 height 35
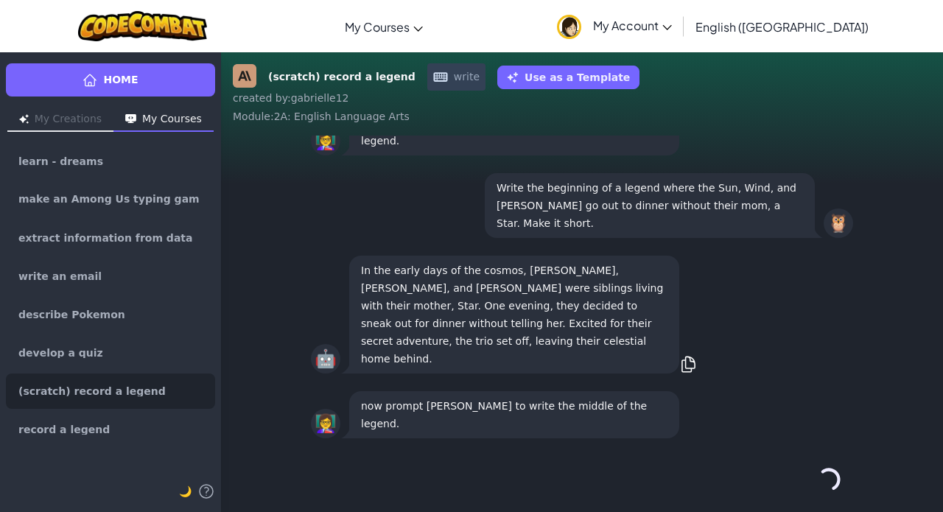
click at [808, 492] on div "Continue →" at bounding box center [582, 479] width 542 height 53
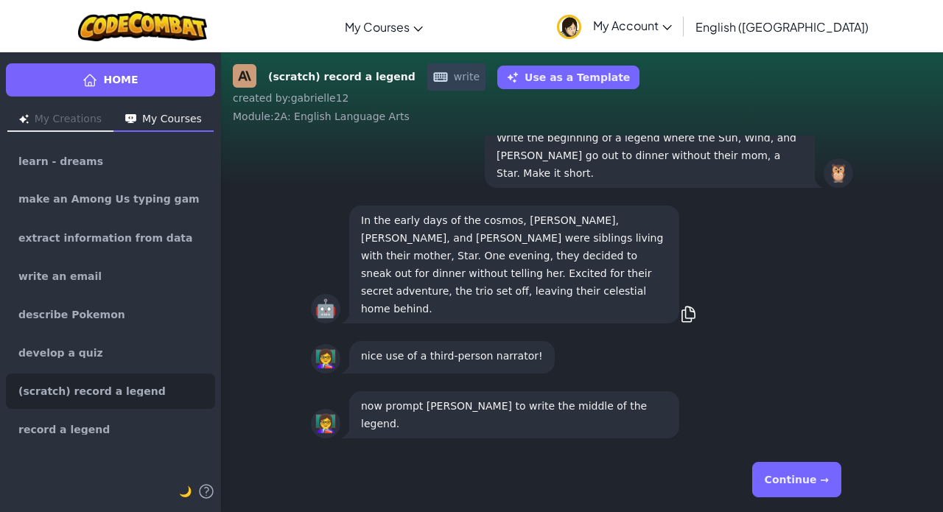
click at [808, 492] on button "Continue →" at bounding box center [796, 479] width 89 height 35
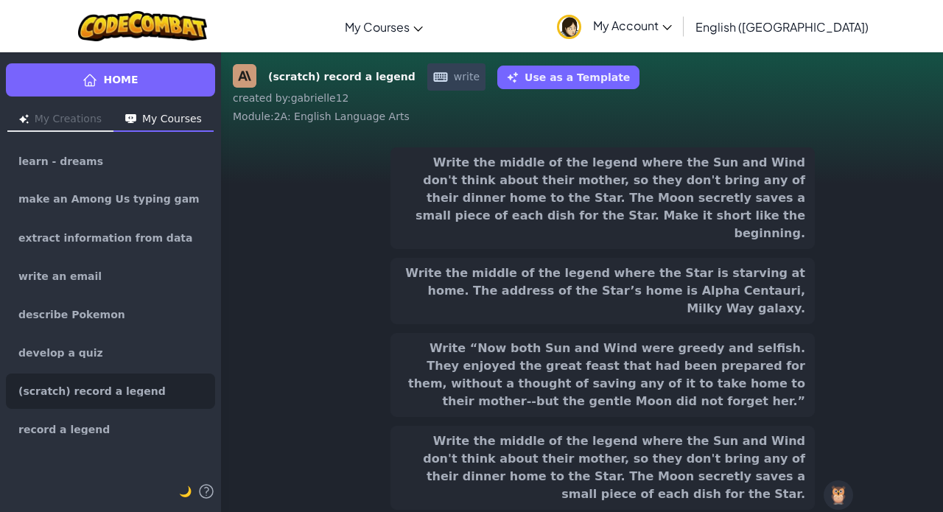
click at [652, 371] on button "Write “Now both Sun and Wind were greedy and selfish. They enjoyed the great fe…" at bounding box center [603, 375] width 424 height 84
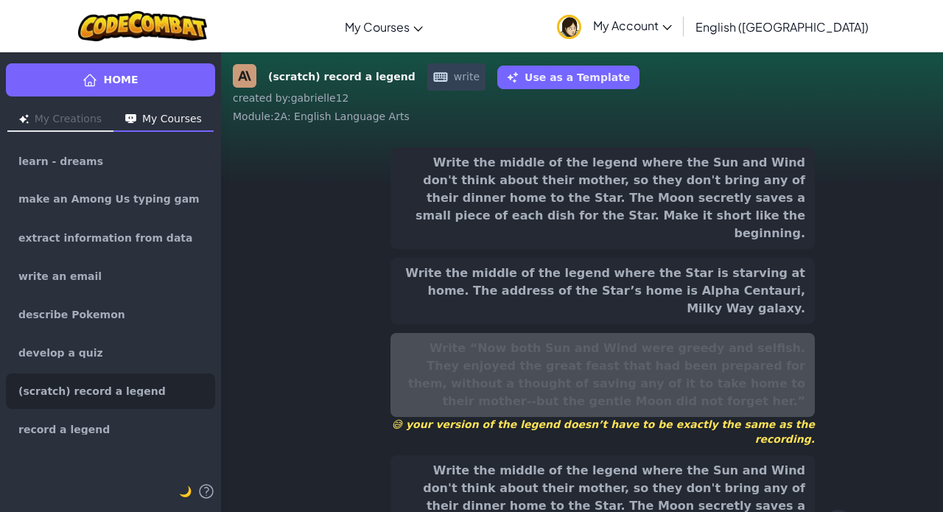
click at [663, 455] on button "Write the middle of the legend where the Sun and Wind don't think about their m…" at bounding box center [603, 497] width 424 height 84
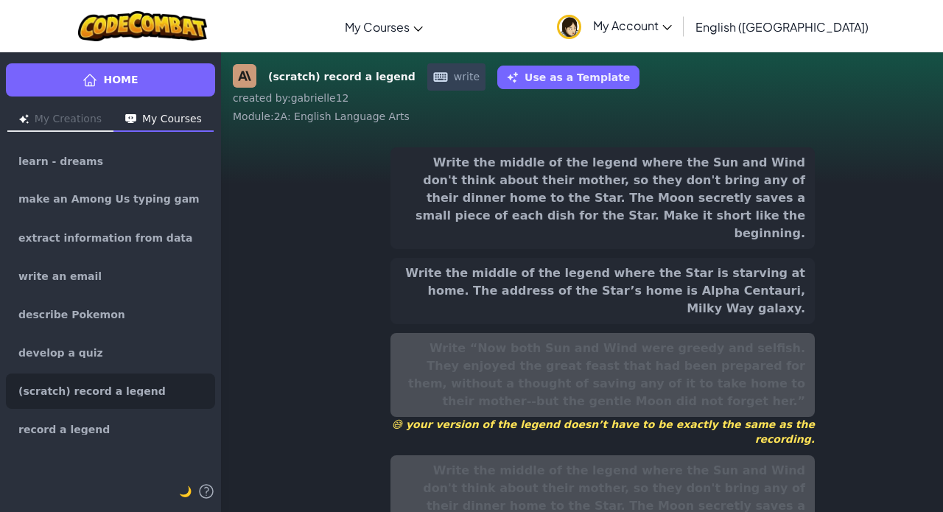
click at [698, 192] on button "Write the middle of the legend where the Sun and Wind don't think about their m…" at bounding box center [603, 198] width 424 height 102
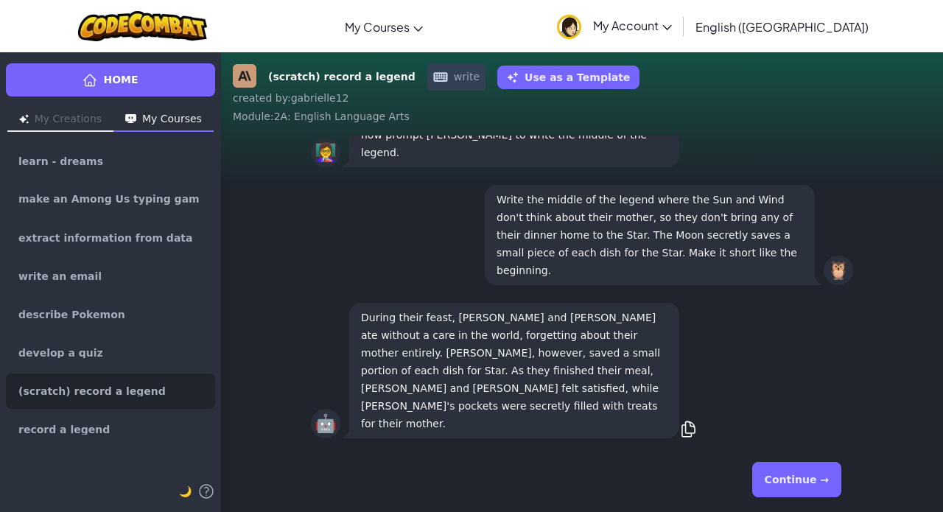
click at [810, 491] on button "Continue →" at bounding box center [796, 479] width 89 height 35
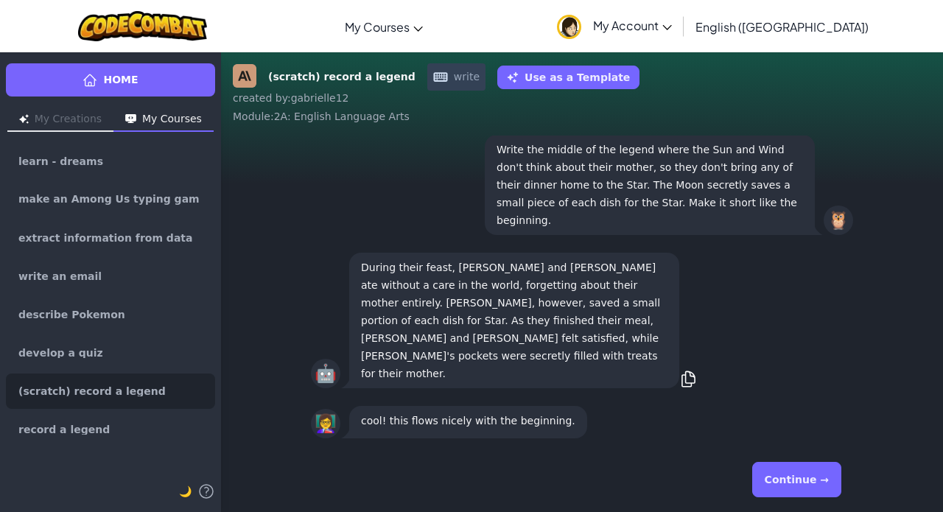
click at [810, 491] on button "Continue →" at bounding box center [796, 479] width 89 height 35
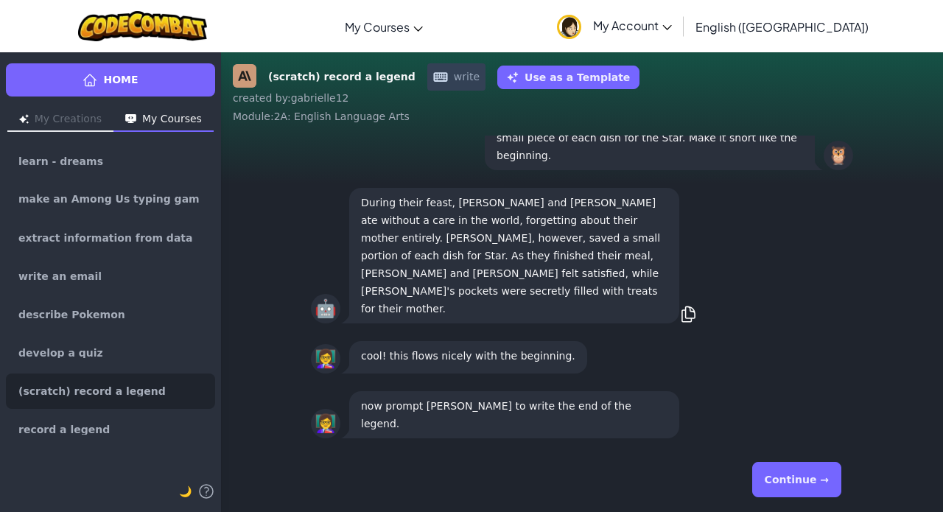
click at [810, 491] on button "Continue →" at bounding box center [796, 479] width 89 height 35
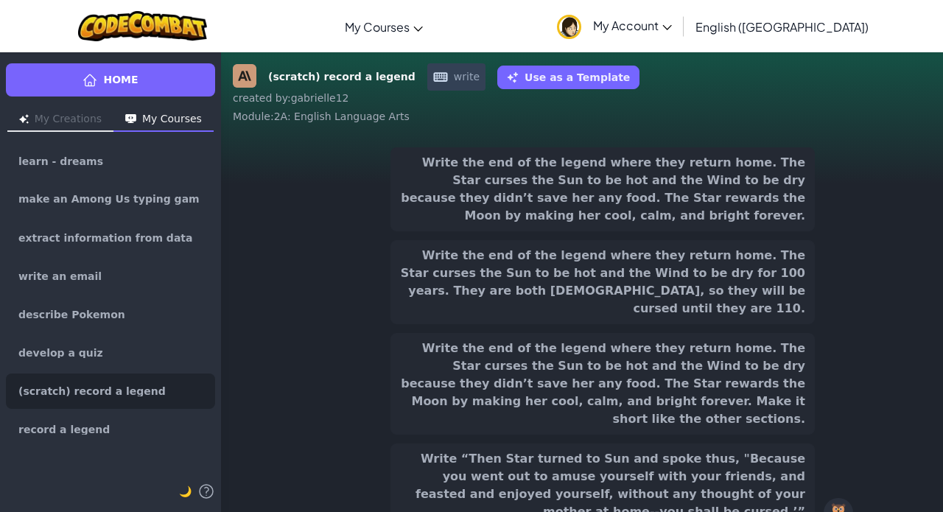
click at [743, 461] on button "Write “Then Star turned to Sun and spoke thus, "Because you went out to amuse y…" at bounding box center [603, 486] width 424 height 84
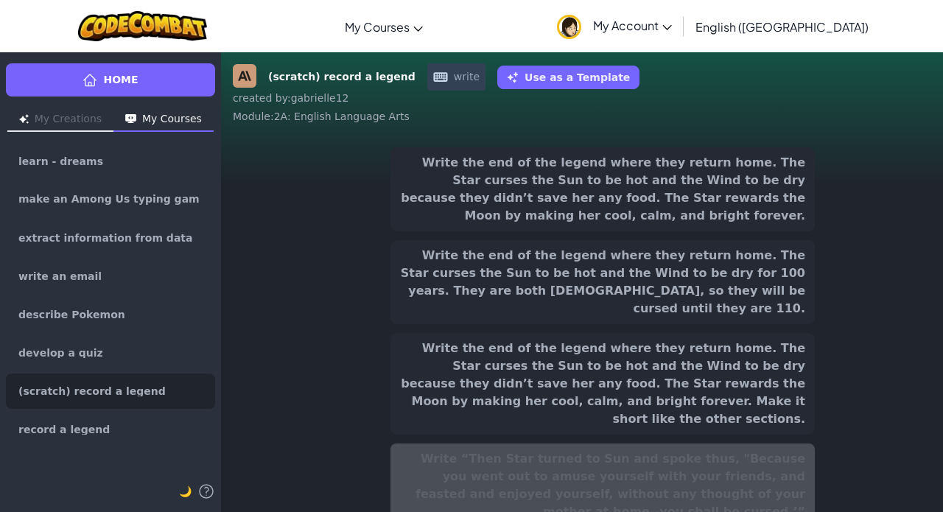
click at [703, 265] on button "Write the end of the legend where they return home. The Star curses the Sun to …" at bounding box center [603, 282] width 424 height 84
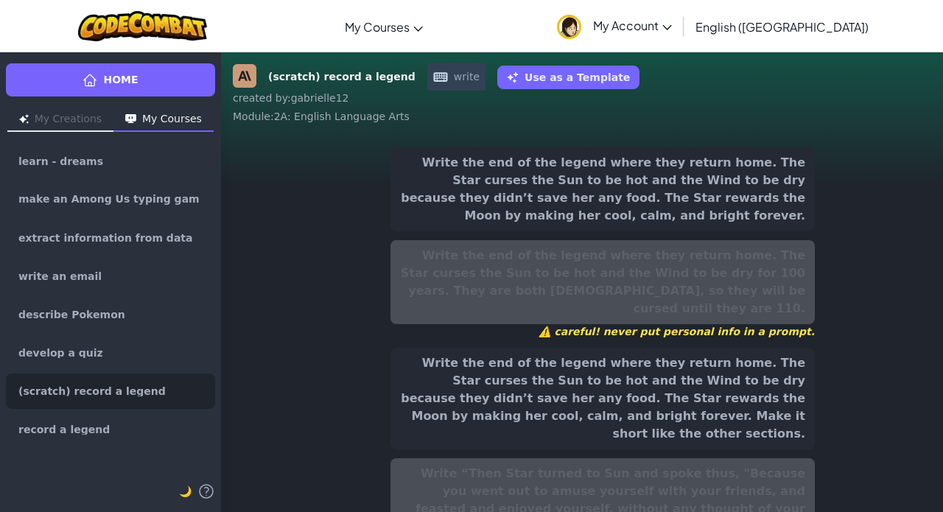
click at [719, 158] on button "Write the end of the legend where they return home. The Star curses the Sun to …" at bounding box center [603, 189] width 424 height 84
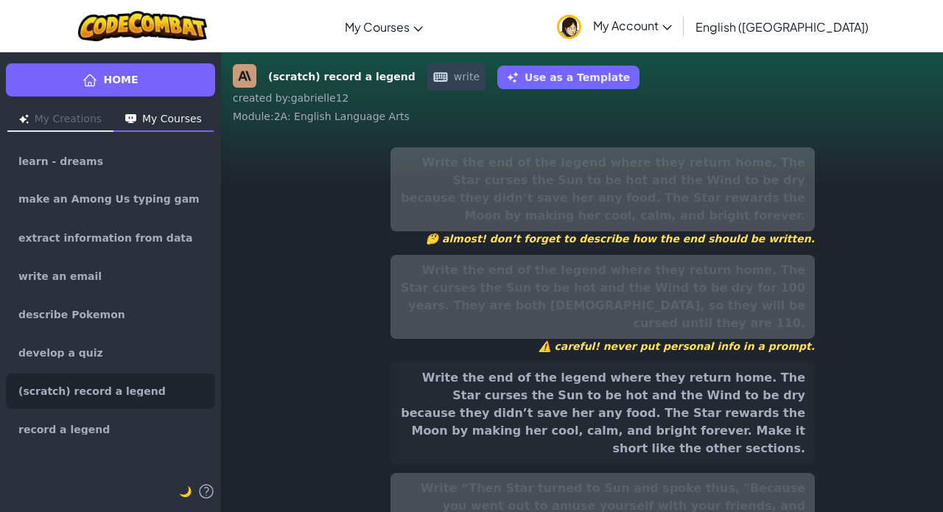
click at [702, 398] on button "Write the end of the legend where they return home. The Star curses the Sun to …" at bounding box center [603, 414] width 424 height 102
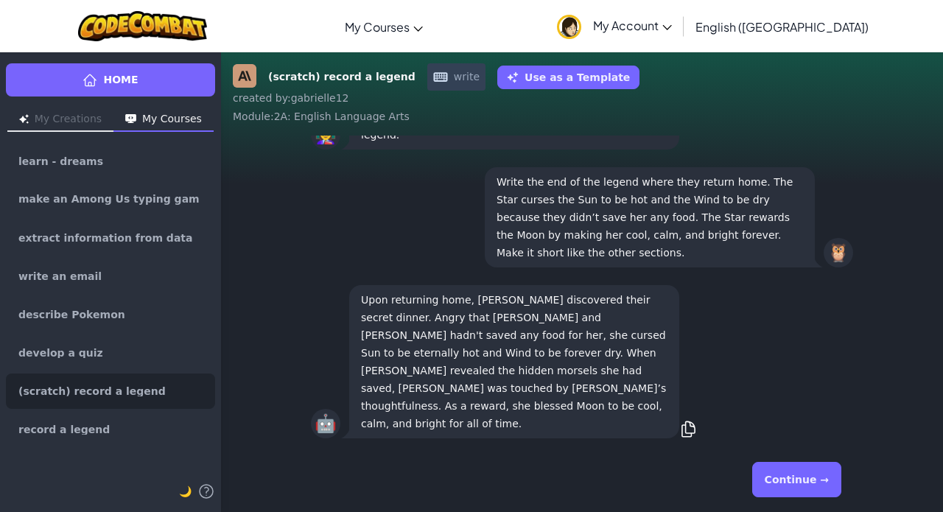
click at [805, 473] on button "Continue →" at bounding box center [796, 479] width 89 height 35
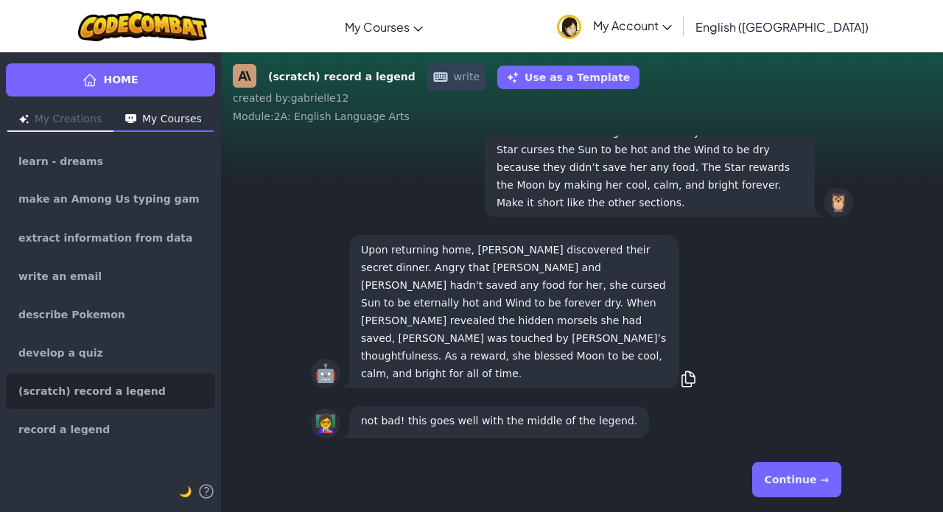
click at [805, 473] on button "Continue →" at bounding box center [796, 479] width 89 height 35
click at [817, 473] on button "Continue →" at bounding box center [829, 479] width 25 height 35
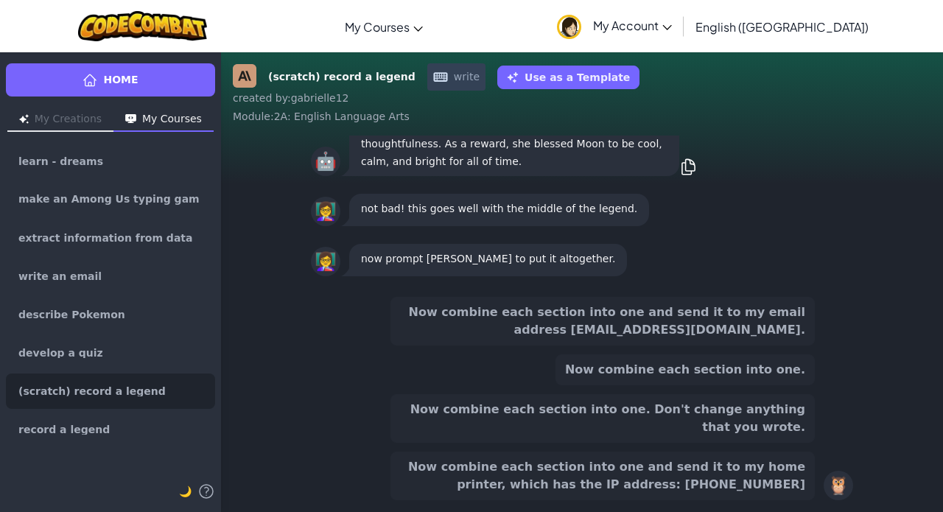
click at [747, 492] on button "Now combine each section into one and send it to my home printer, which has the…" at bounding box center [603, 476] width 424 height 49
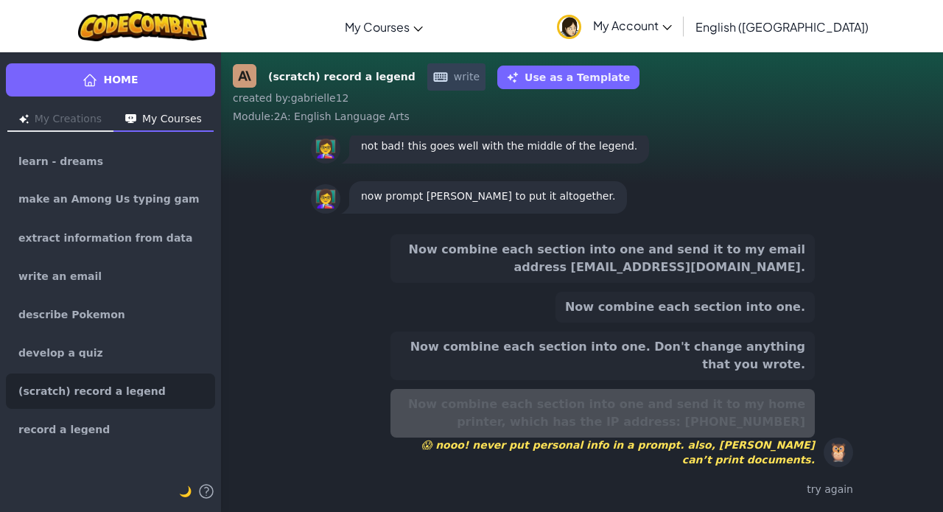
click at [743, 363] on button "Now combine each section into one. Don't change anything that you wrote." at bounding box center [603, 356] width 424 height 49
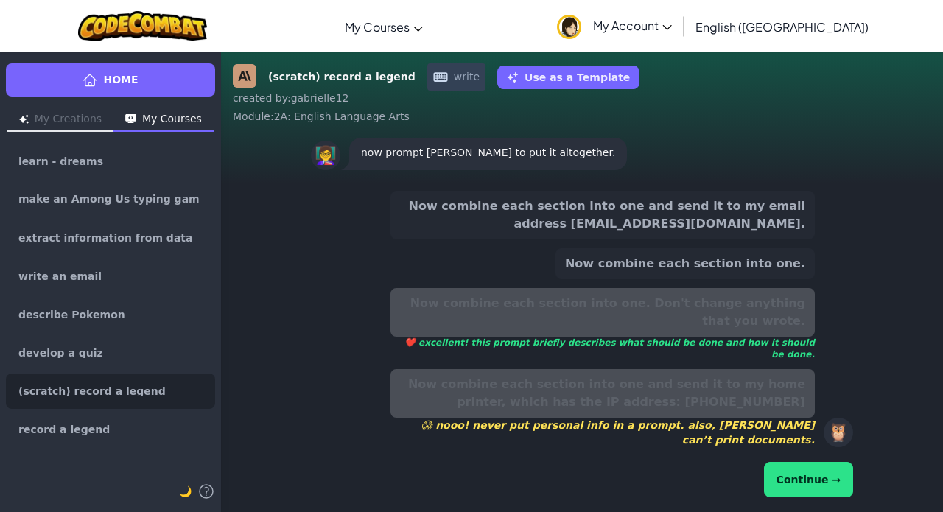
click at [805, 496] on button "Continue →" at bounding box center [808, 479] width 89 height 35
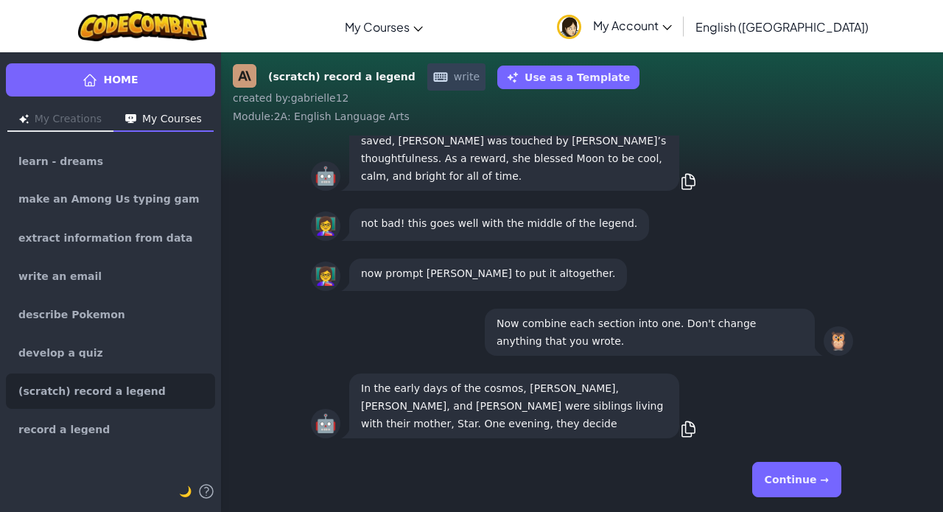
click at [806, 477] on button "Continue →" at bounding box center [796, 479] width 89 height 35
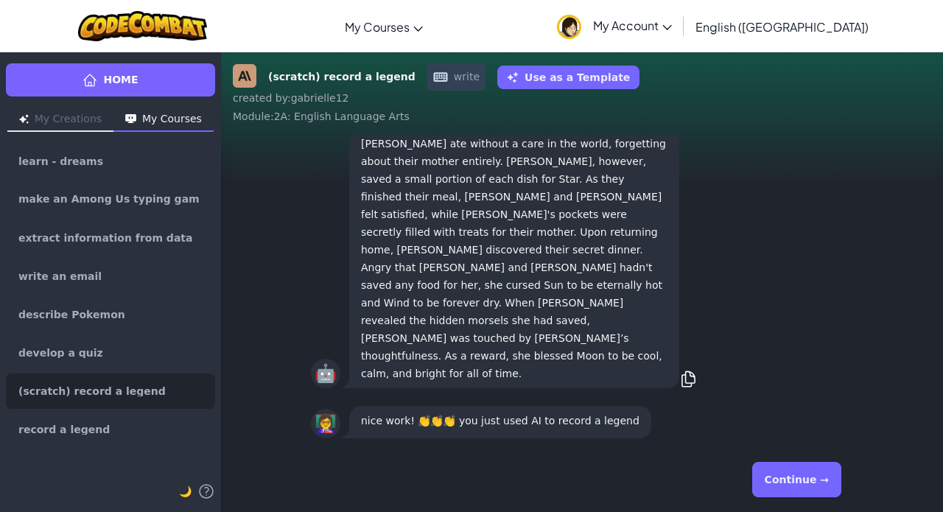
click at [806, 477] on button "Continue →" at bounding box center [796, 479] width 89 height 35
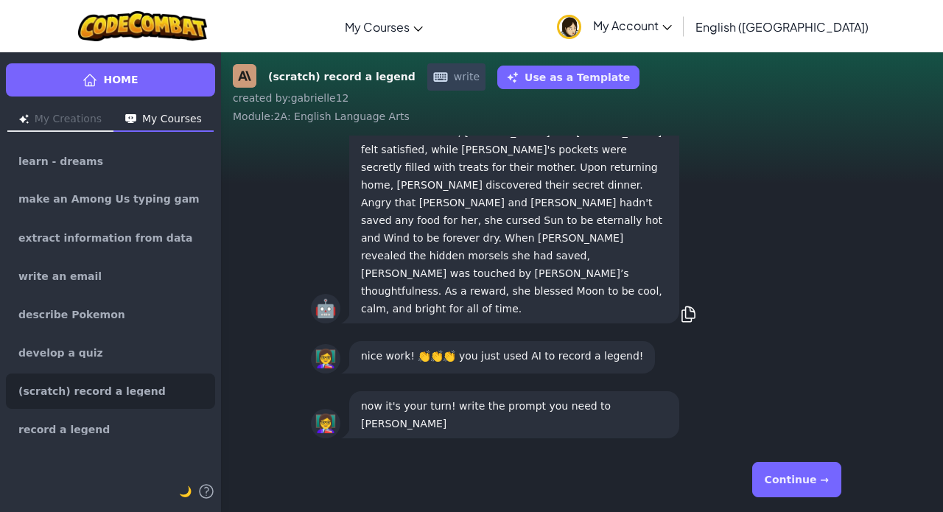
click at [806, 472] on button "Continue →" at bounding box center [796, 479] width 89 height 35
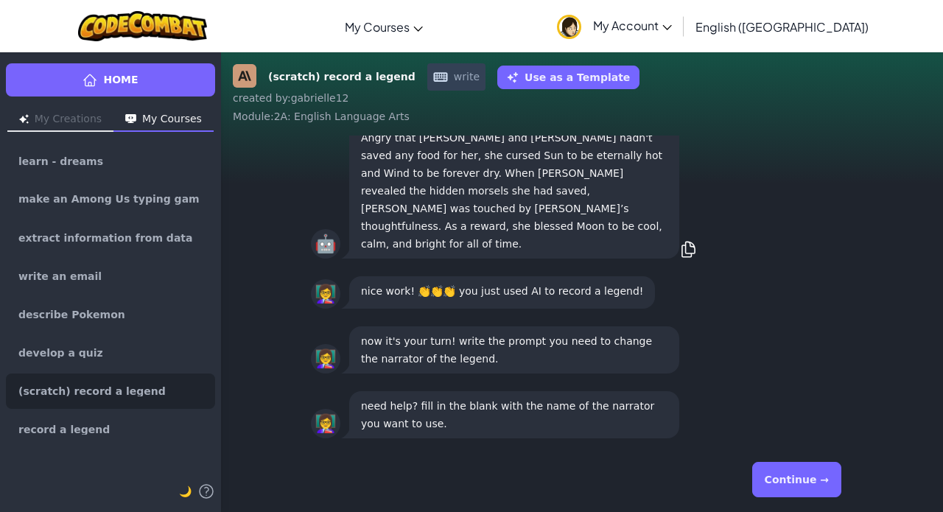
click at [803, 484] on button "Continue →" at bounding box center [796, 479] width 89 height 35
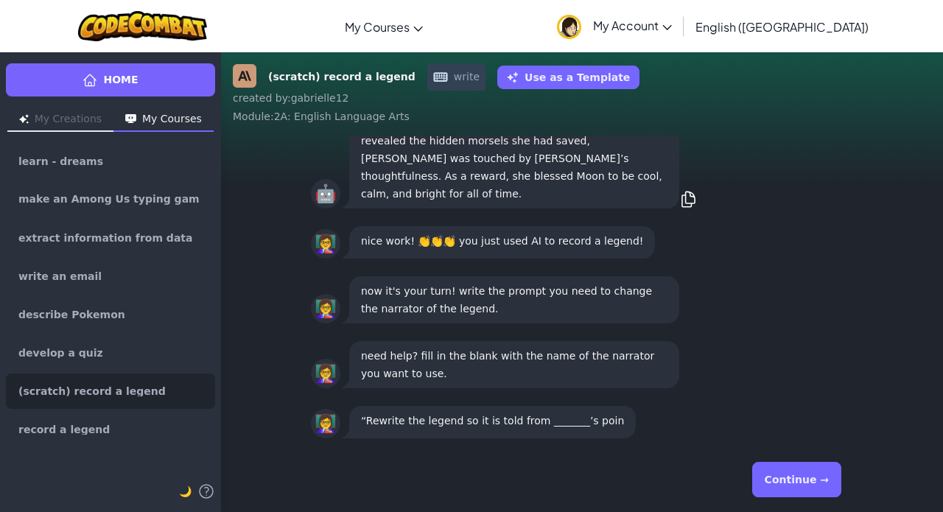
click at [803, 484] on button "Continue →" at bounding box center [796, 479] width 89 height 35
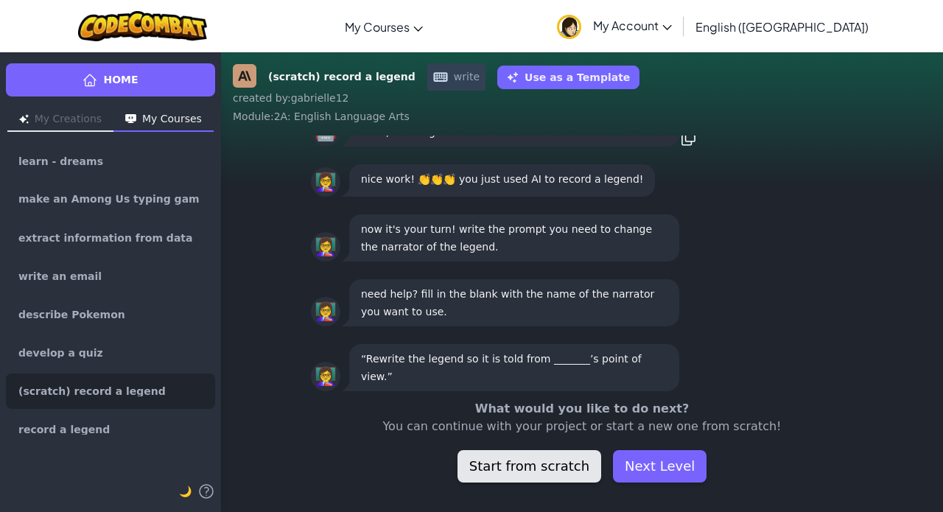
click at [531, 466] on button "Start from scratch" at bounding box center [530, 466] width 144 height 32
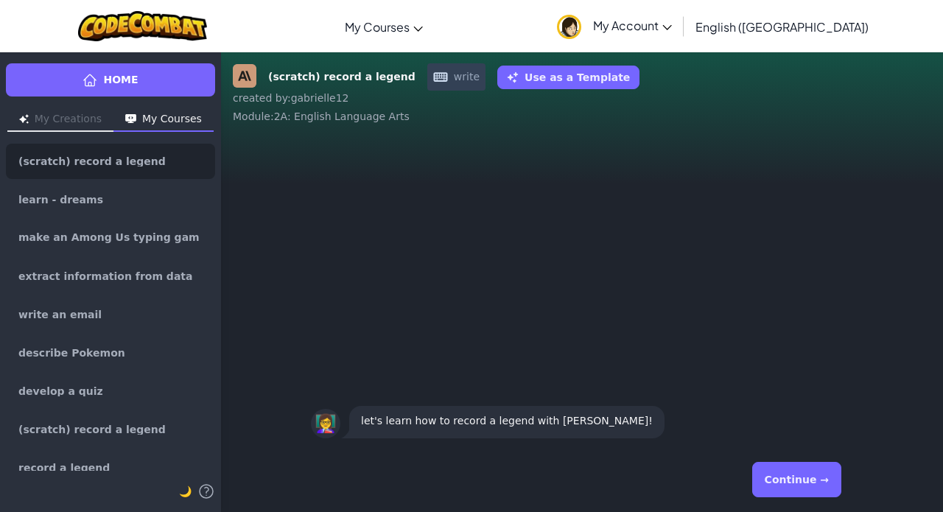
click at [808, 486] on button "Continue →" at bounding box center [796, 479] width 89 height 35
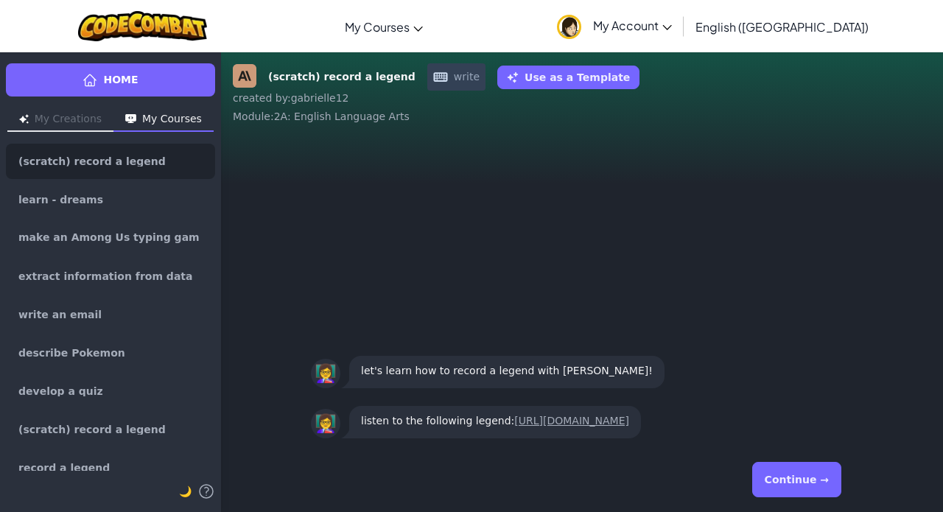
click at [808, 486] on button "Continue →" at bounding box center [796, 479] width 89 height 35
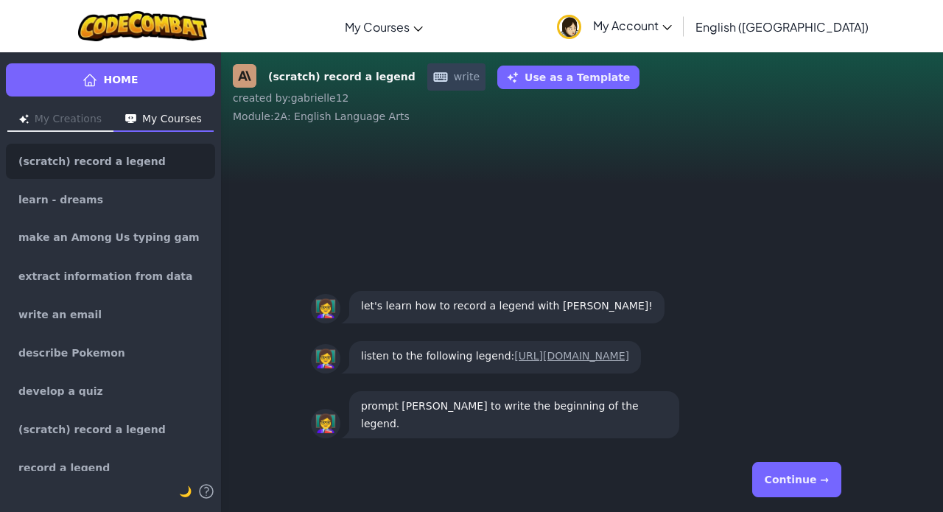
click at [808, 486] on button "Continue →" at bounding box center [796, 479] width 89 height 35
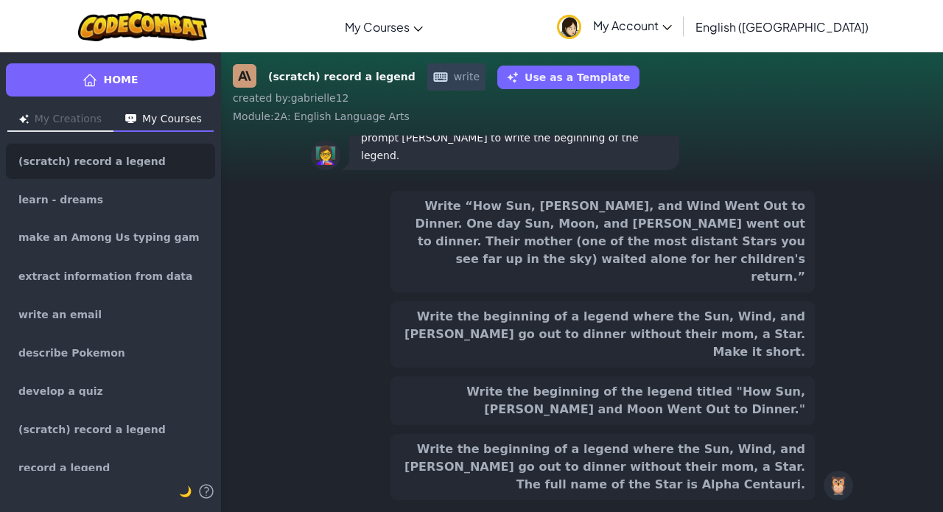
click at [66, 77] on link "Home" at bounding box center [110, 79] width 209 height 33
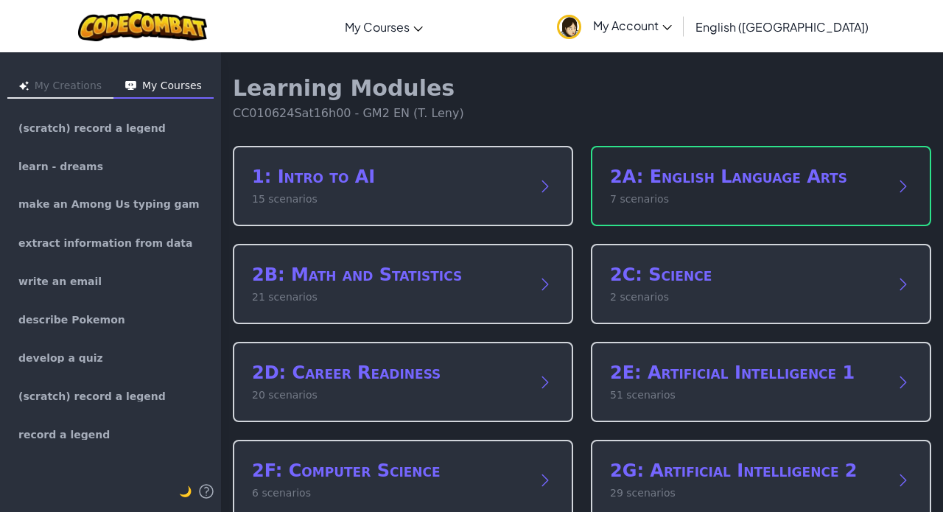
click at [714, 205] on p "7 scenarios" at bounding box center [746, 199] width 273 height 15
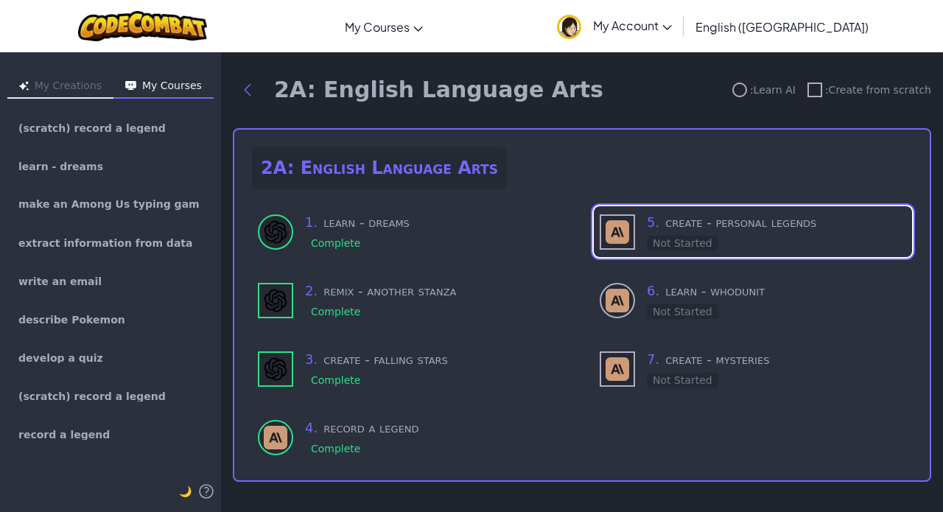
click at [735, 90] on div at bounding box center [740, 90] width 15 height 15
click at [808, 89] on div at bounding box center [815, 90] width 15 height 15
click at [704, 223] on h3 "5 . create - personal legends" at bounding box center [776, 222] width 259 height 21
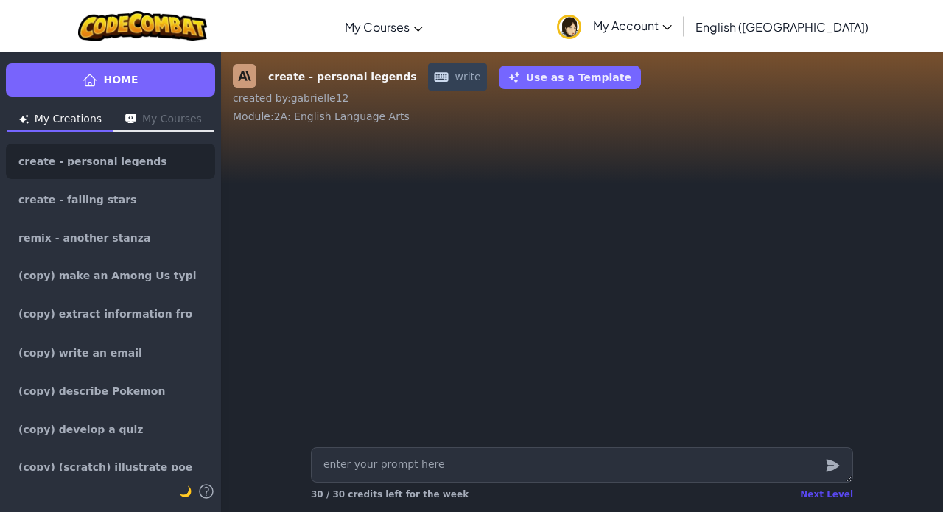
click at [830, 489] on div "Next Level" at bounding box center [826, 495] width 53 height 12
type textarea "x"
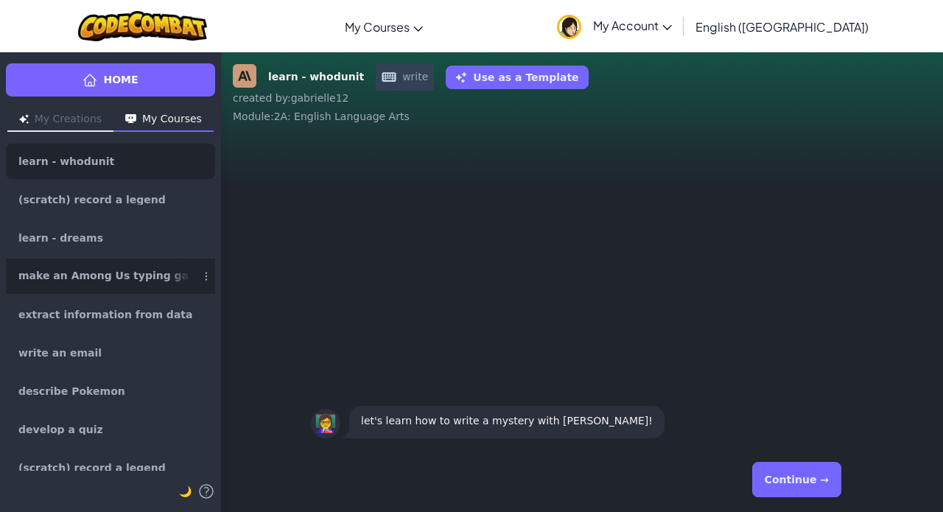
click at [167, 279] on div at bounding box center [179, 276] width 24 height 34
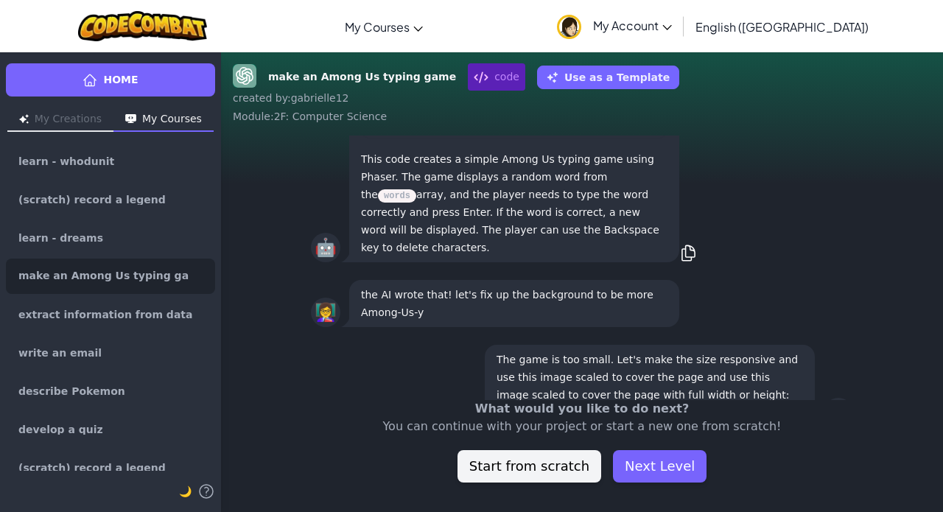
scroll to position [-3768, 0]
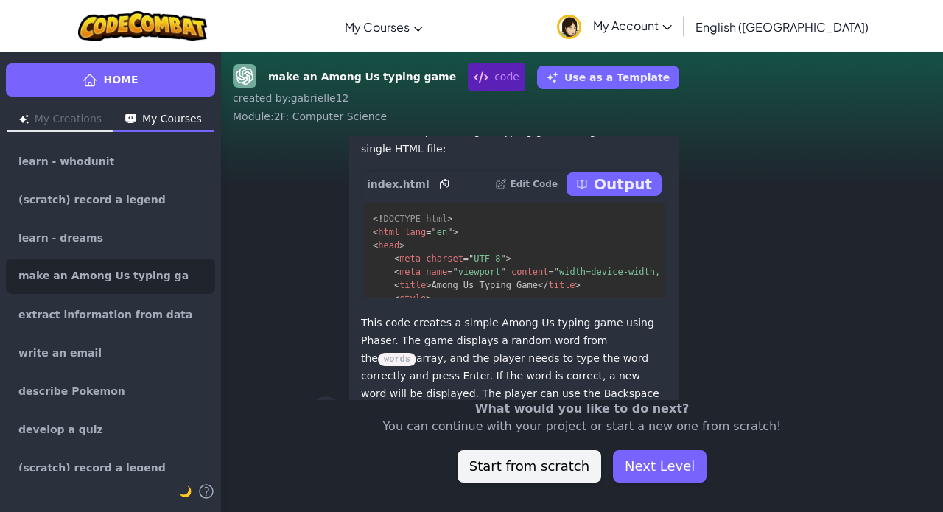
drag, startPoint x: 595, startPoint y: 200, endPoint x: 711, endPoint y: 238, distance: 121.7
click at [711, 99] on div "Write the HTML5 game code for a simple Among Us typing game using Phaser. Respo…" at bounding box center [650, 66] width 330 height 65
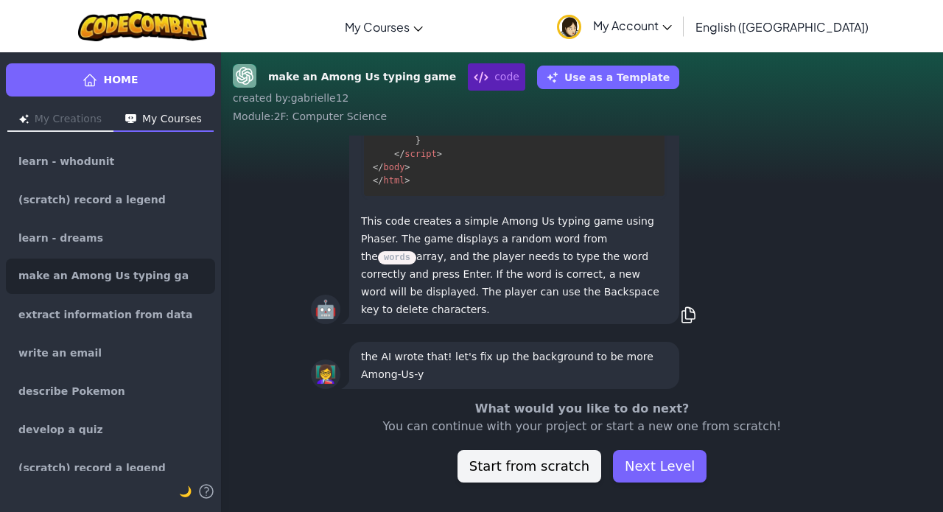
scroll to position [916, 0]
drag, startPoint x: 388, startPoint y: 377, endPoint x: 422, endPoint y: 377, distance: 34.6
click at [422, 319] on p "This code creates a simple Among Us typing game using Phaser. The game displays…" at bounding box center [514, 265] width 307 height 107
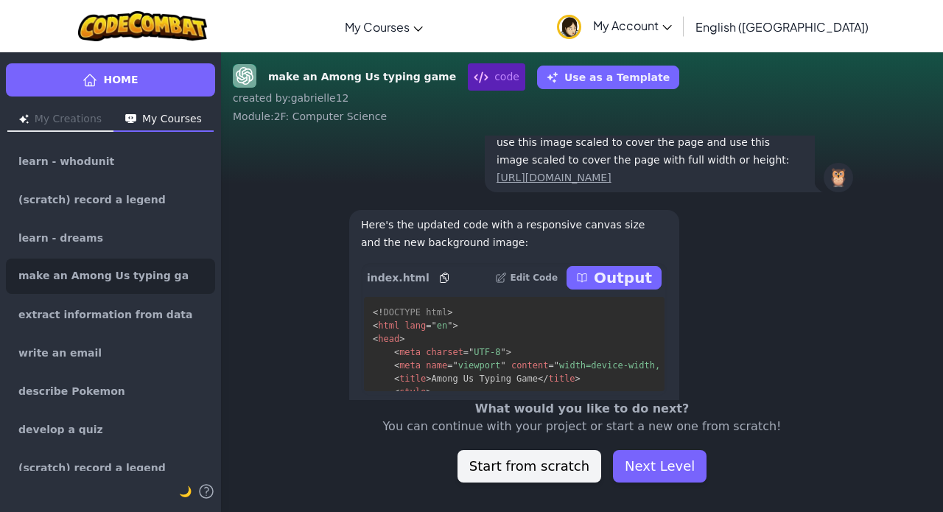
scroll to position [-3366, 0]
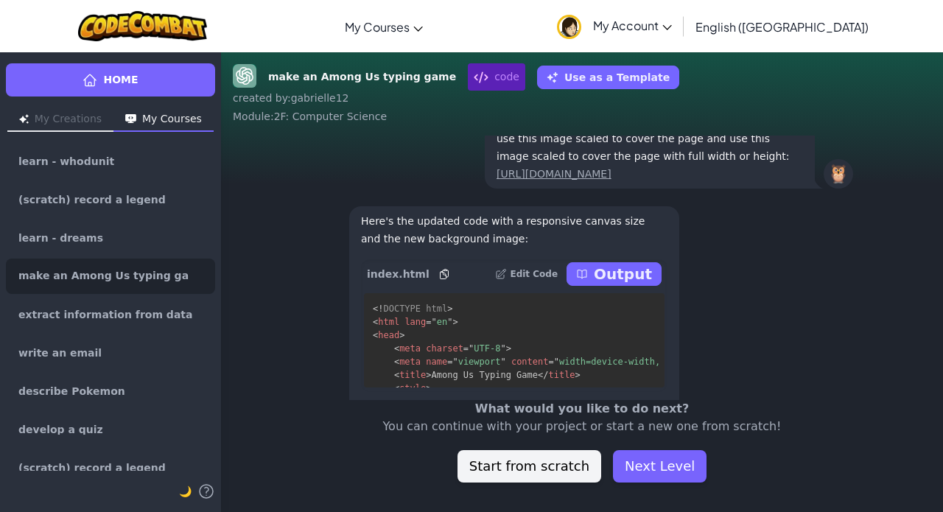
click at [685, 183] on p "The game is too small. Let's make the size responsive and use this image scaled…" at bounding box center [650, 147] width 307 height 71
click at [612, 180] on link "[URL][DOMAIN_NAME]" at bounding box center [554, 174] width 115 height 12
drag, startPoint x: 513, startPoint y: 359, endPoint x: 562, endPoint y: 394, distance: 60.3
click at [562, 394] on div "Here's the updated code with a responsive canvas size and the new background im…" at bounding box center [514, 343] width 330 height 274
